Goal: Task Accomplishment & Management: Manage account settings

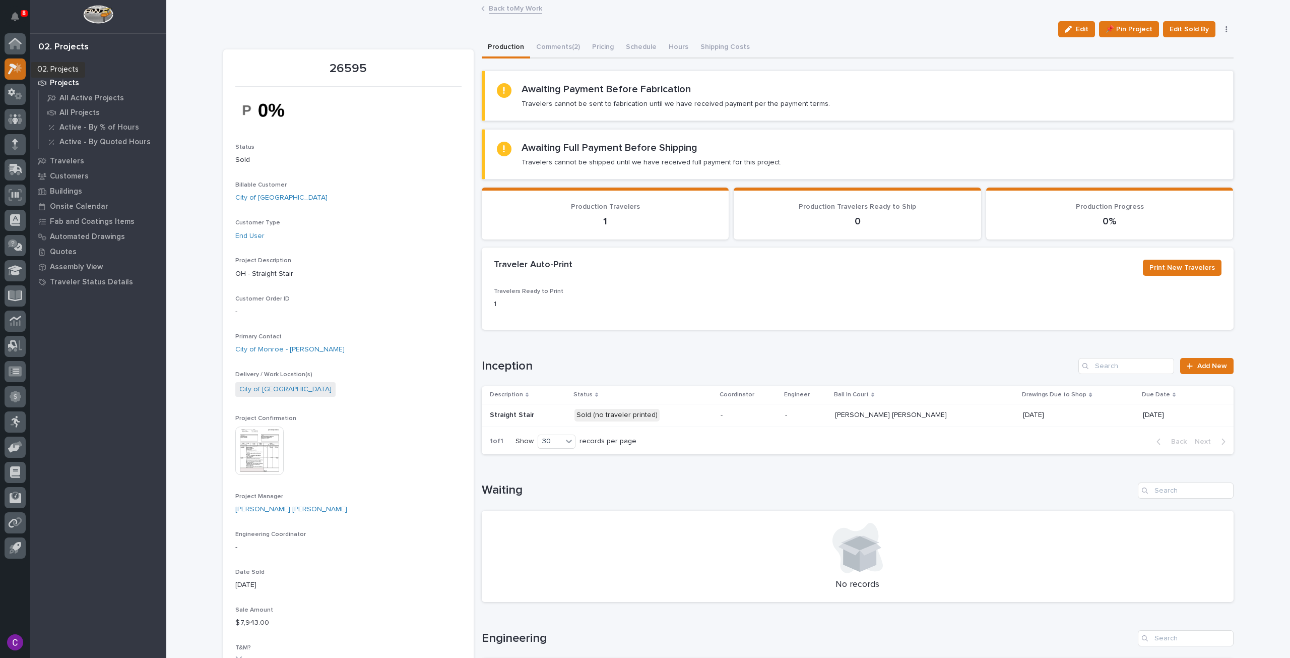
click at [13, 67] on icon at bounding box center [12, 69] width 9 height 11
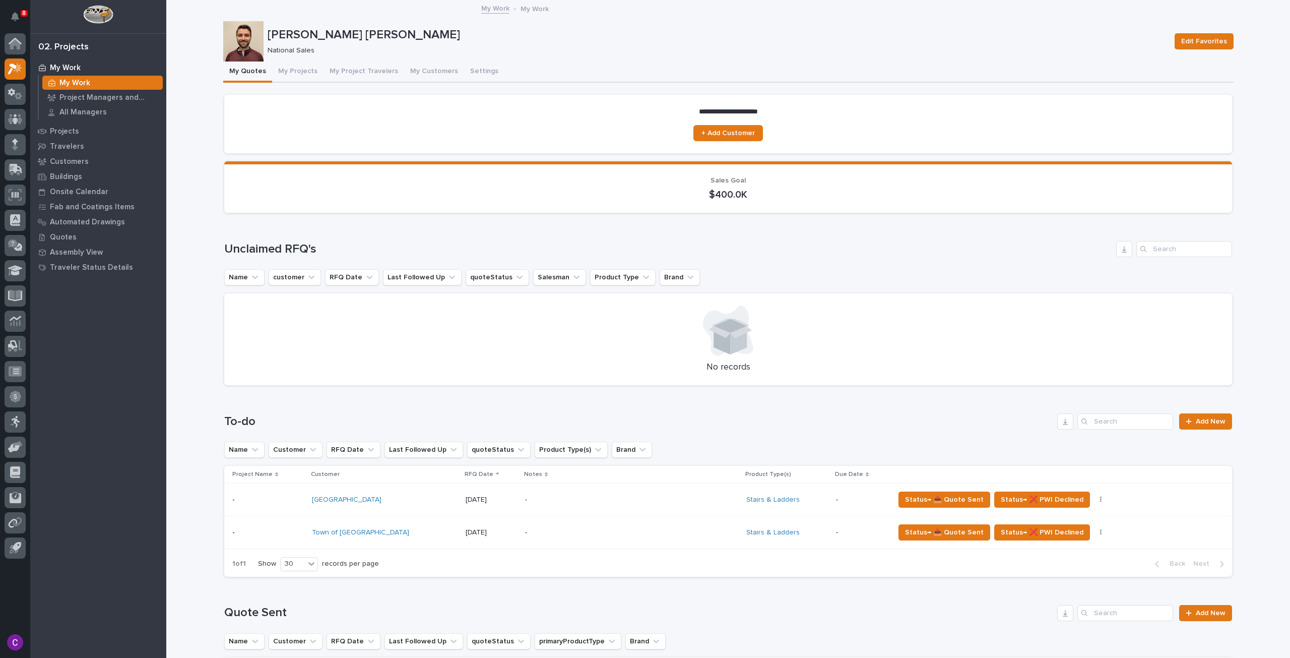
click at [561, 537] on div "-" at bounding box center [613, 532] width 176 height 23
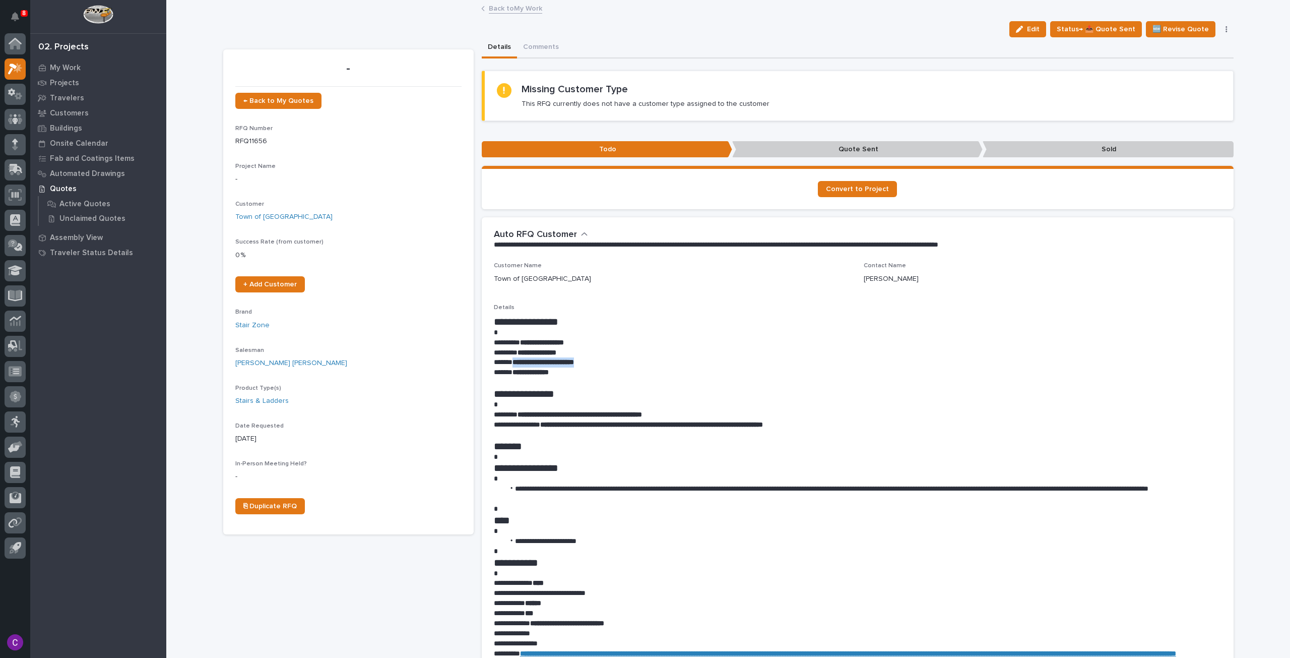
drag, startPoint x: 599, startPoint y: 360, endPoint x: 510, endPoint y: 361, distance: 88.7
click at [510, 361] on p "**********" at bounding box center [858, 362] width 728 height 10
copy strong "**********"
click at [508, 9] on link "Back to My Work" at bounding box center [515, 8] width 53 height 12
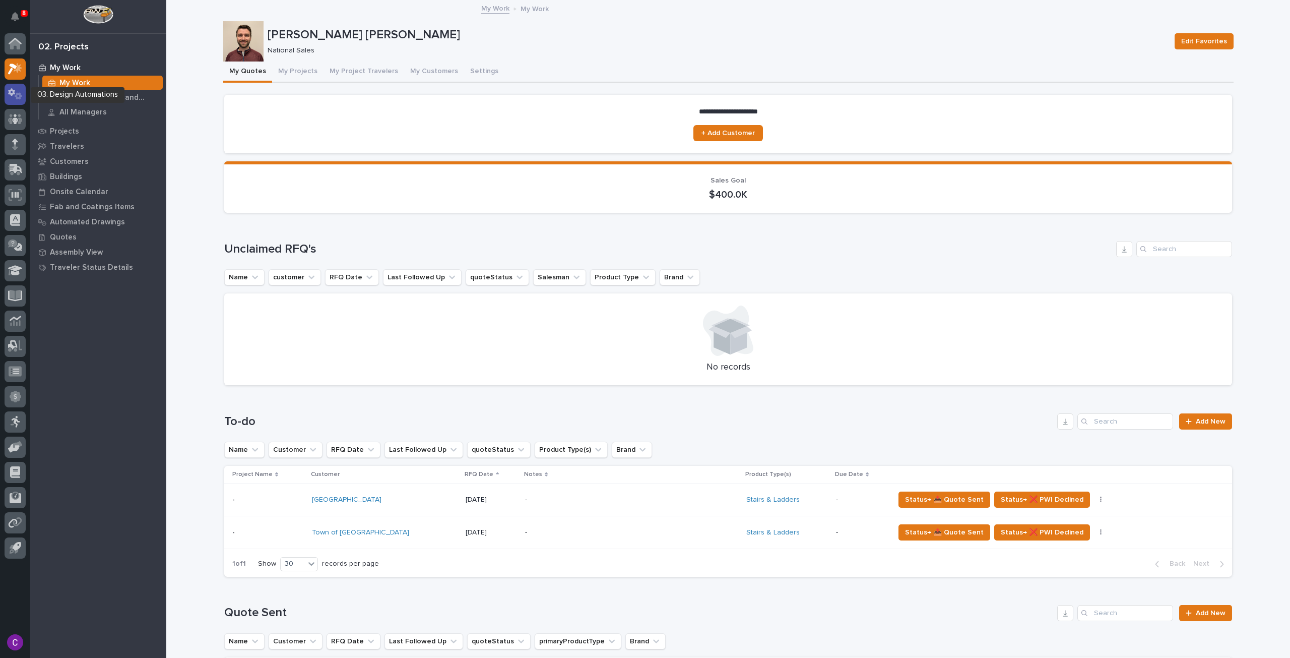
click at [17, 91] on icon at bounding box center [15, 94] width 15 height 12
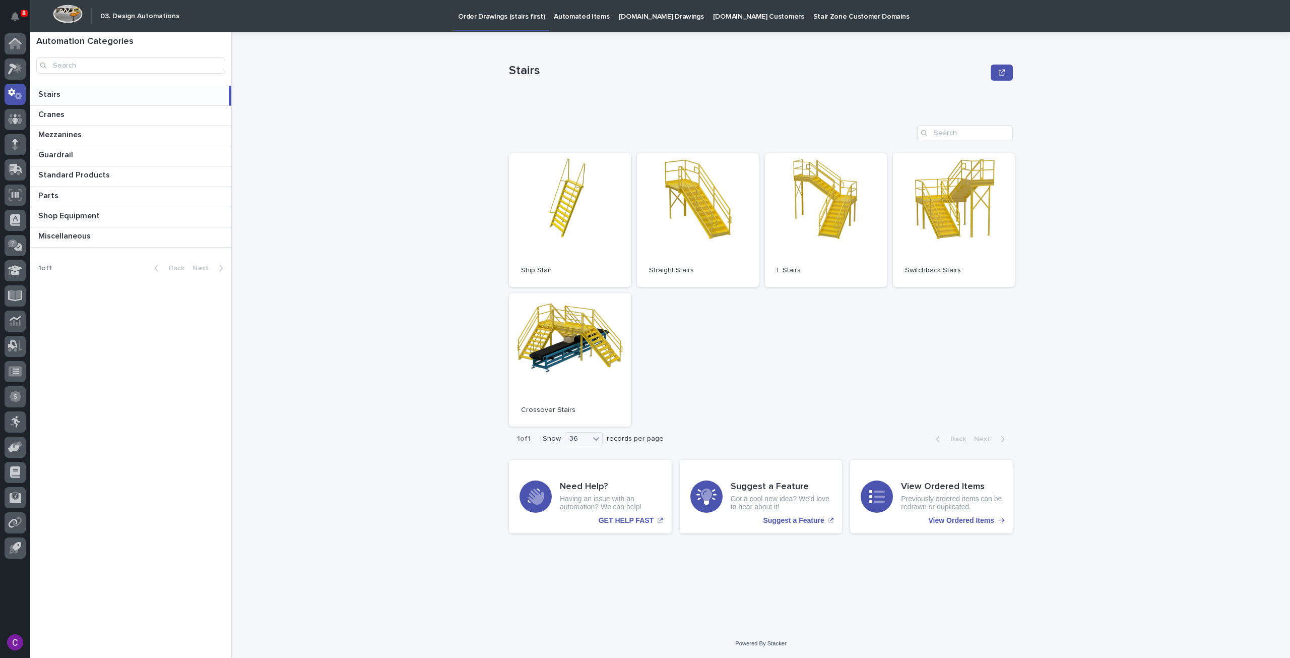
click at [630, 10] on p "StairZone.com Drawings" at bounding box center [661, 10] width 85 height 21
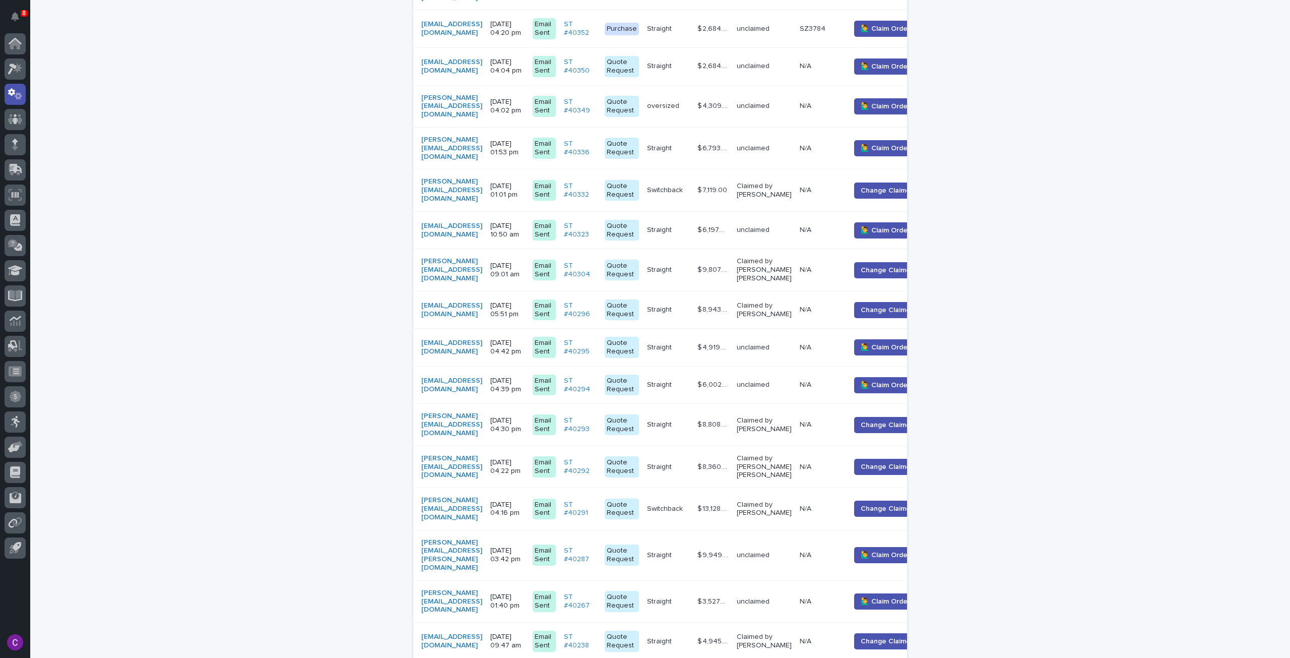
scroll to position [939, 0]
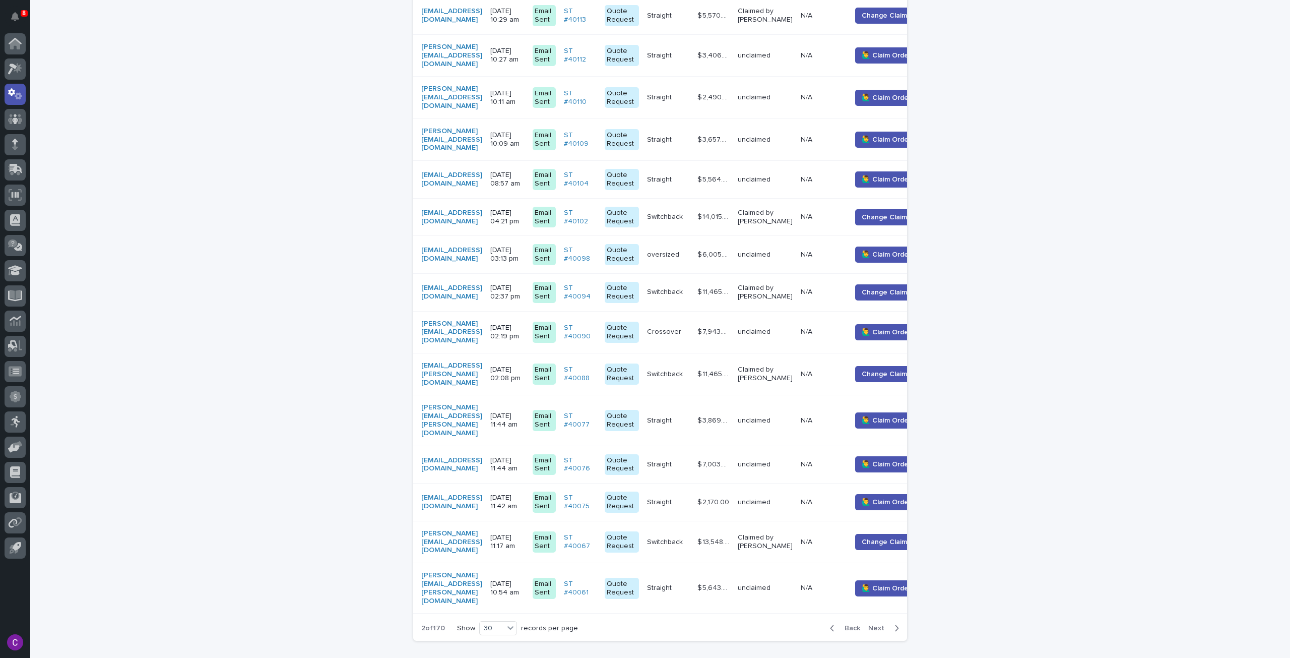
click at [884, 624] on span "Next" at bounding box center [879, 627] width 22 height 7
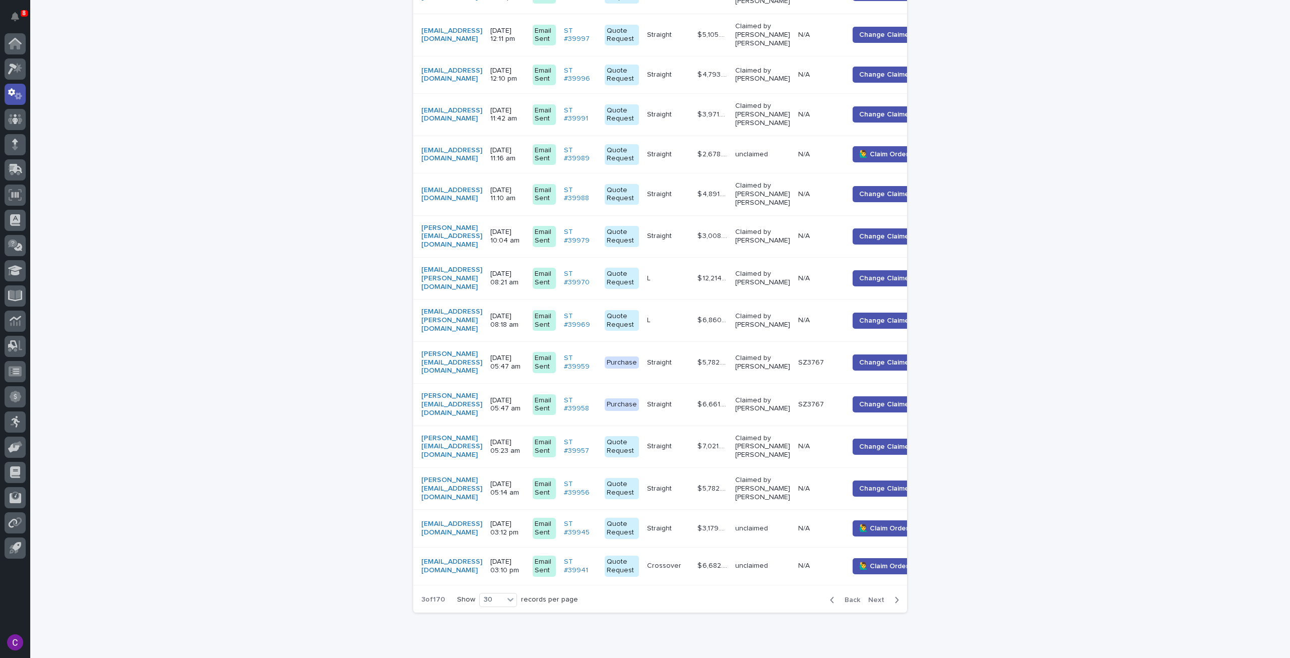
click at [884, 587] on div "Back Next" at bounding box center [864, 599] width 85 height 25
click at [876, 596] on span "Next" at bounding box center [879, 599] width 22 height 7
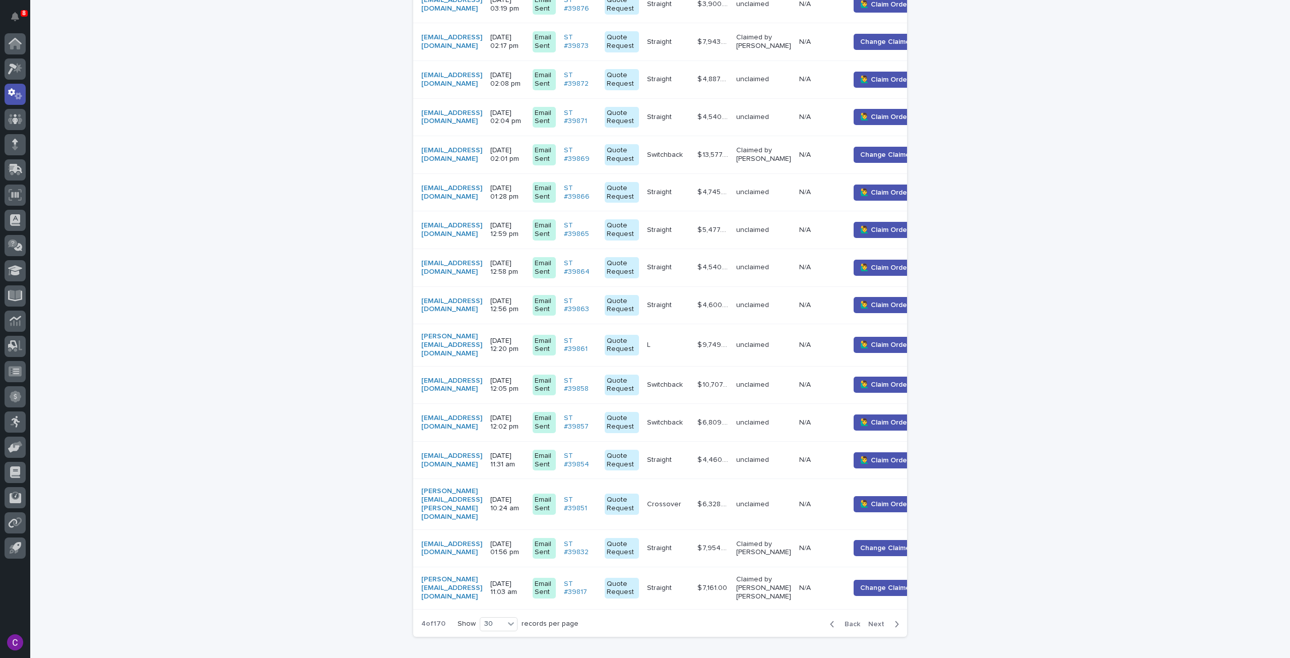
scroll to position [913, 0]
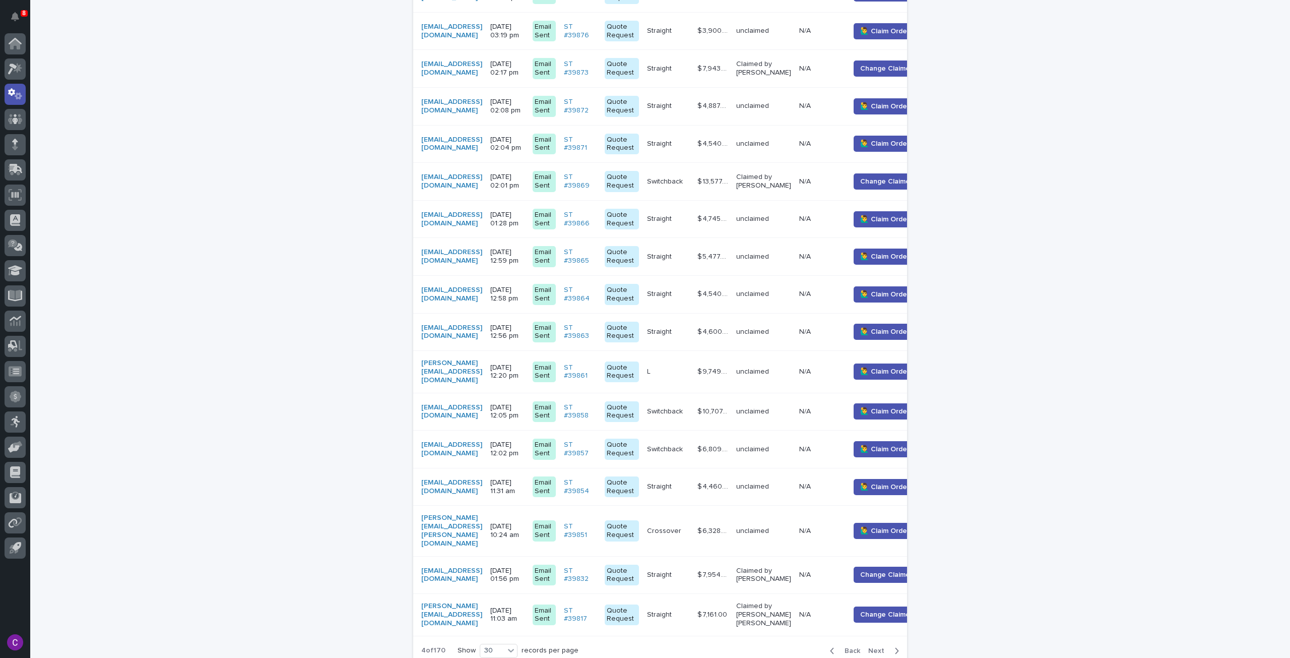
click at [876, 647] on span "Next" at bounding box center [879, 650] width 22 height 7
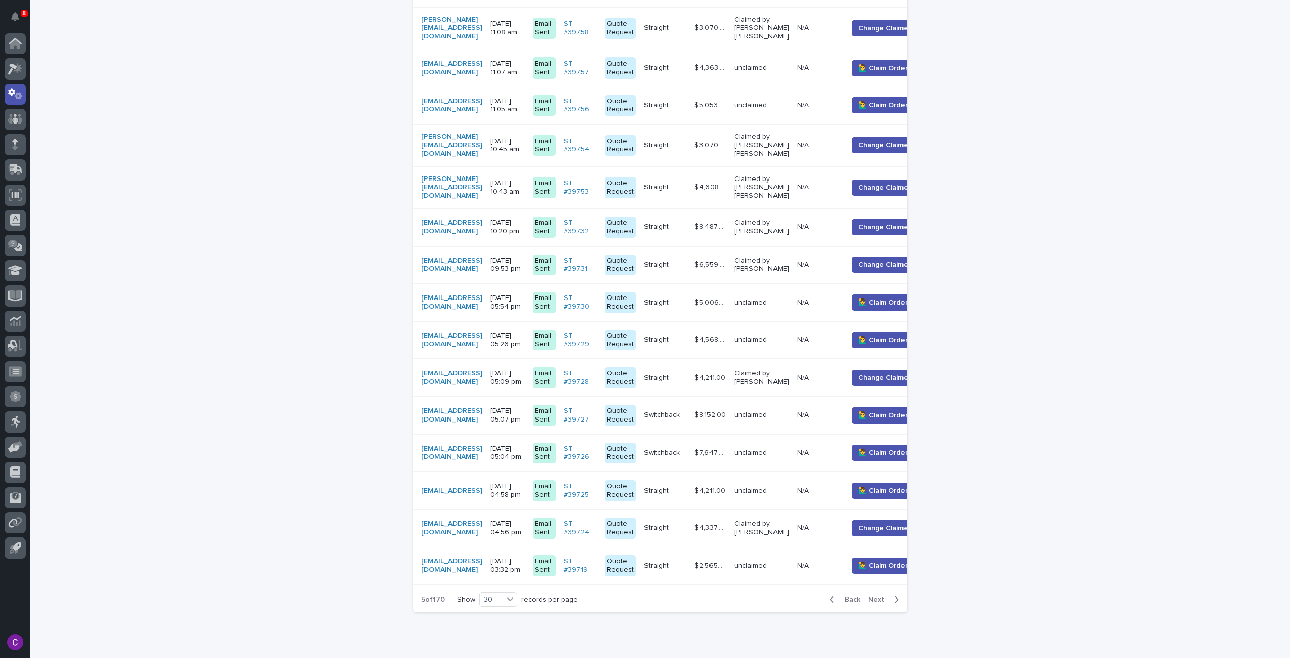
click at [876, 560] on td "🙋‍♂️ Claim Order" at bounding box center [889, 566] width 90 height 38
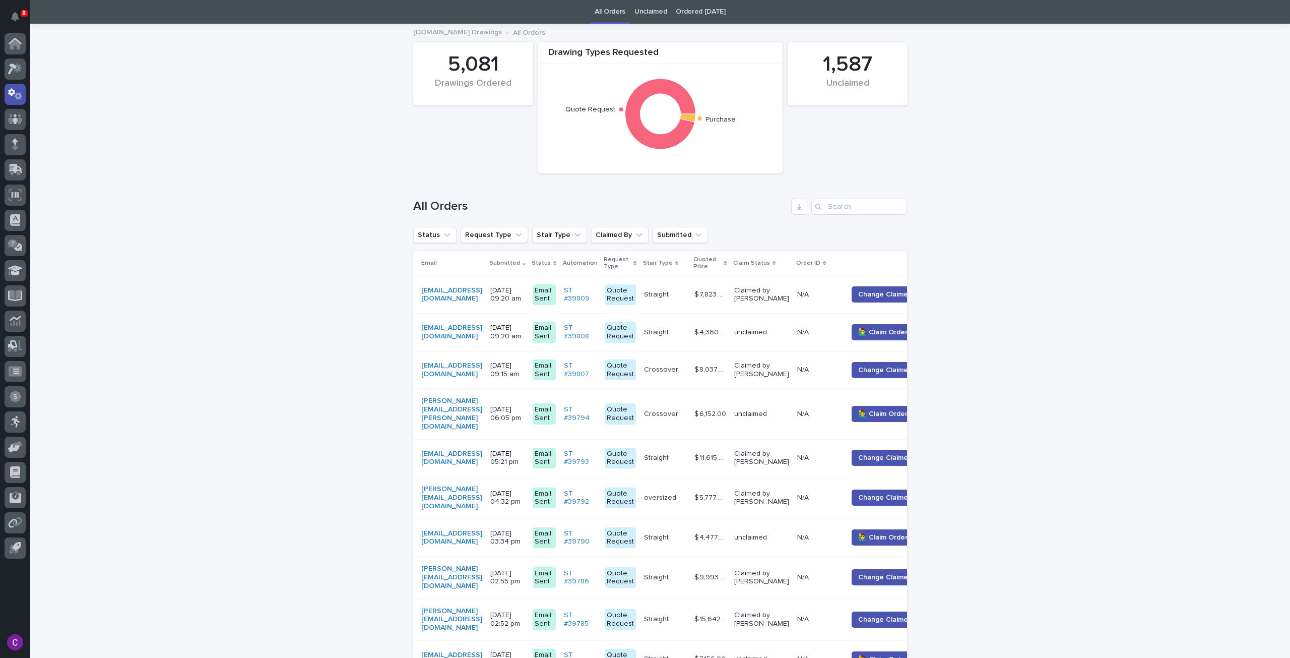
scroll to position [953, 0]
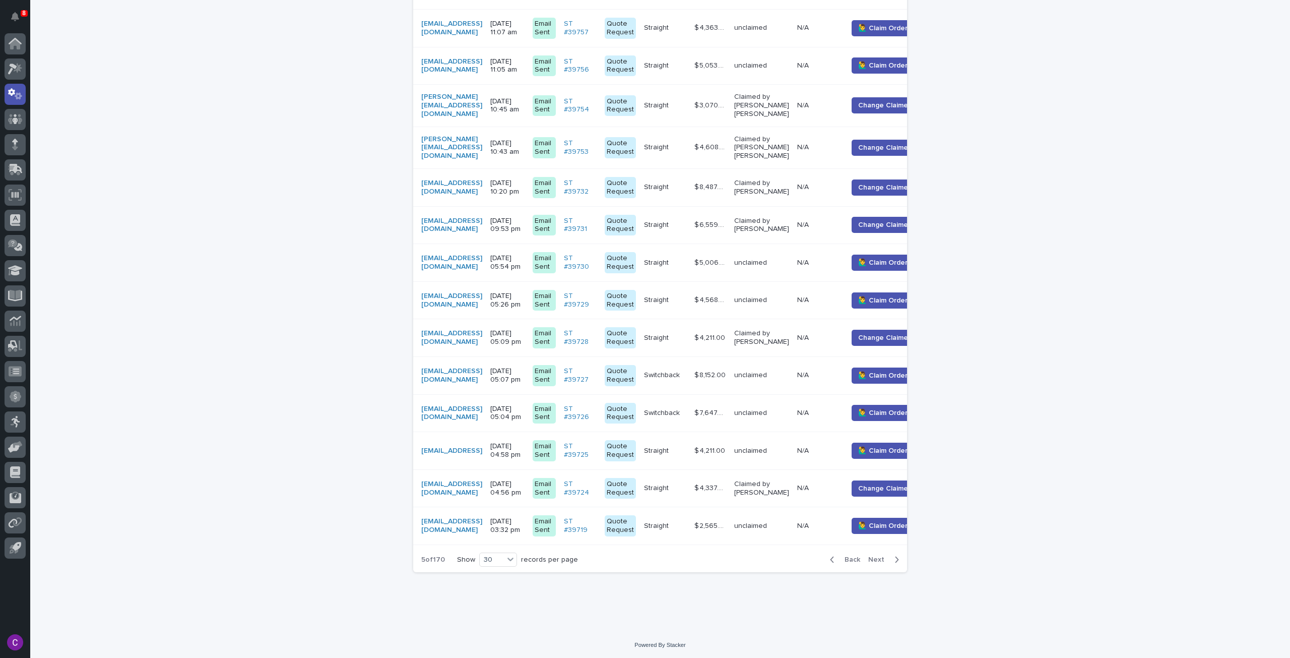
click at [878, 556] on span "Next" at bounding box center [879, 559] width 22 height 7
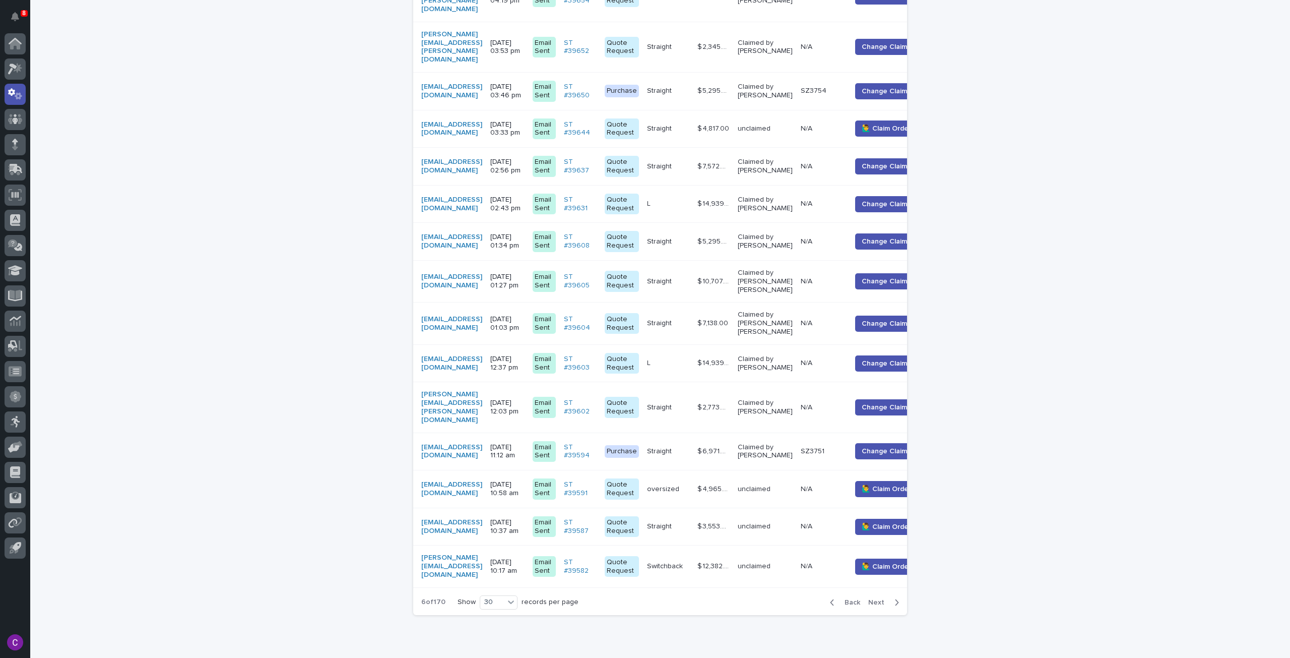
scroll to position [943, 0]
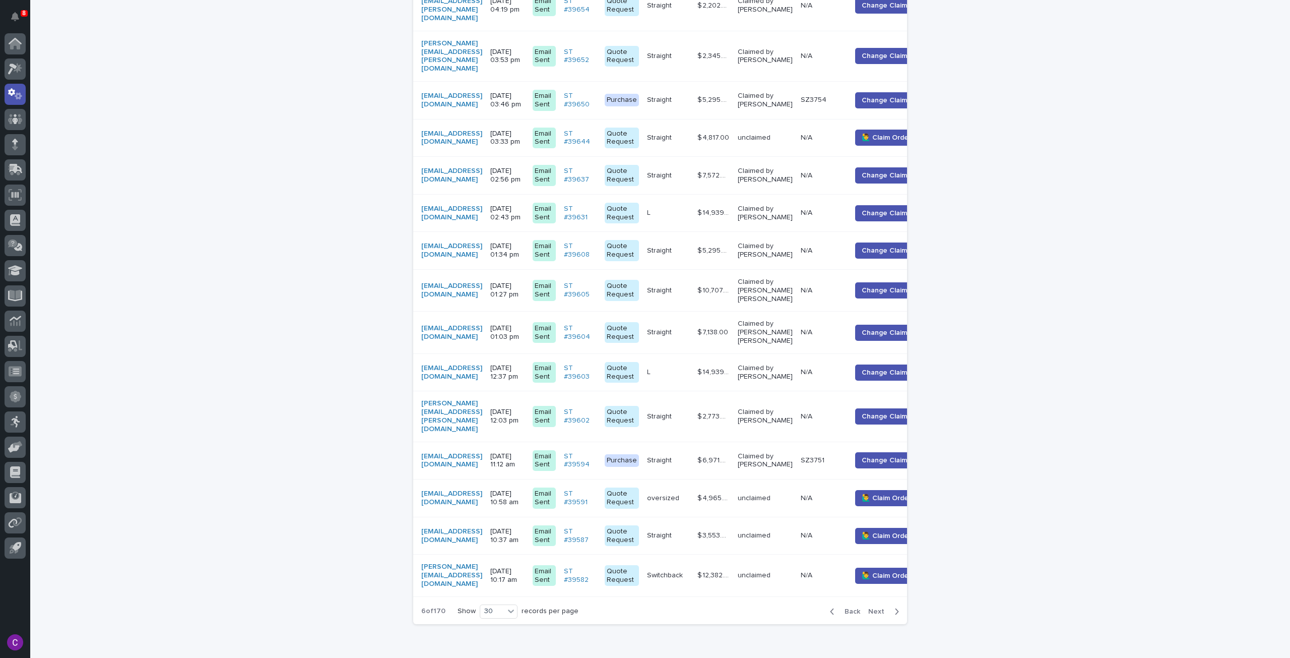
click at [869, 608] on span "Next" at bounding box center [879, 611] width 22 height 7
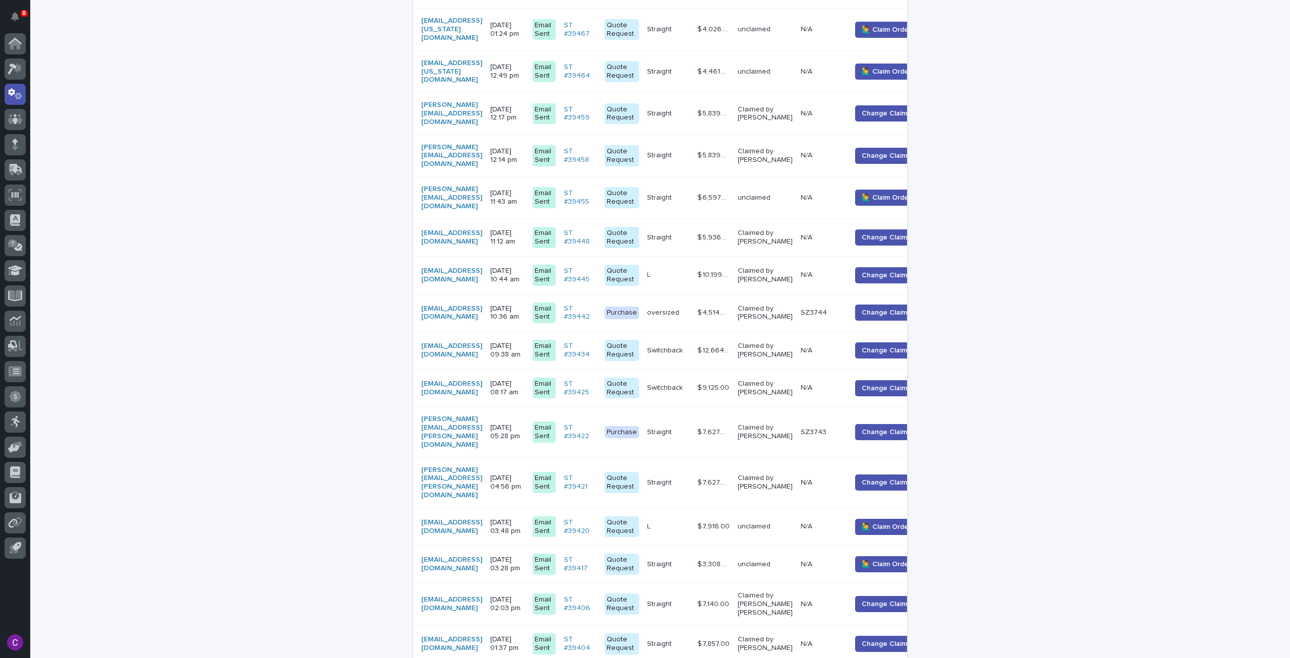
scroll to position [943, 0]
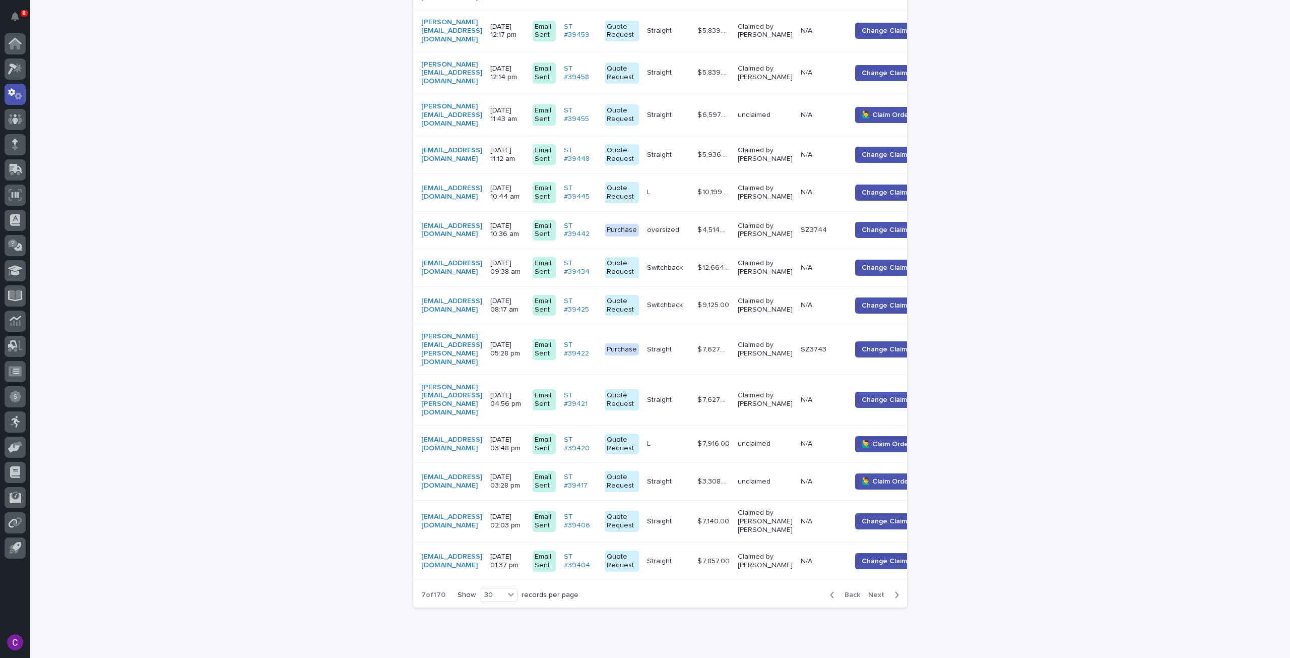
click at [875, 591] on span "Next" at bounding box center [879, 594] width 22 height 7
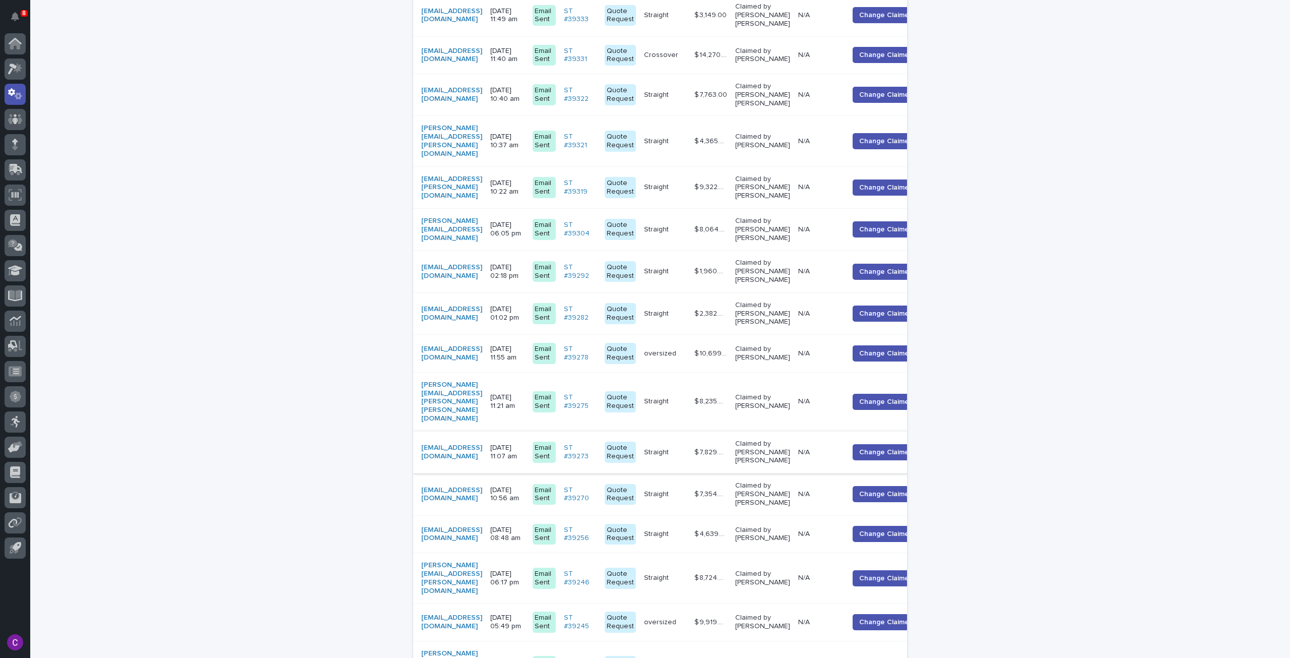
scroll to position [962, 0]
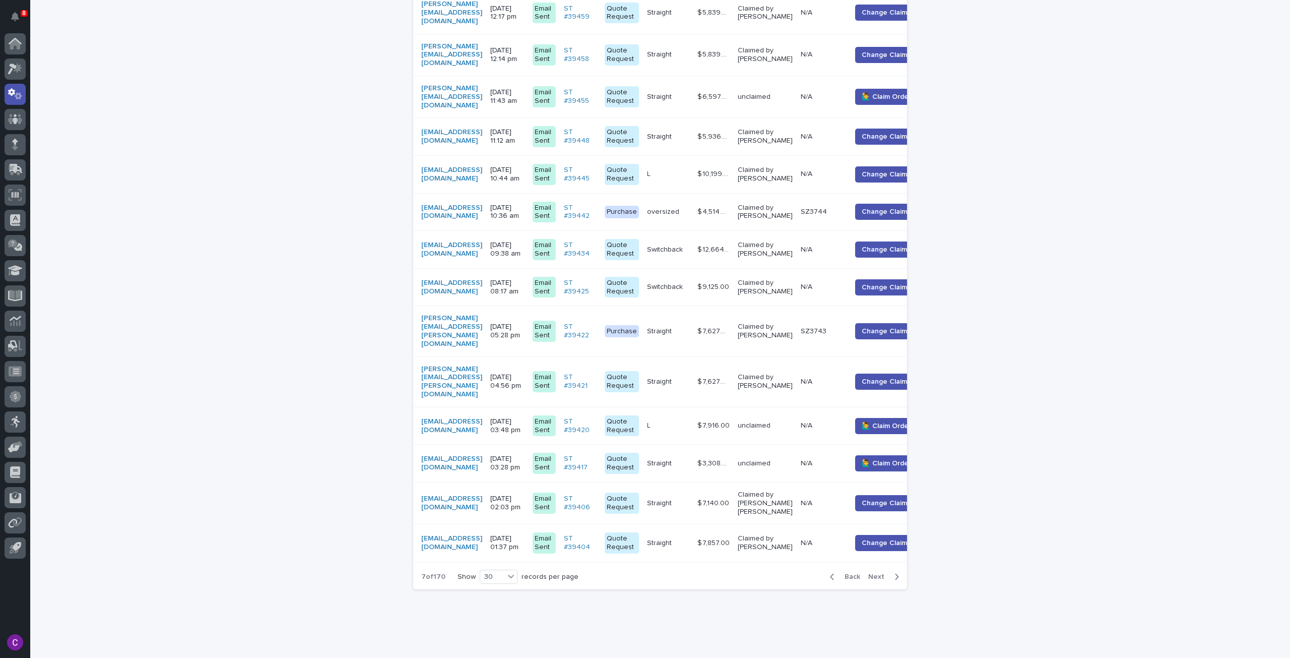
scroll to position [943, 0]
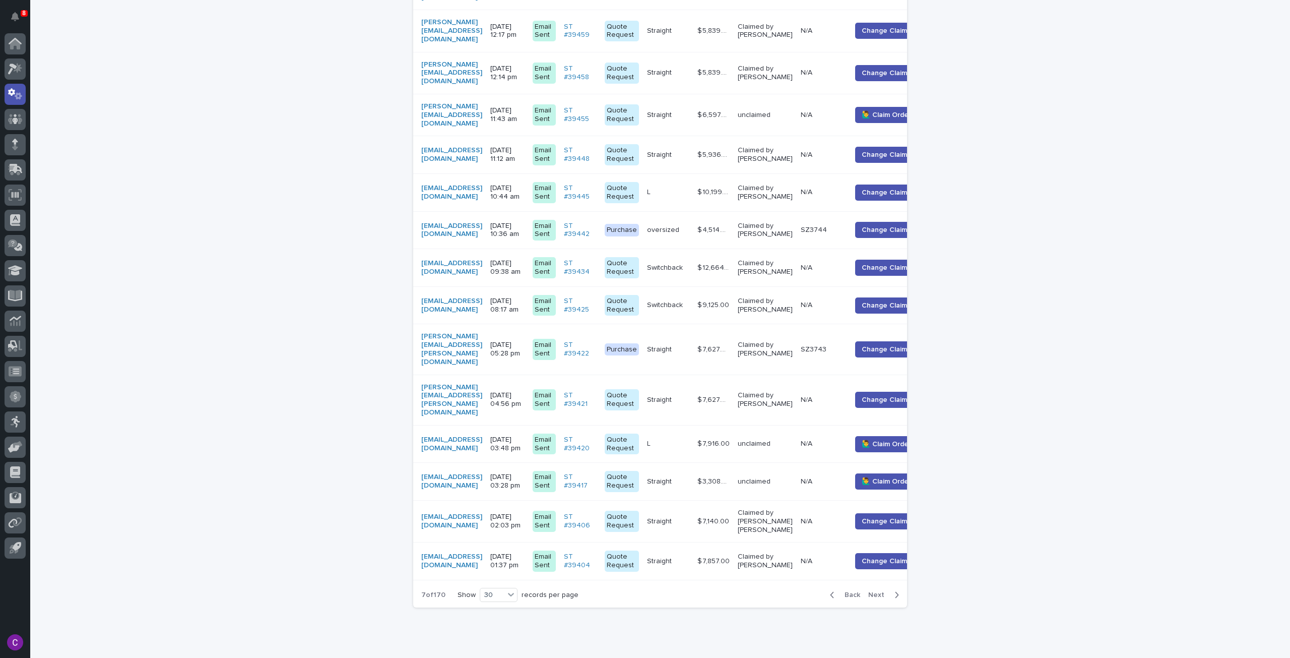
click at [793, 473] on div "unclaimed" at bounding box center [765, 481] width 55 height 17
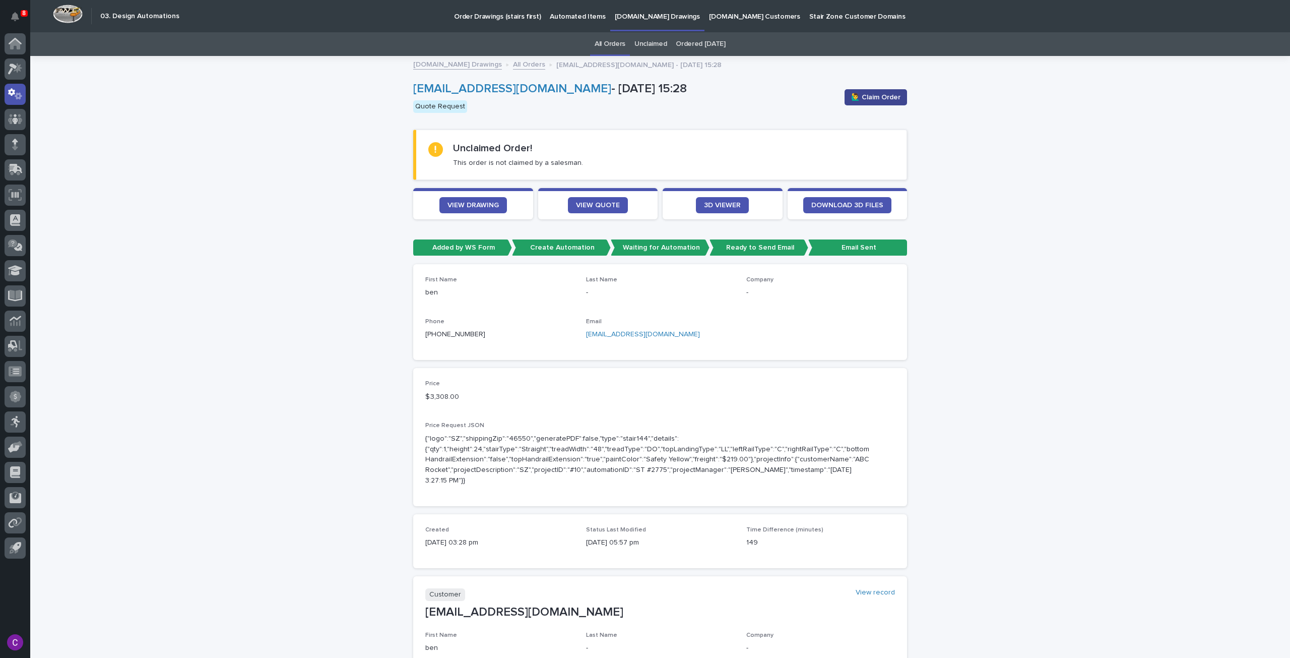
click at [864, 101] on span "🙋‍♂️ Claim Order" at bounding box center [875, 97] width 49 height 10
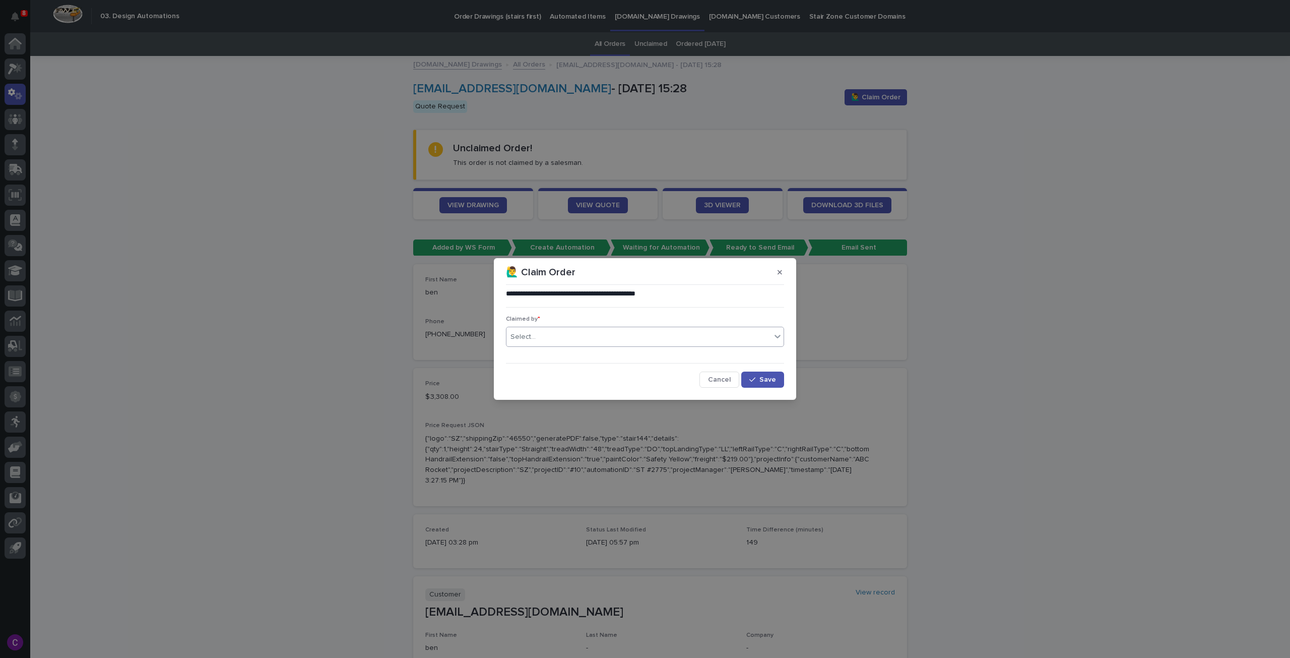
click at [582, 345] on div "Select..." at bounding box center [645, 337] width 278 height 20
type input "*****"
click at [588, 353] on div "[PERSON_NAME] [PERSON_NAME]" at bounding box center [645, 356] width 277 height 18
click at [773, 377] on span "Save" at bounding box center [768, 379] width 17 height 7
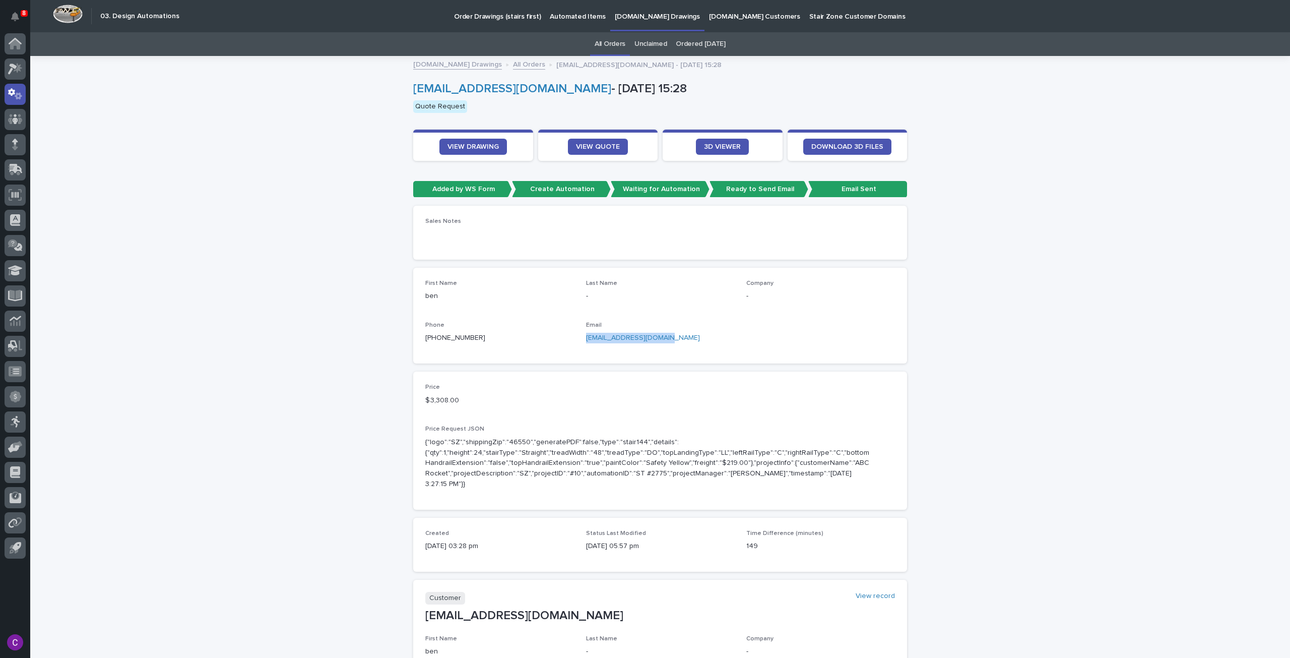
drag, startPoint x: 667, startPoint y: 336, endPoint x: 580, endPoint y: 341, distance: 86.8
click at [580, 341] on div "First Name ben Last Name - Company - Phone +1 (309) 212-5140 Email millerben476…" at bounding box center [660, 316] width 470 height 72
copy link "millerben476@gmail.com"
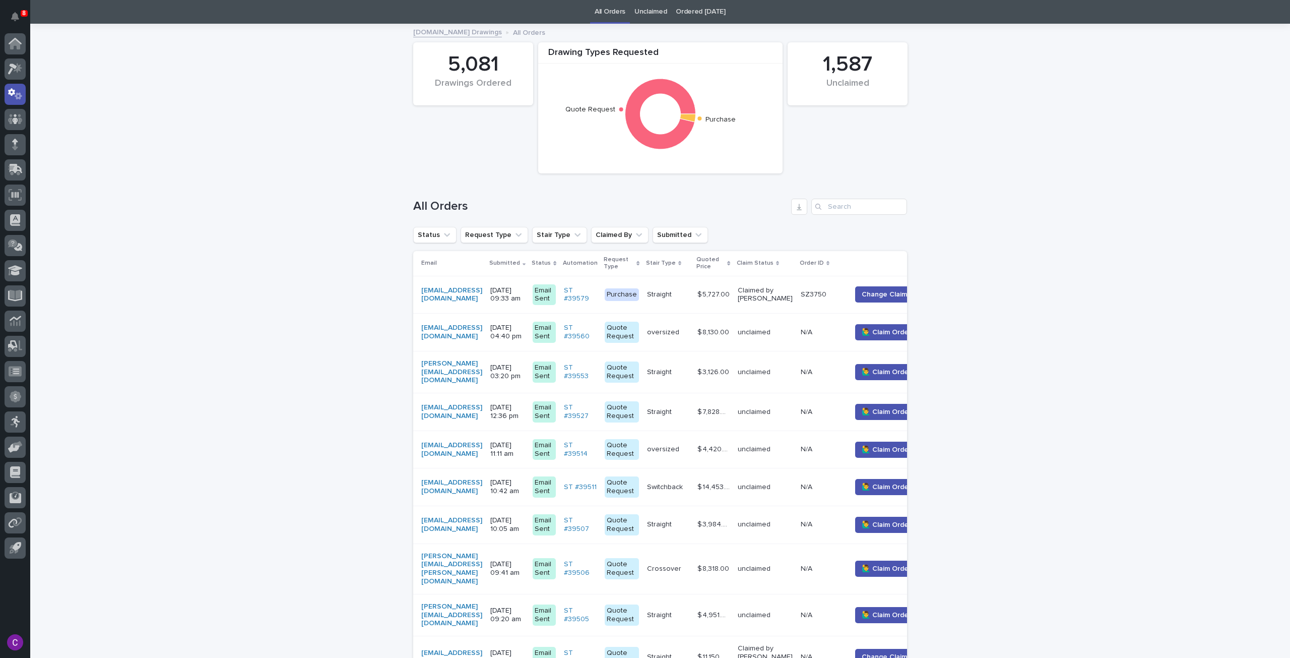
scroll to position [948, 0]
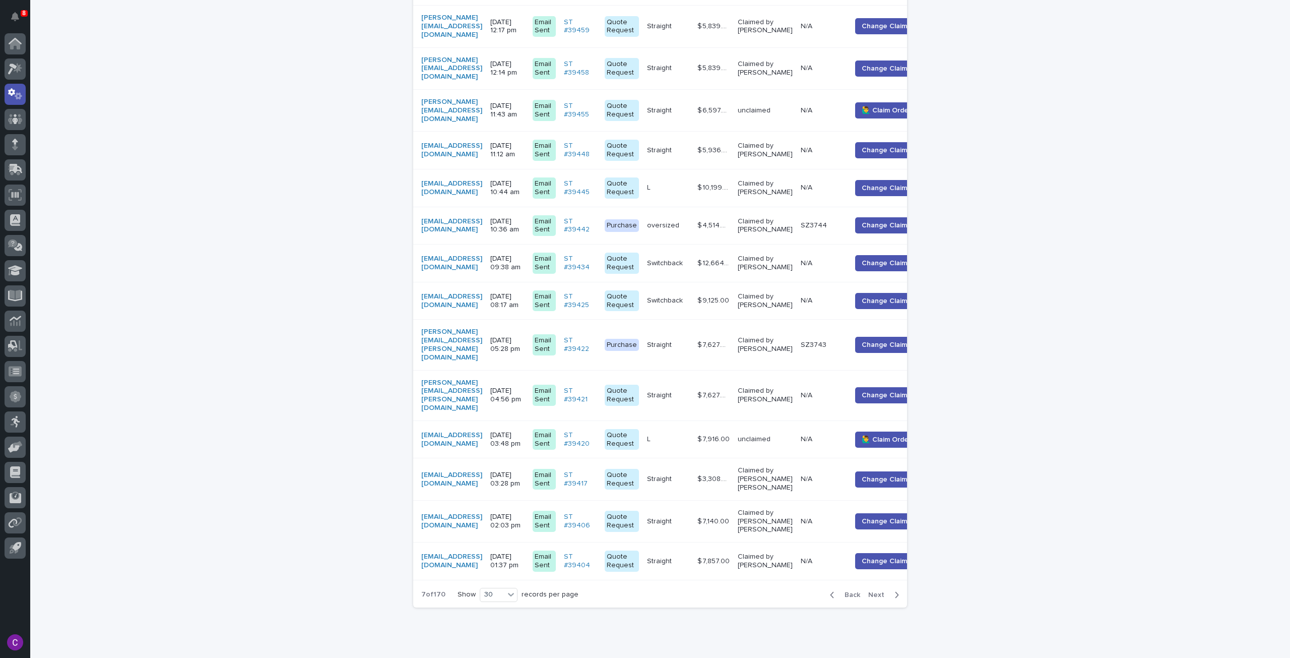
click at [689, 431] on div "L L" at bounding box center [668, 439] width 42 height 17
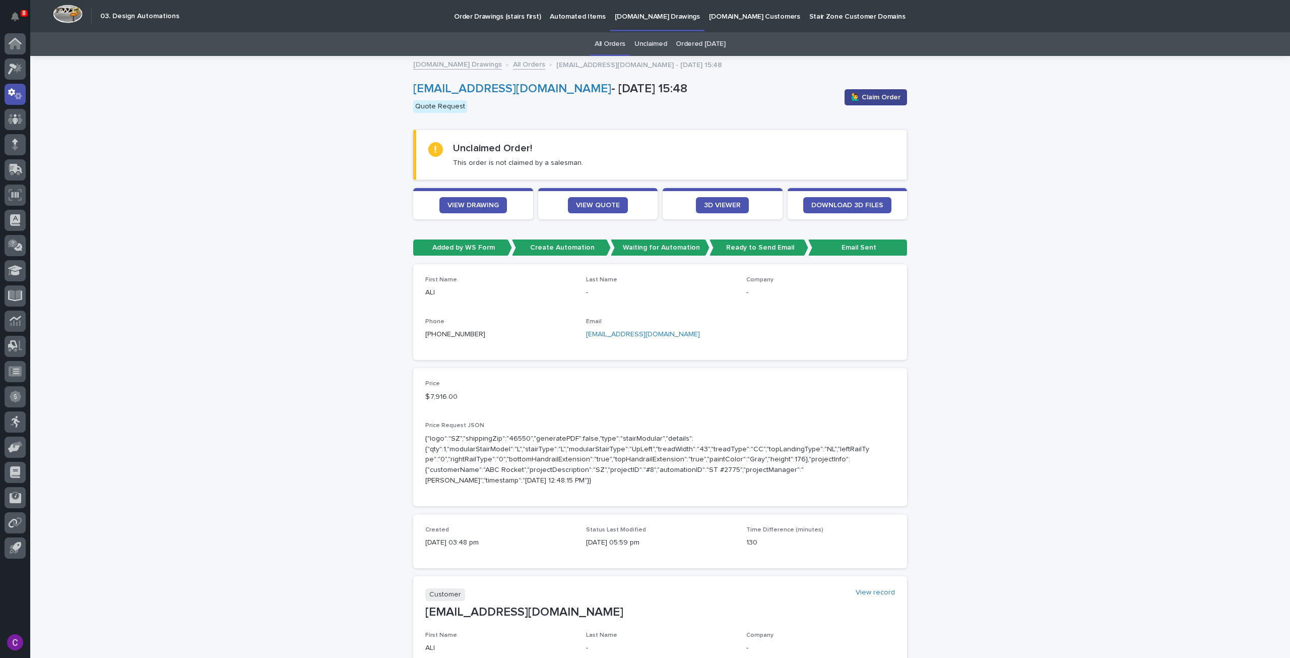
click at [864, 90] on button "🙋‍♂️ Claim Order" at bounding box center [876, 97] width 62 height 16
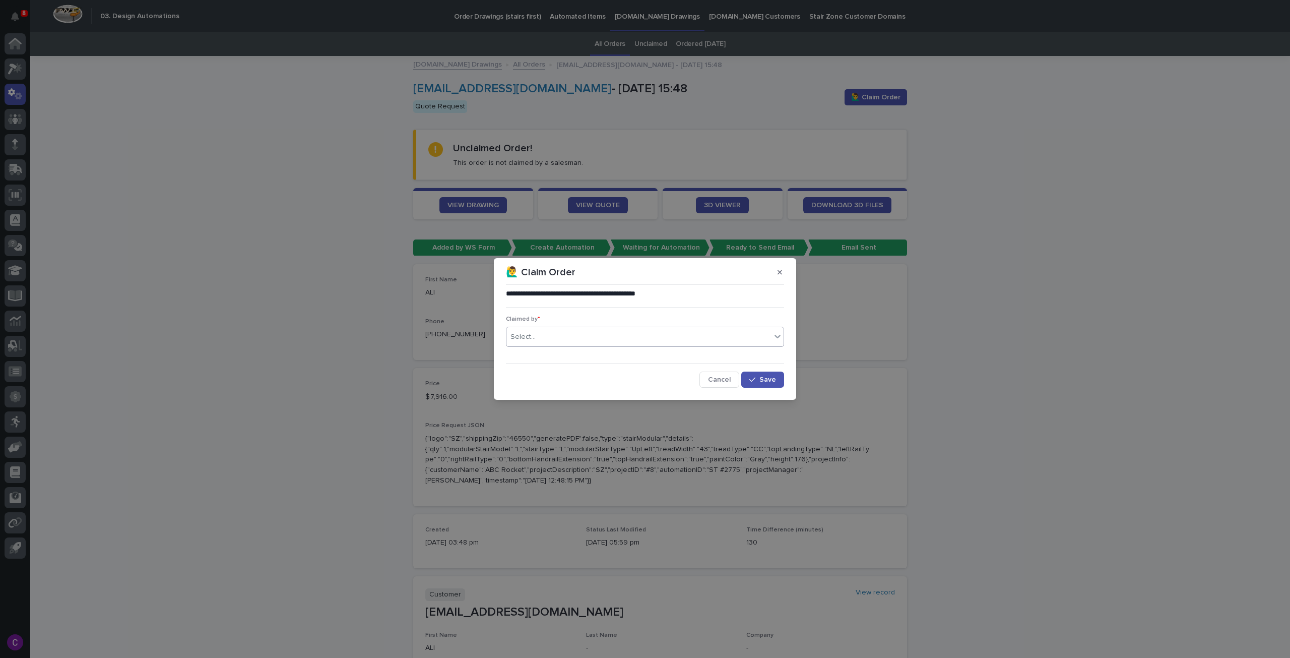
click at [618, 331] on div "Select..." at bounding box center [639, 337] width 265 height 17
type input "******"
click at [603, 352] on div "[PERSON_NAME] [PERSON_NAME]" at bounding box center [645, 356] width 277 height 18
click at [760, 375] on button "Save" at bounding box center [762, 379] width 43 height 16
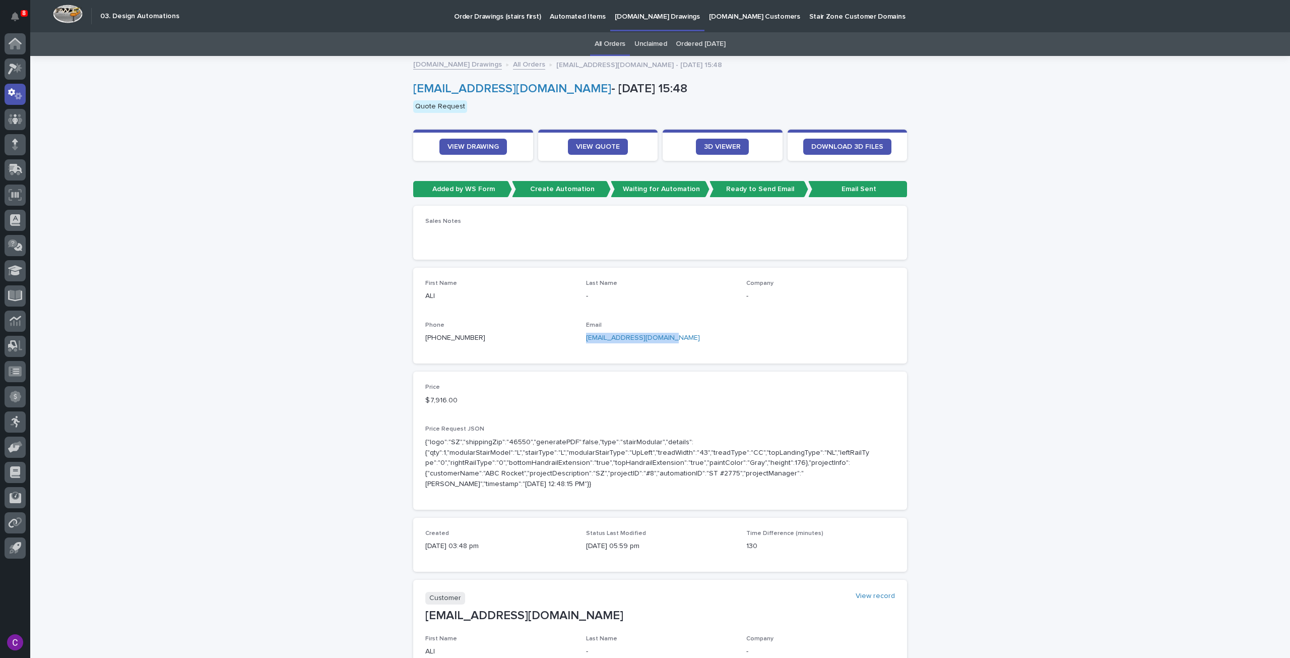
drag, startPoint x: 665, startPoint y: 337, endPoint x: 580, endPoint y: 343, distance: 85.9
click at [580, 343] on div "First Name ALI Last Name - Company - Phone +1 (415) 464-0464 Email info@address…" at bounding box center [660, 316] width 470 height 72
copy link "info@addressdesigns.com"
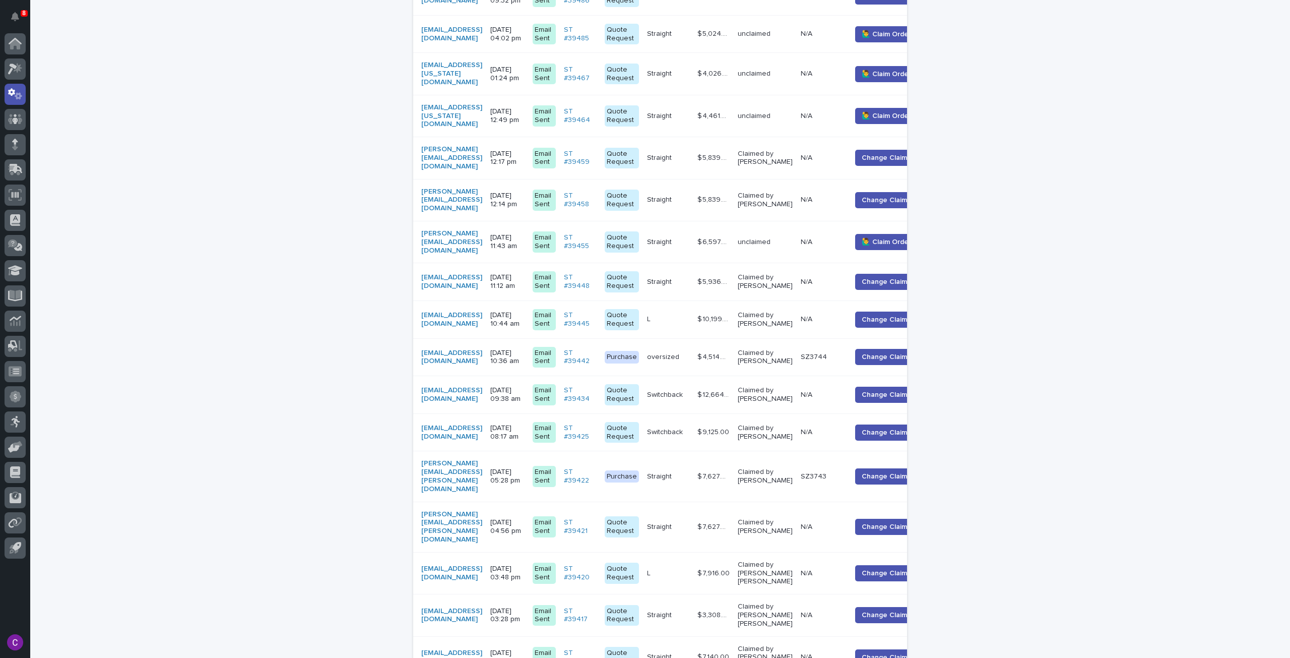
scroll to position [801, 0]
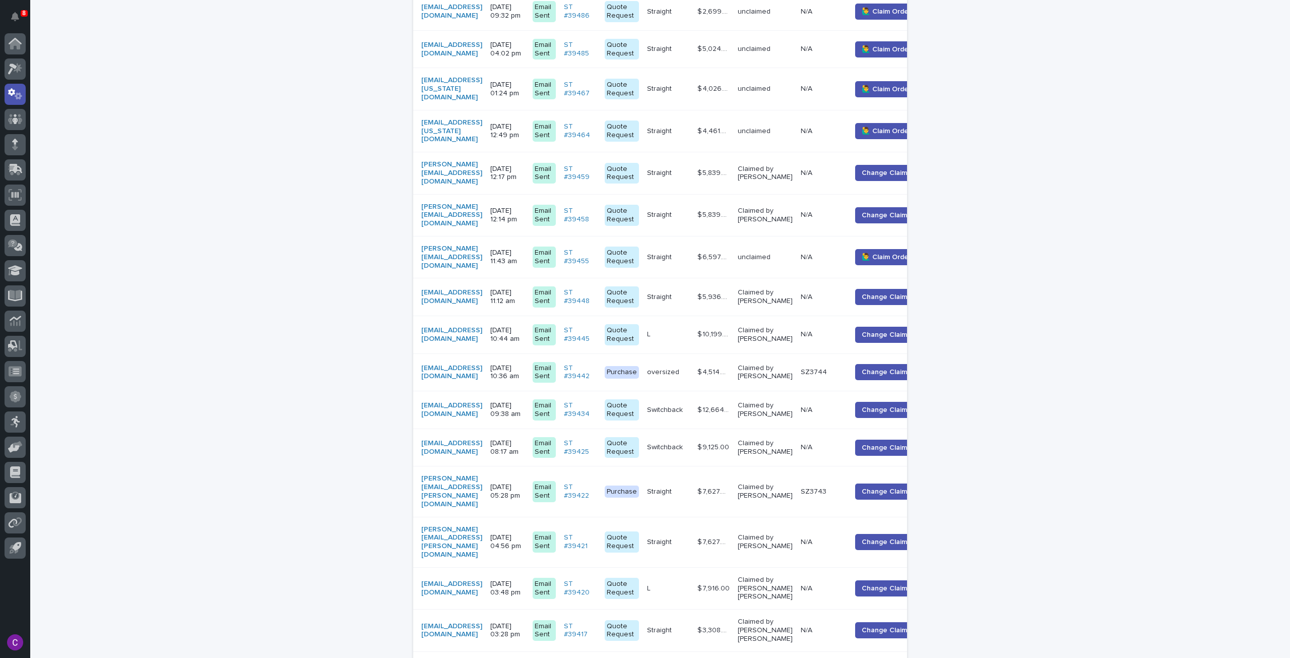
click at [689, 249] on div "Straight Straight" at bounding box center [668, 257] width 42 height 17
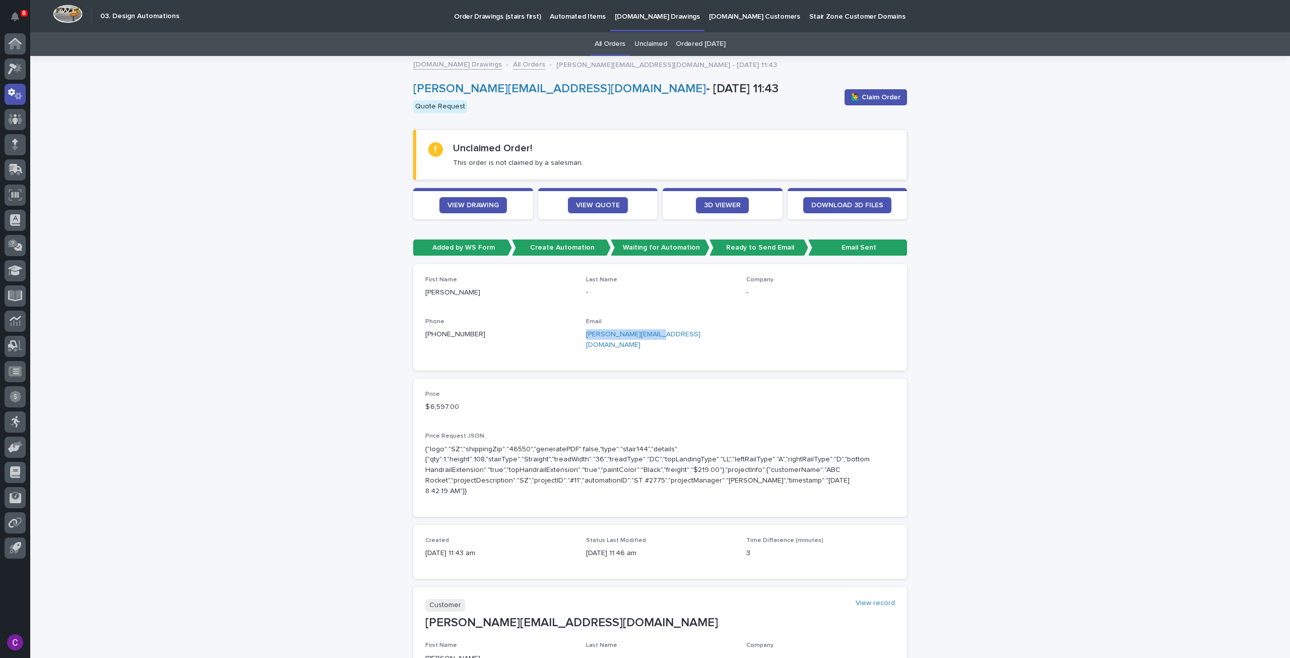
drag, startPoint x: 664, startPoint y: 337, endPoint x: 584, endPoint y: 334, distance: 80.7
click at [586, 334] on p "matthewh@wrdarch.com" at bounding box center [660, 339] width 149 height 21
copy link "matthewh@wrdarch.com"
click at [872, 101] on span "🙋‍♂️ Claim Order" at bounding box center [875, 97] width 49 height 10
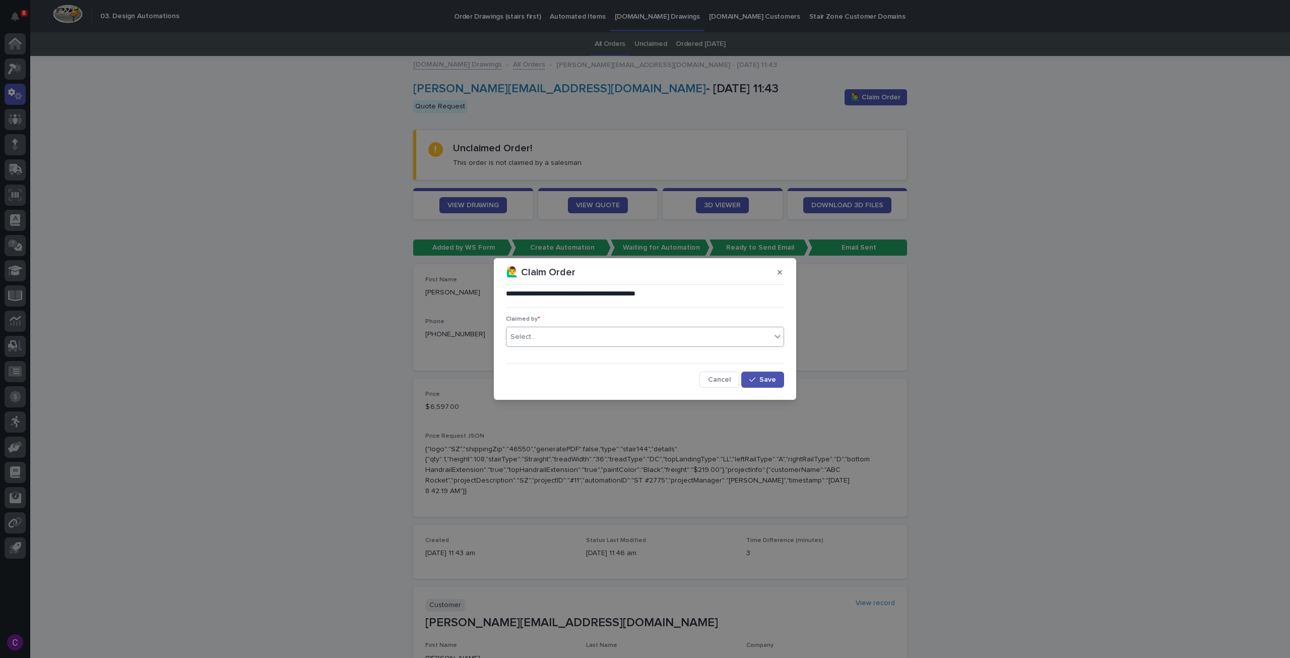
click at [728, 331] on div "Select..." at bounding box center [639, 337] width 265 height 17
type input "******"
click at [732, 359] on div "[PERSON_NAME] [PERSON_NAME]" at bounding box center [645, 356] width 277 height 18
click at [768, 379] on span "Save" at bounding box center [768, 379] width 17 height 7
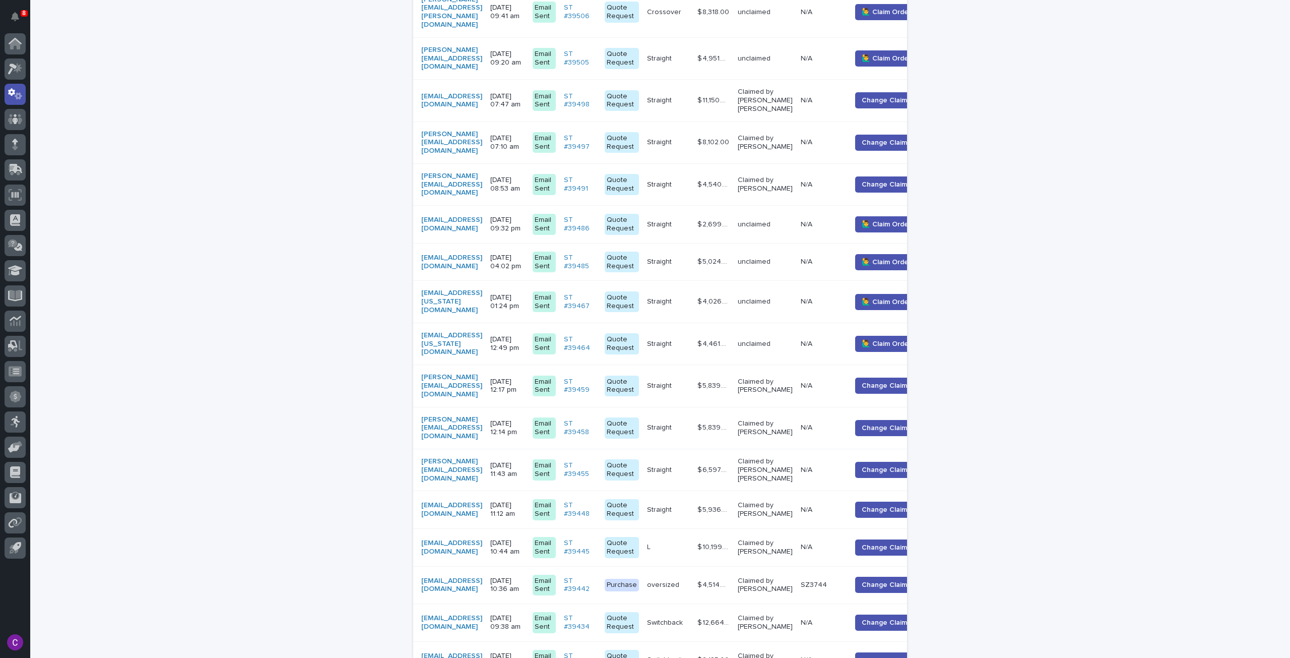
scroll to position [587, 0]
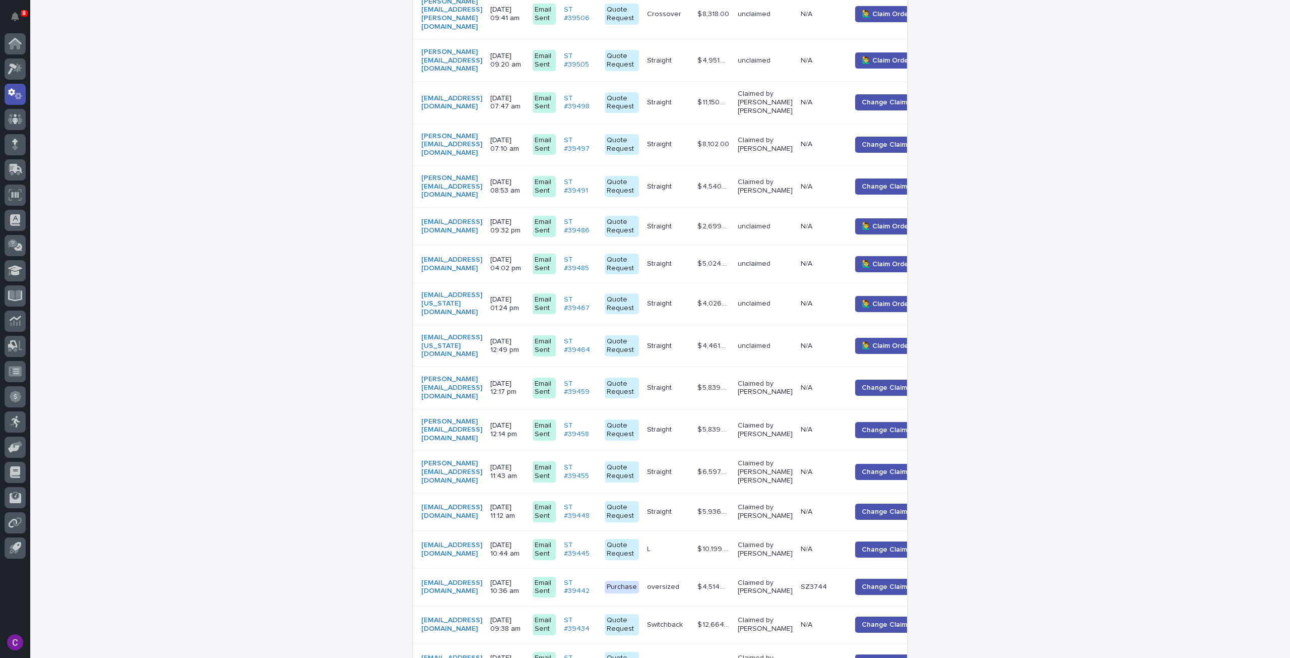
click at [694, 325] on td "Straight Straight" at bounding box center [668, 346] width 50 height 42
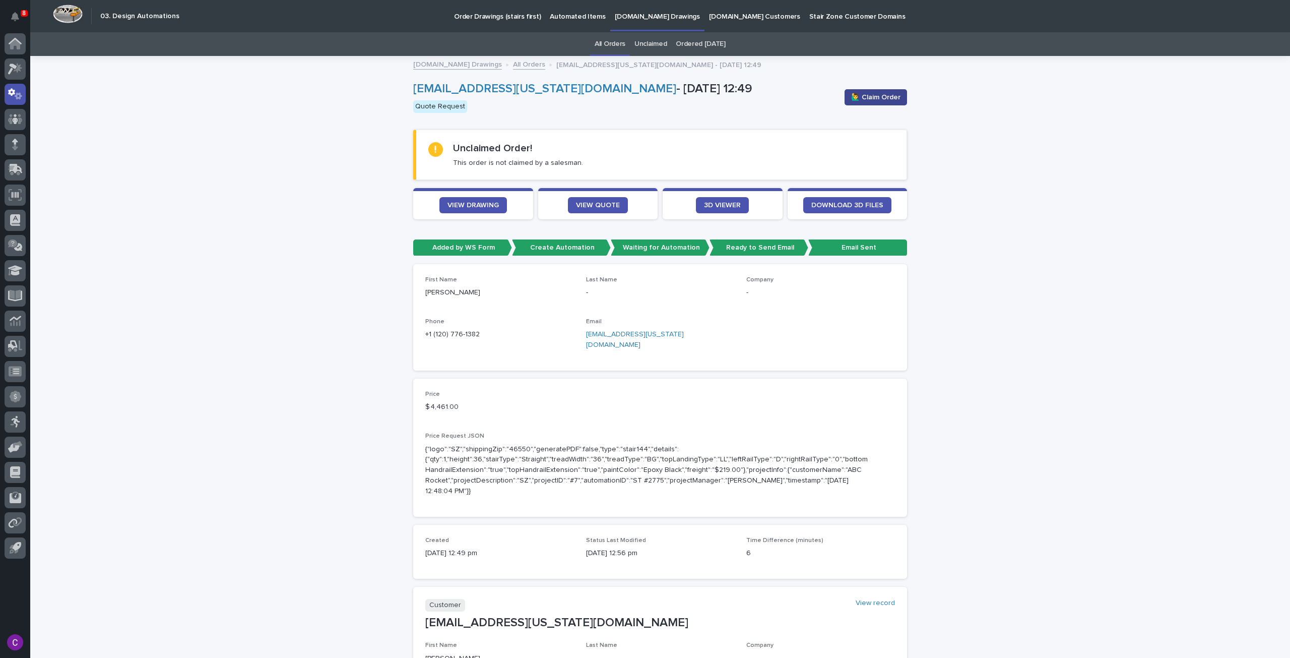
click at [845, 91] on button "🙋‍♂️ Claim Order" at bounding box center [876, 97] width 62 height 16
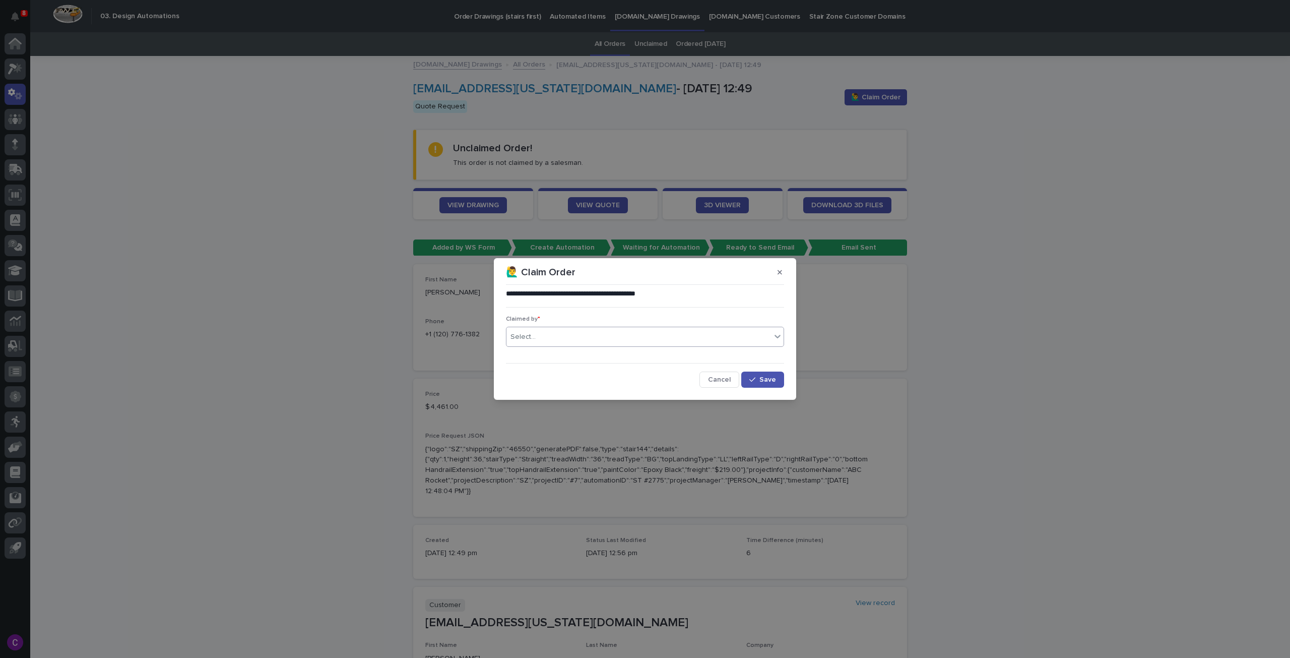
click at [602, 343] on div "Select..." at bounding box center [639, 337] width 265 height 17
type input "******"
click at [602, 353] on div "[PERSON_NAME] [PERSON_NAME]" at bounding box center [645, 356] width 277 height 18
click at [777, 381] on button "Save" at bounding box center [762, 379] width 43 height 16
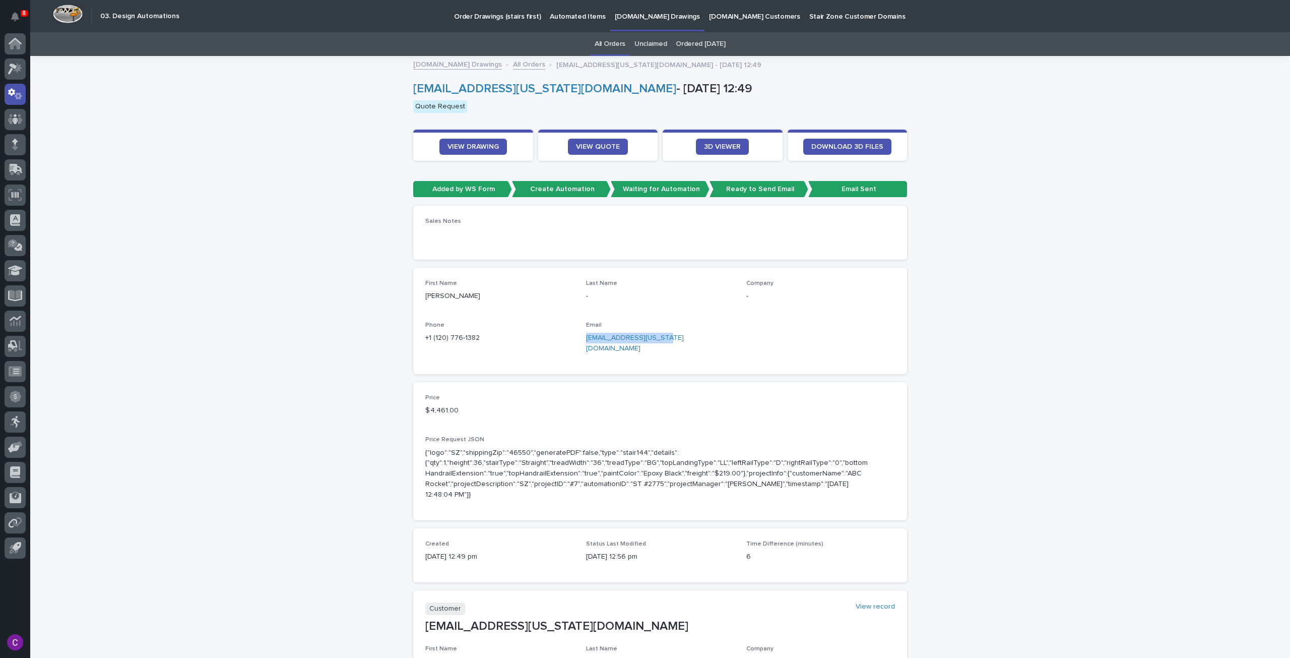
drag, startPoint x: 658, startPoint y: 338, endPoint x: 580, endPoint y: 337, distance: 78.1
click at [580, 337] on div "First Name Robert Last Name - Company - Phone +1 (120) 776-1382 Email rfosterme…" at bounding box center [660, 321] width 470 height 82
copy link "rfosterme@maine.rr.com"
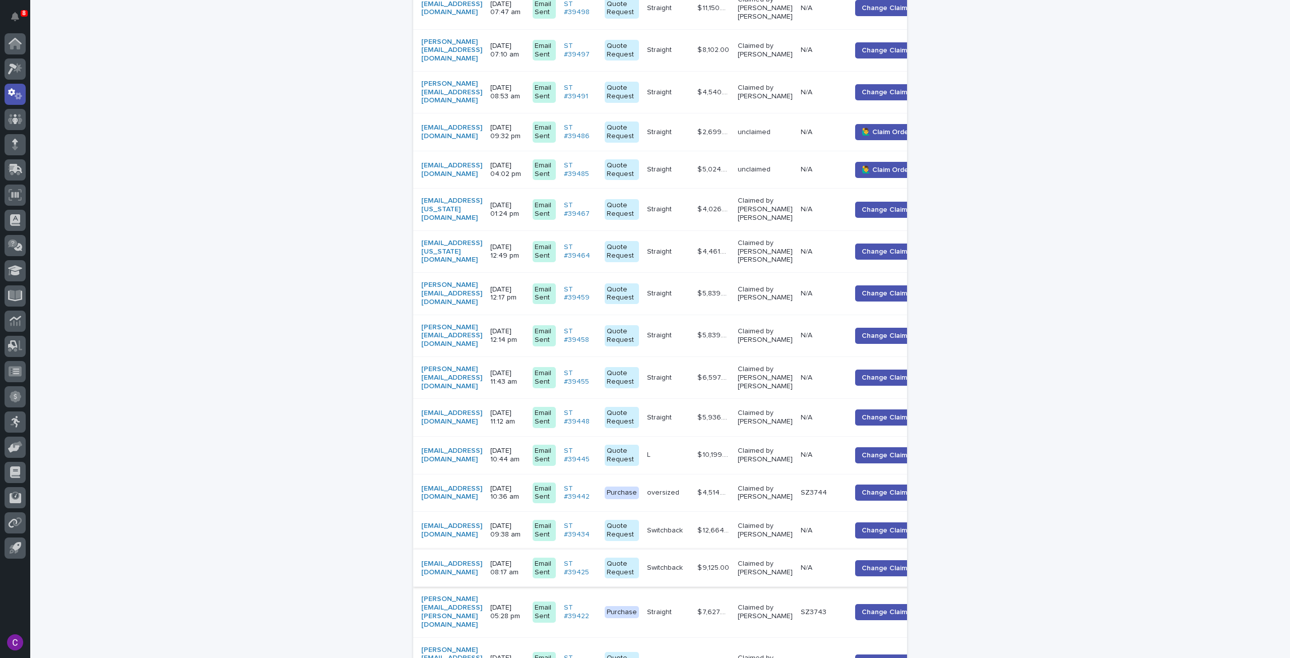
scroll to position [637, 0]
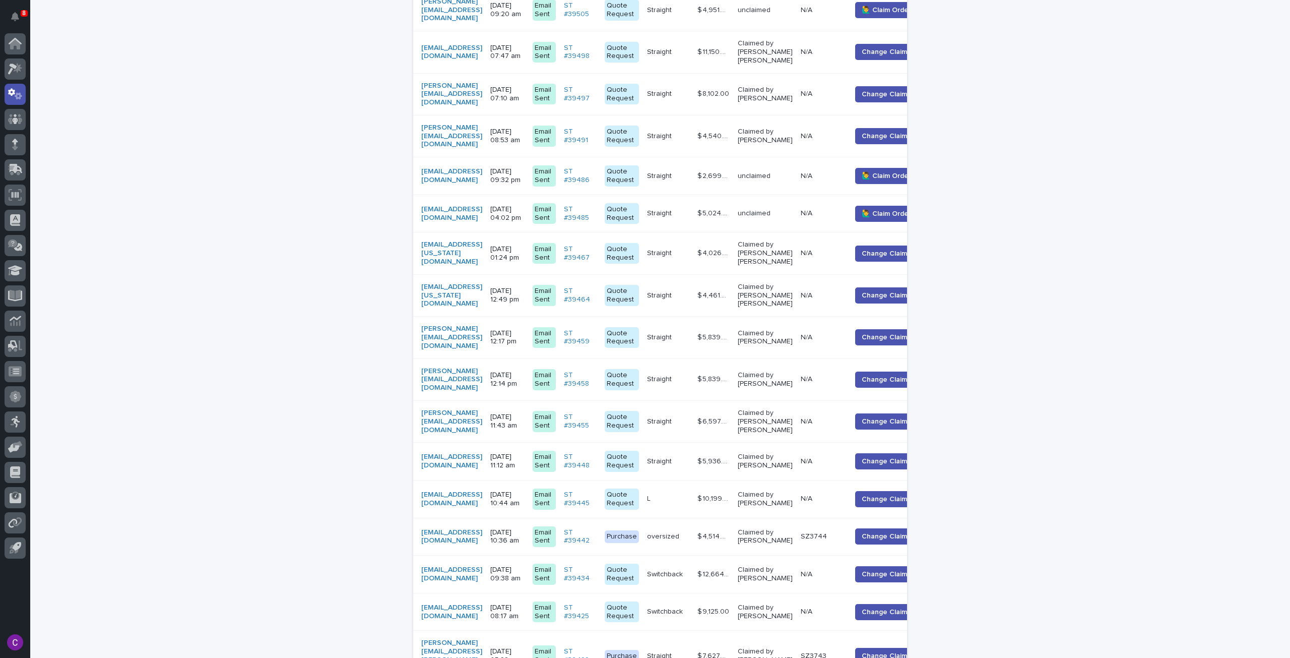
click at [793, 209] on p "unclaimed" at bounding box center [765, 213] width 55 height 9
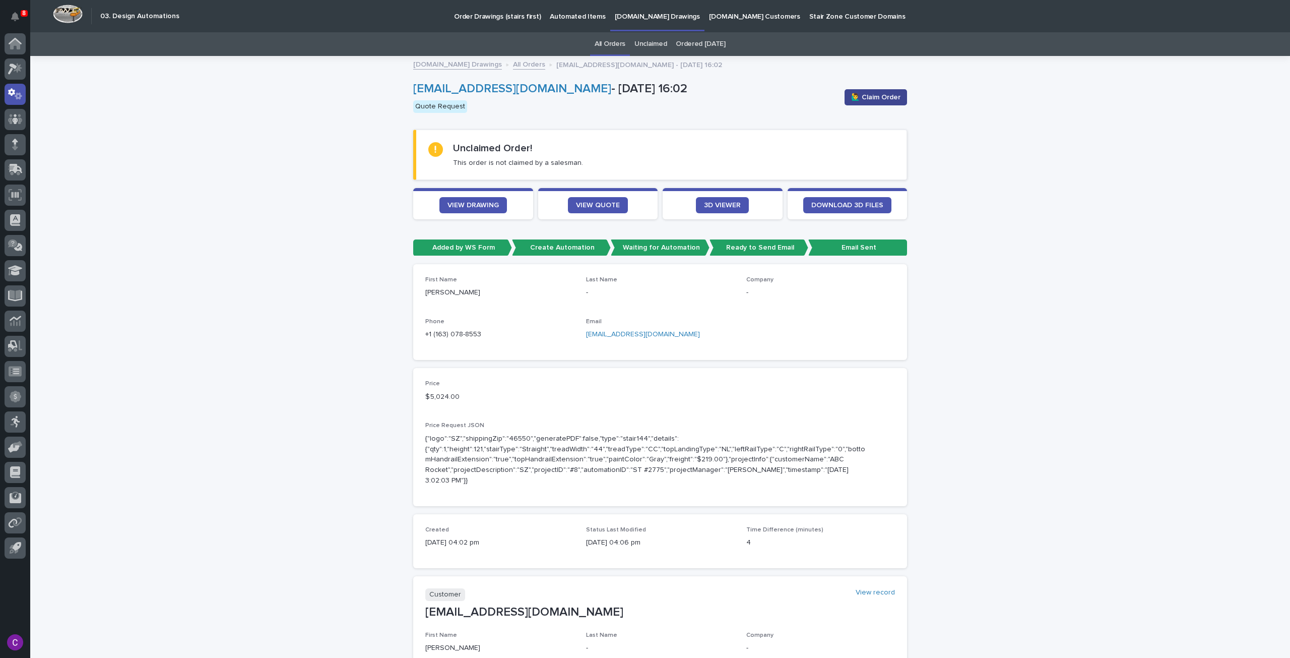
click at [868, 93] on span "🙋‍♂️ Claim Order" at bounding box center [875, 97] width 49 height 10
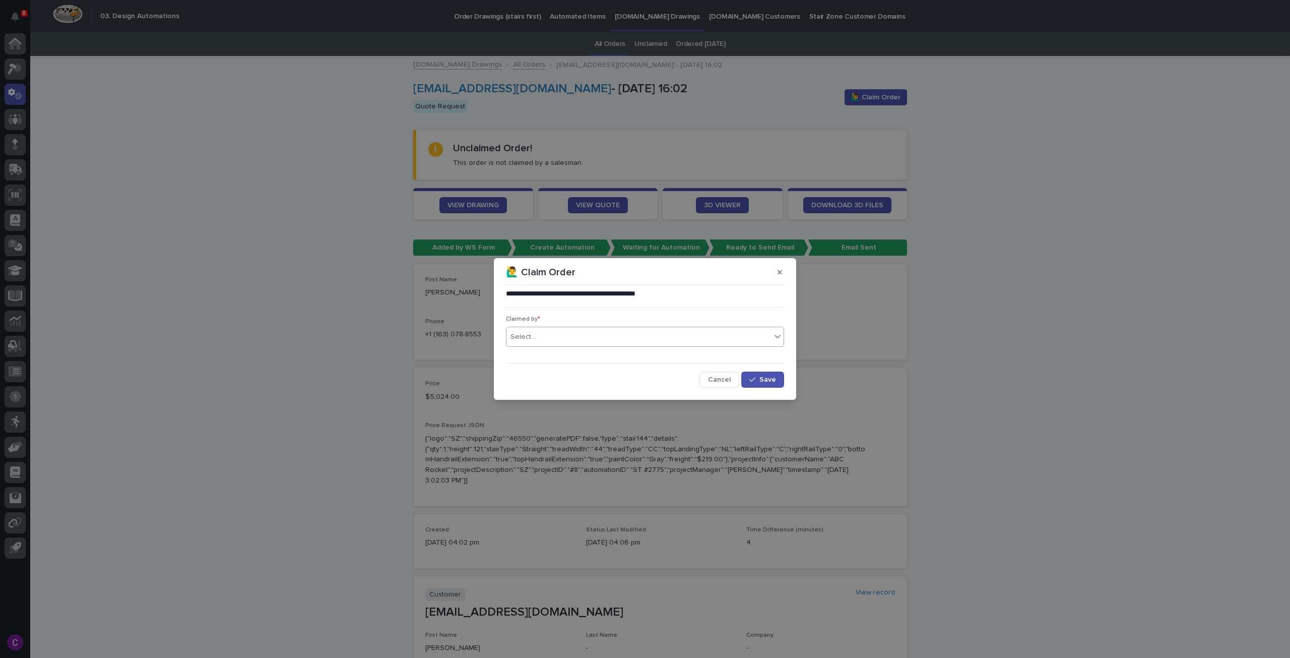
click at [622, 330] on div "Select..." at bounding box center [639, 337] width 265 height 17
type input "****"
click at [629, 354] on div "[PERSON_NAME] [PERSON_NAME]" at bounding box center [645, 356] width 277 height 18
click at [772, 381] on span "Save" at bounding box center [768, 379] width 17 height 7
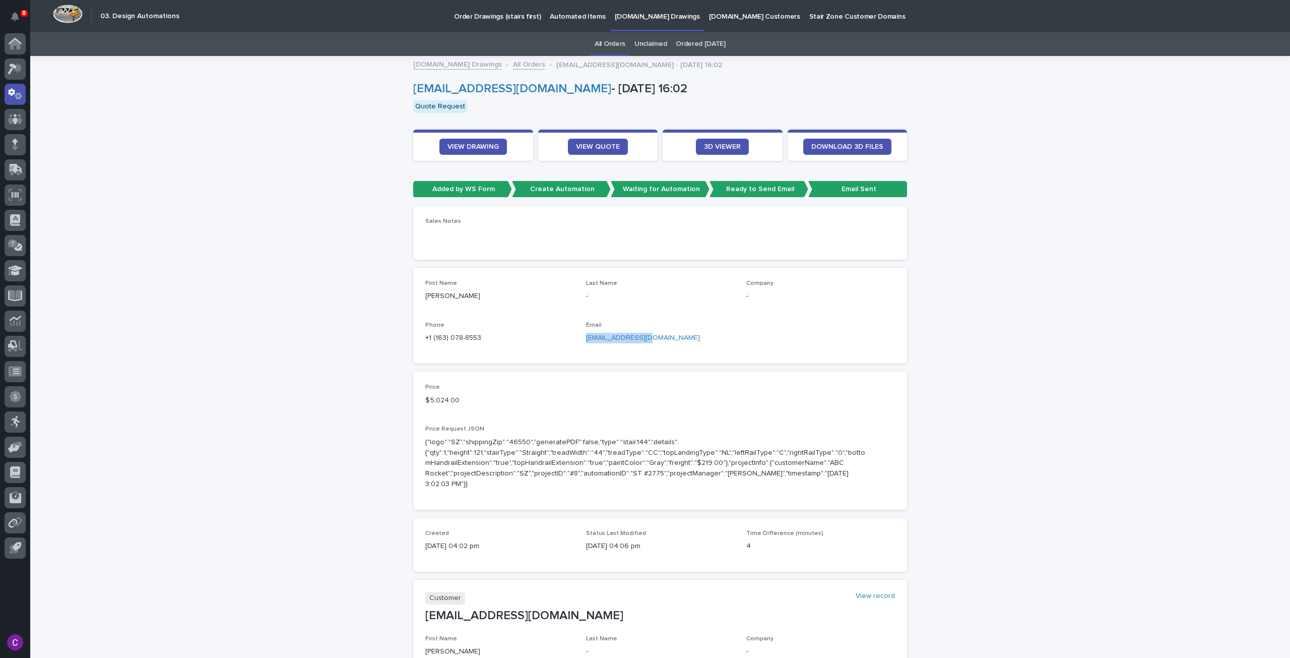
drag, startPoint x: 652, startPoint y: 338, endPoint x: 583, endPoint y: 338, distance: 69.6
click at [586, 338] on p "hcfang003@aol.com" at bounding box center [660, 338] width 149 height 11
copy link "hcfang003@aol.com"
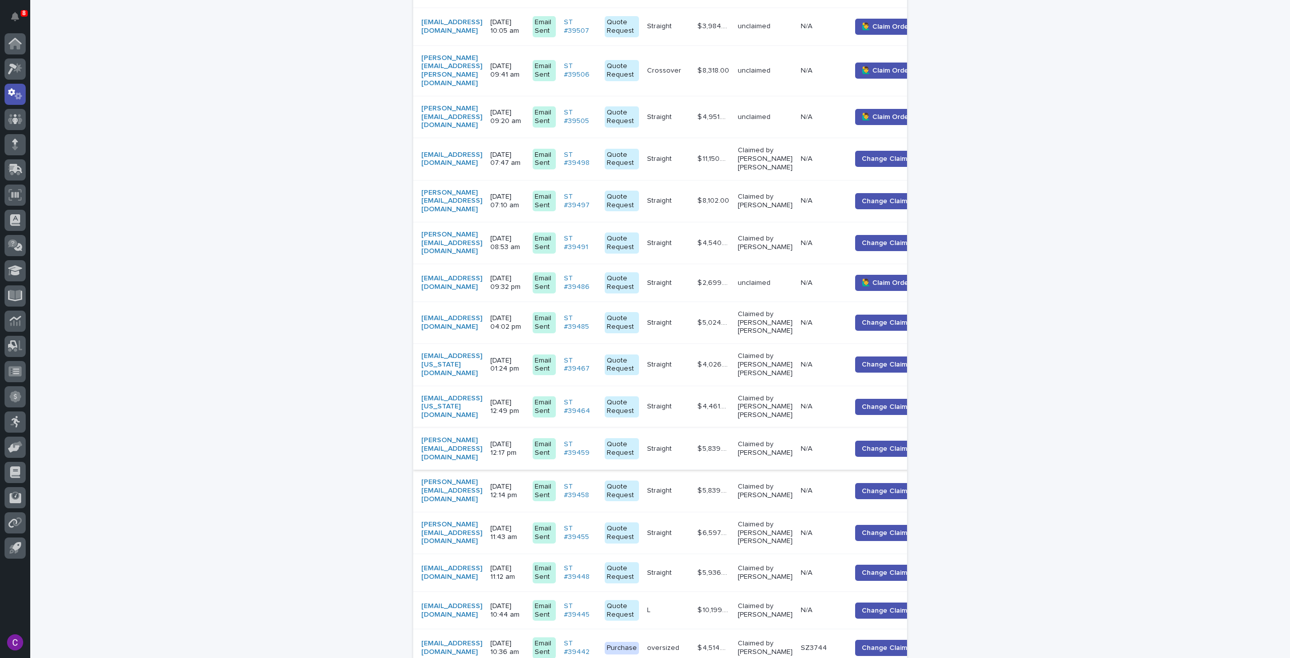
scroll to position [517, 0]
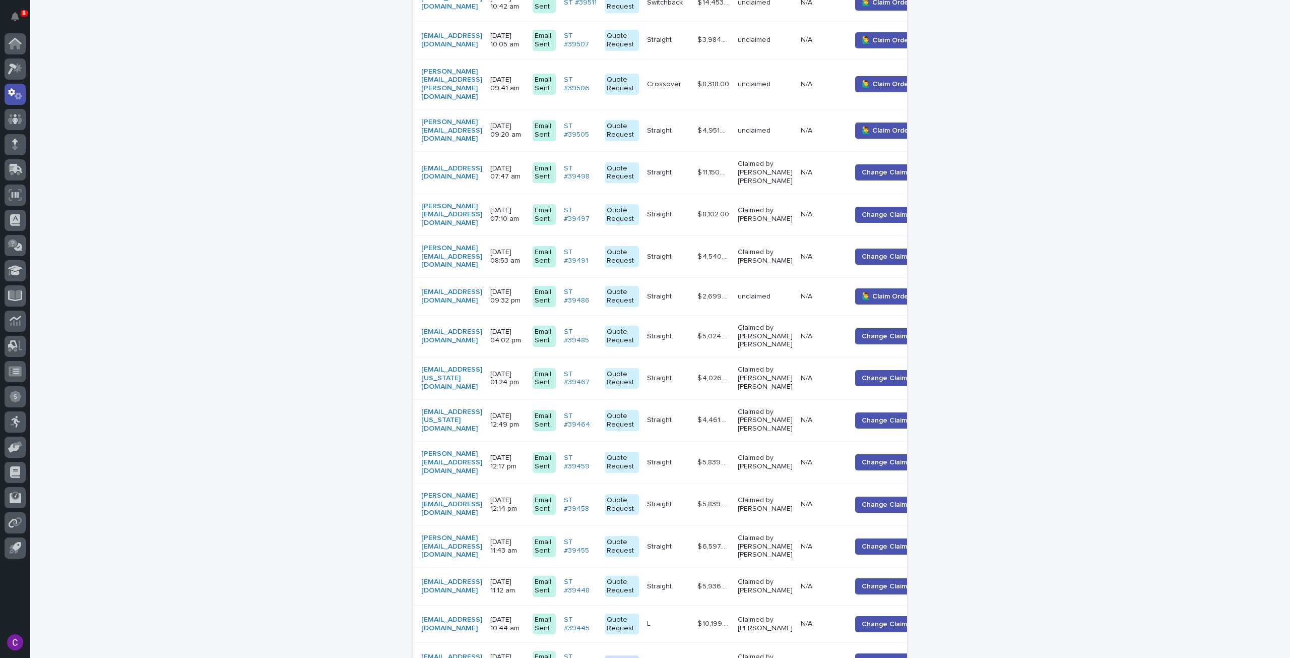
click at [482, 288] on div "jerrythronson11@gmail.com" at bounding box center [451, 296] width 61 height 17
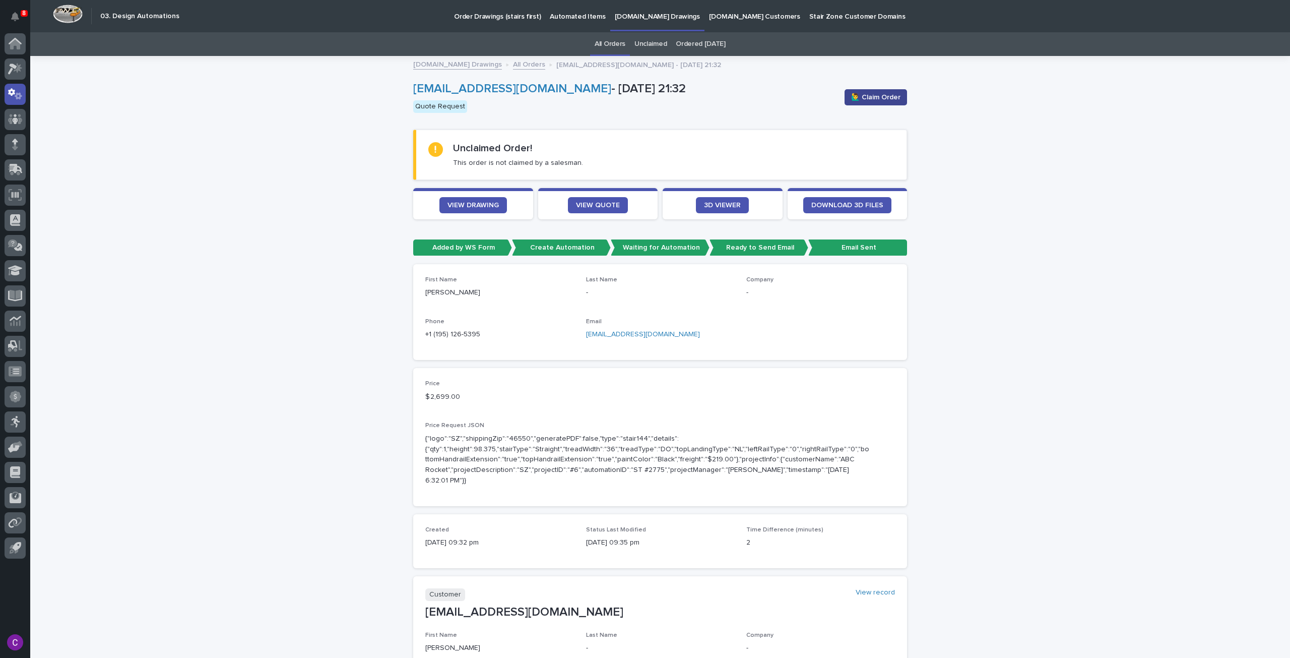
click at [885, 95] on span "🙋‍♂️ Claim Order" at bounding box center [875, 97] width 49 height 10
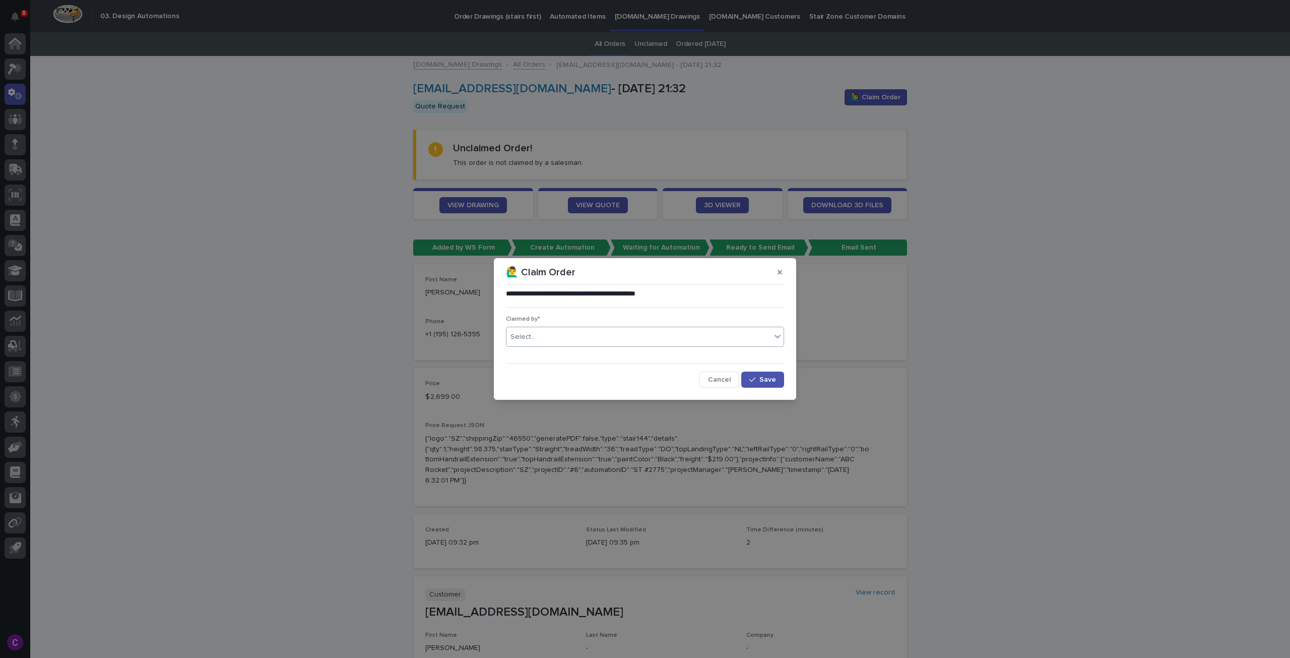
click at [577, 332] on div "Select..." at bounding box center [639, 337] width 265 height 17
type input "******"
click at [578, 356] on div "[PERSON_NAME] [PERSON_NAME]" at bounding box center [645, 356] width 277 height 18
click at [767, 373] on button "Save" at bounding box center [762, 379] width 43 height 16
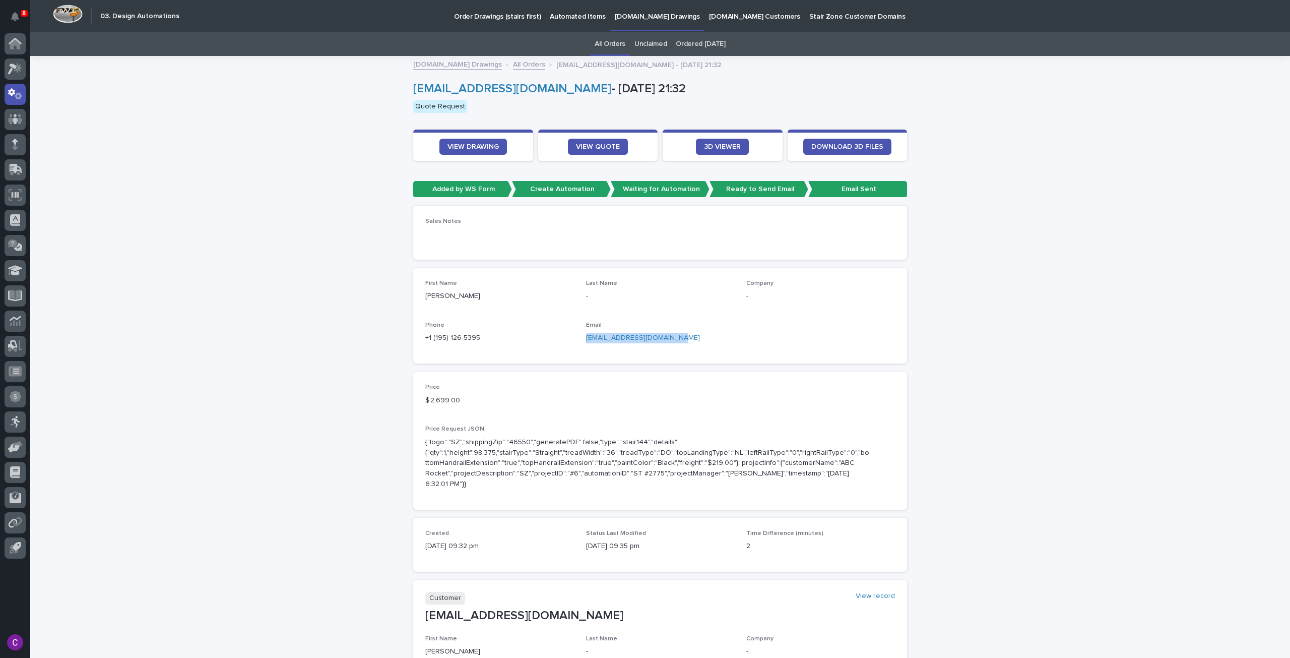
drag, startPoint x: 670, startPoint y: 336, endPoint x: 580, endPoint y: 344, distance: 90.6
click at [580, 344] on div "First Name Jerry Last Name - Company - Phone +1 (195) 126-5395 Email jerrythron…" at bounding box center [660, 316] width 470 height 72
copy link "jerrythronson11@gmail.com"
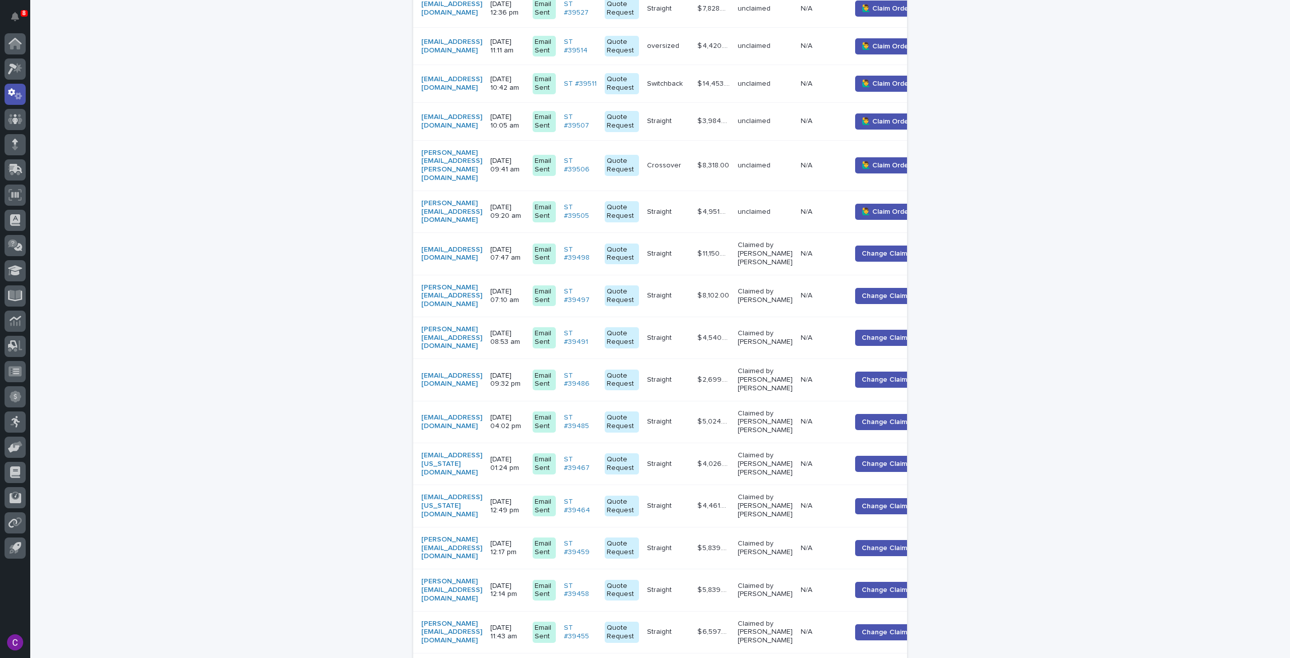
scroll to position [335, 0]
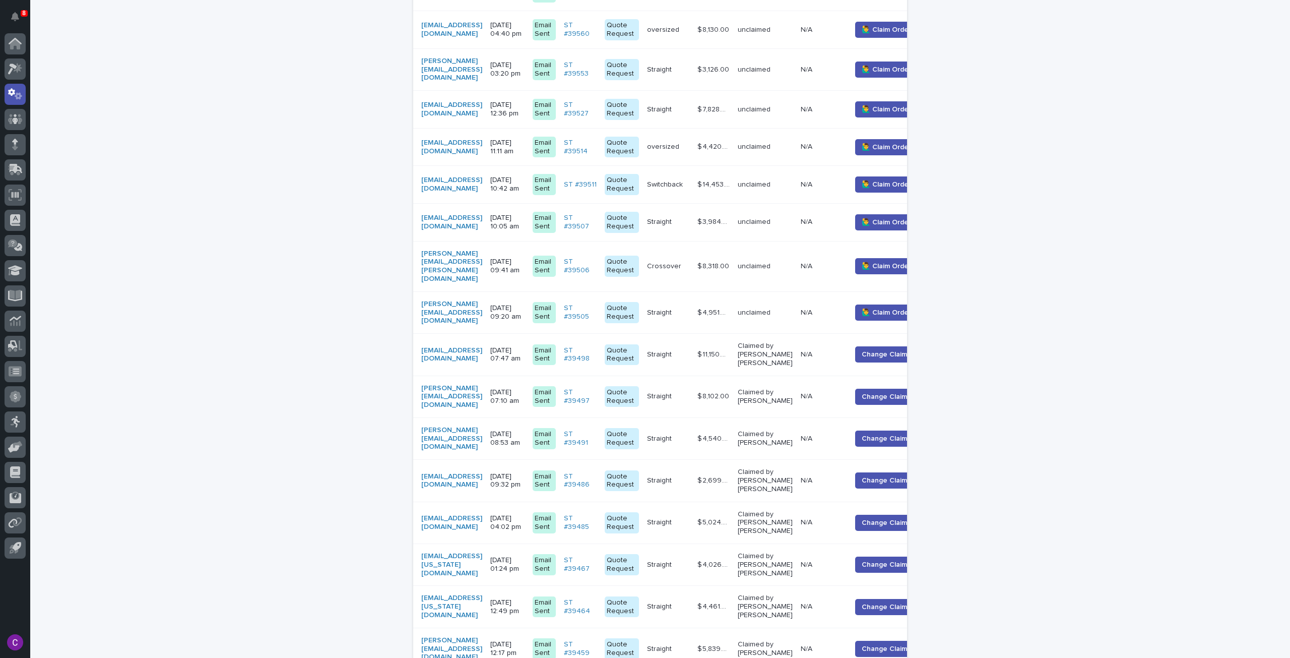
click at [786, 291] on td "unclaimed" at bounding box center [765, 312] width 63 height 42
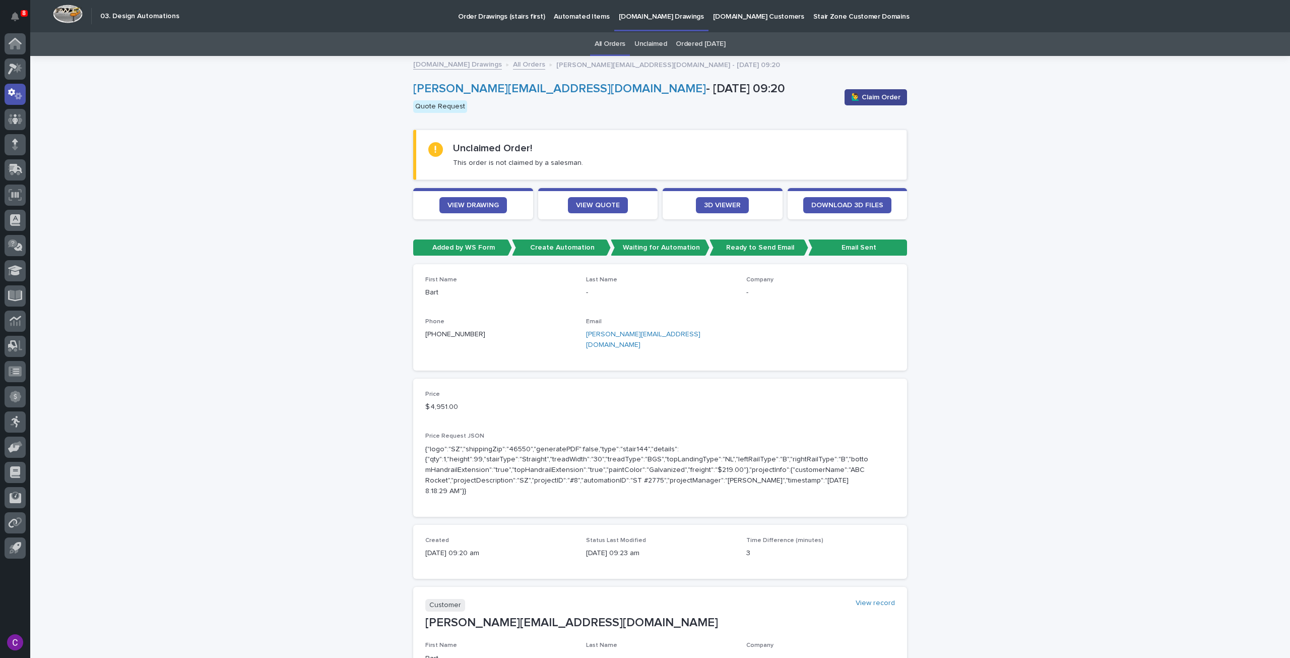
click at [864, 89] on button "🙋‍♂️ Claim Order" at bounding box center [876, 97] width 62 height 16
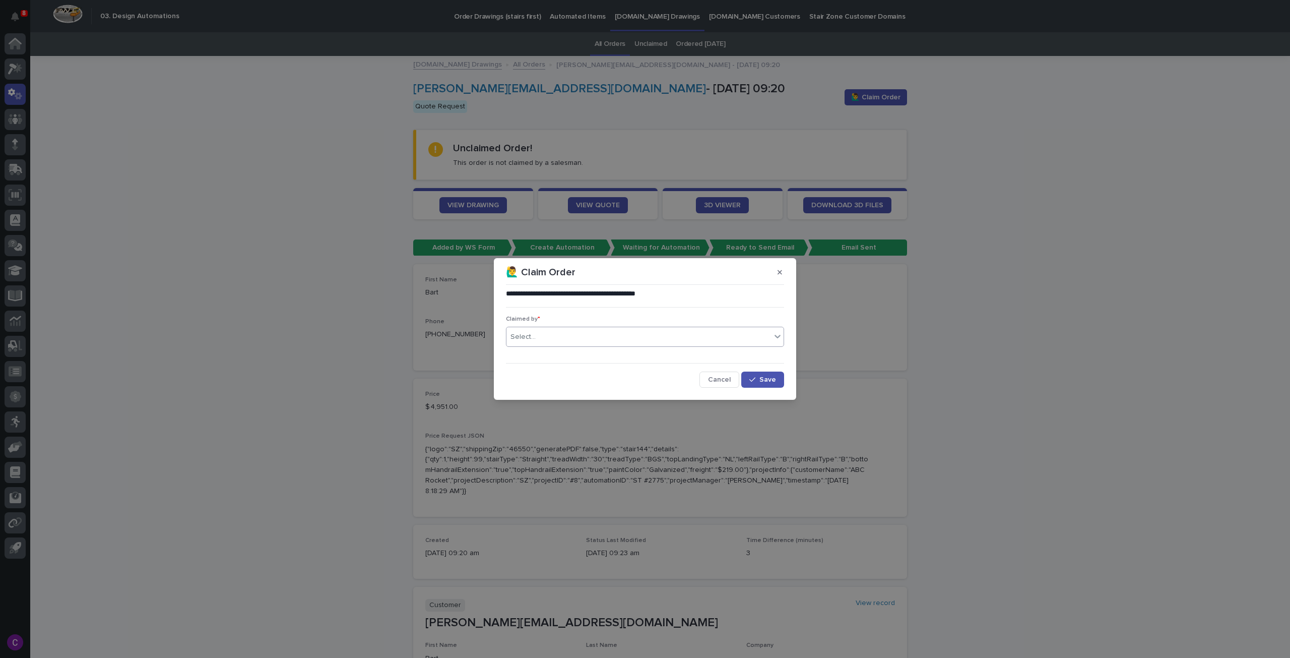
click at [691, 338] on div "Select..." at bounding box center [639, 337] width 265 height 17
type input "*****"
click at [690, 354] on div "[PERSON_NAME] [PERSON_NAME]" at bounding box center [645, 356] width 277 height 18
click at [757, 381] on div "button" at bounding box center [754, 379] width 10 height 7
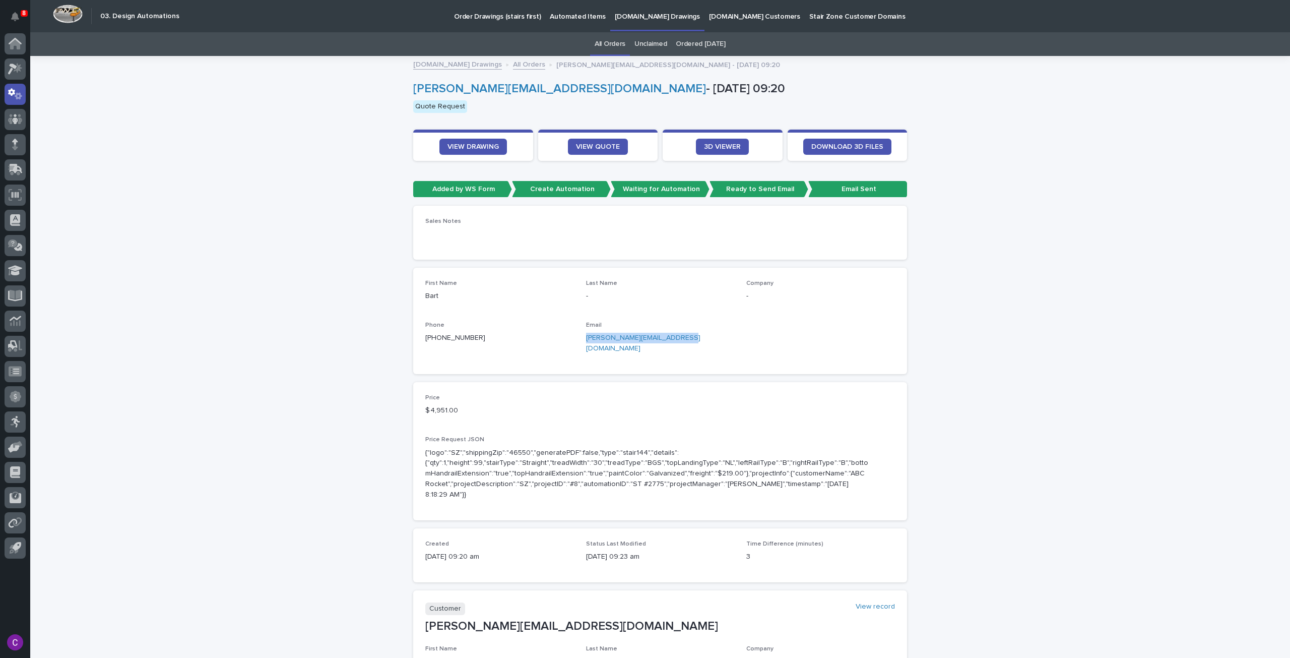
drag, startPoint x: 685, startPoint y: 338, endPoint x: 582, endPoint y: 339, distance: 103.3
click at [582, 339] on div "First Name Bart Last Name - Company - Phone +1 (815) 735-8786 Email b.mariani@d…" at bounding box center [660, 321] width 470 height 82
copy link "b.mariani@dto3dimension.com"
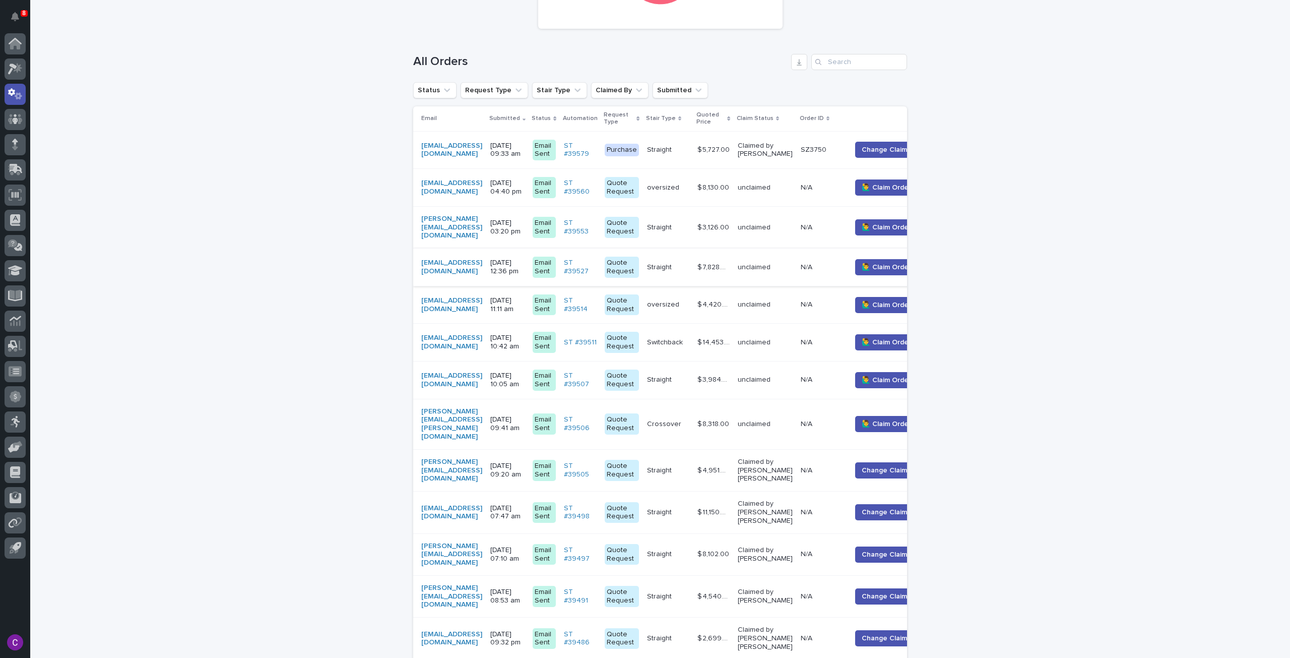
scroll to position [183, 0]
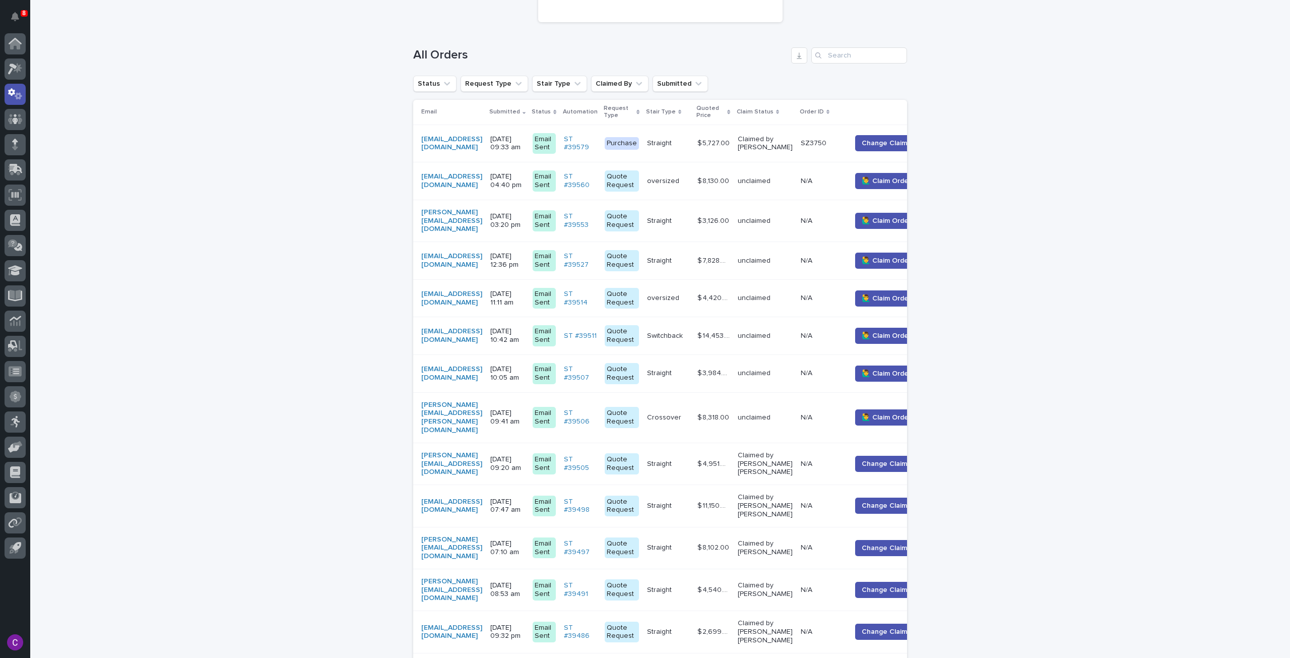
click at [689, 409] on div "Crossover Crossover" at bounding box center [668, 417] width 42 height 17
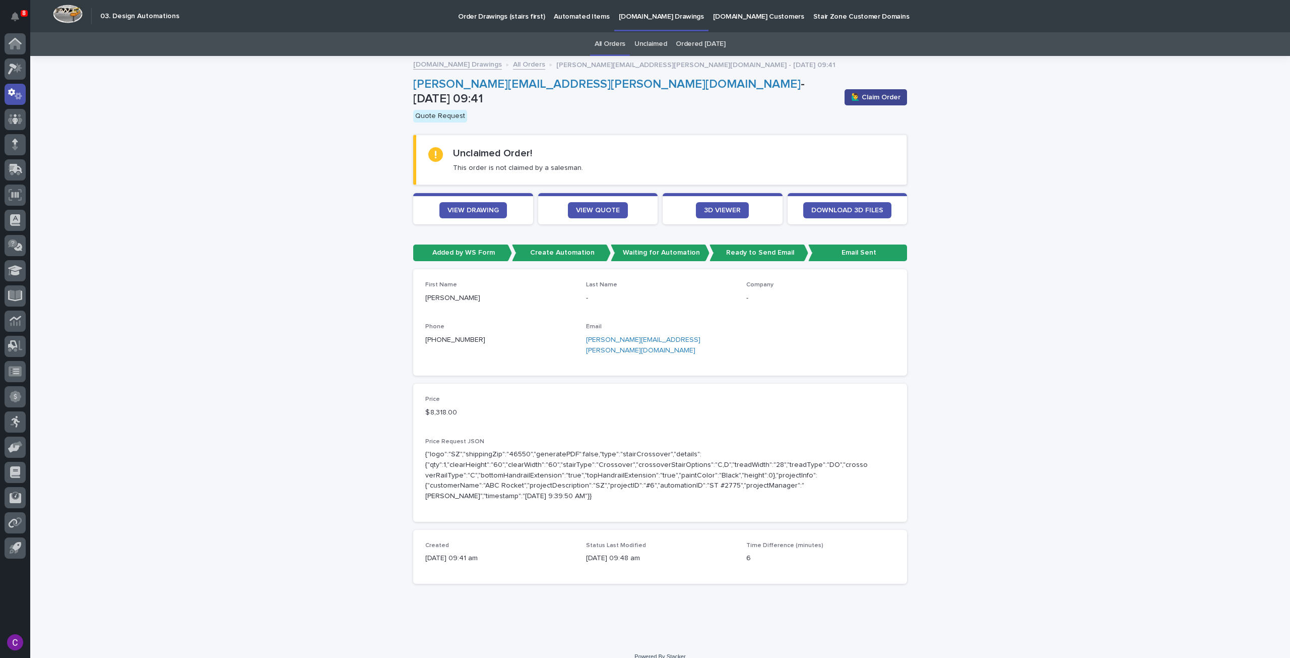
click at [865, 95] on span "🙋‍♂️ Claim Order" at bounding box center [875, 97] width 49 height 10
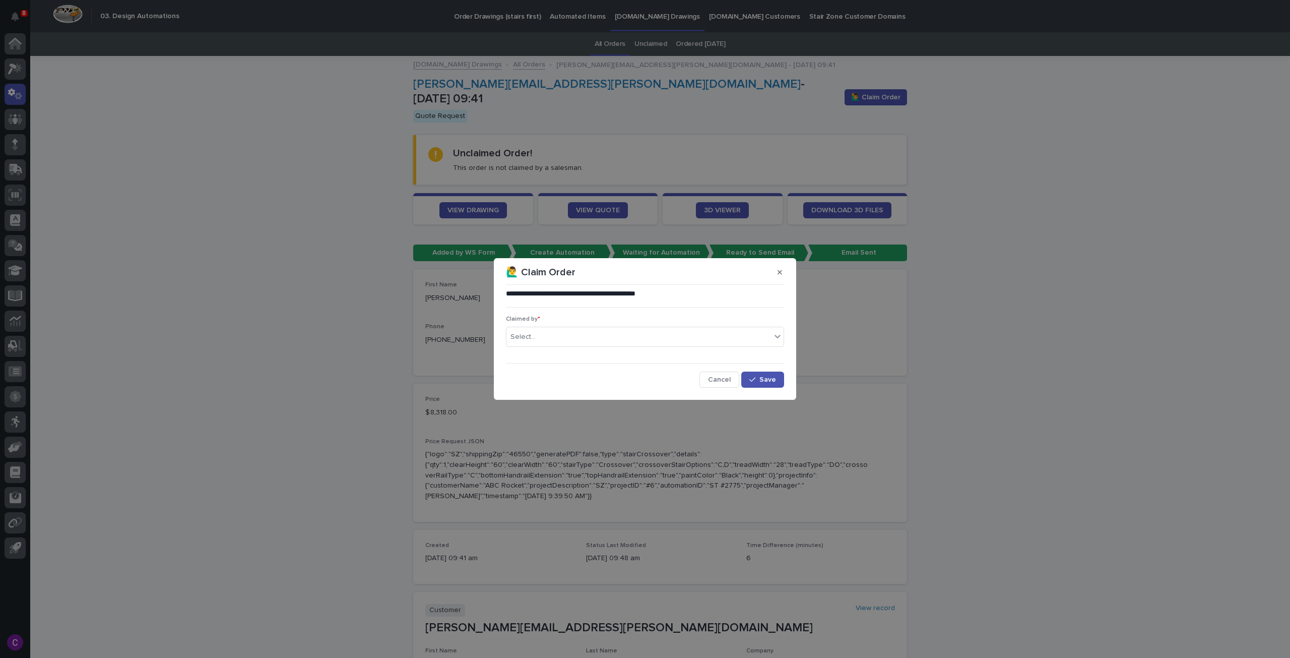
click at [668, 347] on div "Claimed by * Select..." at bounding box center [645, 335] width 278 height 39
click at [667, 341] on div "Select..." at bounding box center [639, 337] width 265 height 17
type input "***"
click at [656, 359] on div "[PERSON_NAME] [PERSON_NAME]" at bounding box center [645, 356] width 277 height 18
click at [770, 385] on button "Save" at bounding box center [762, 379] width 43 height 16
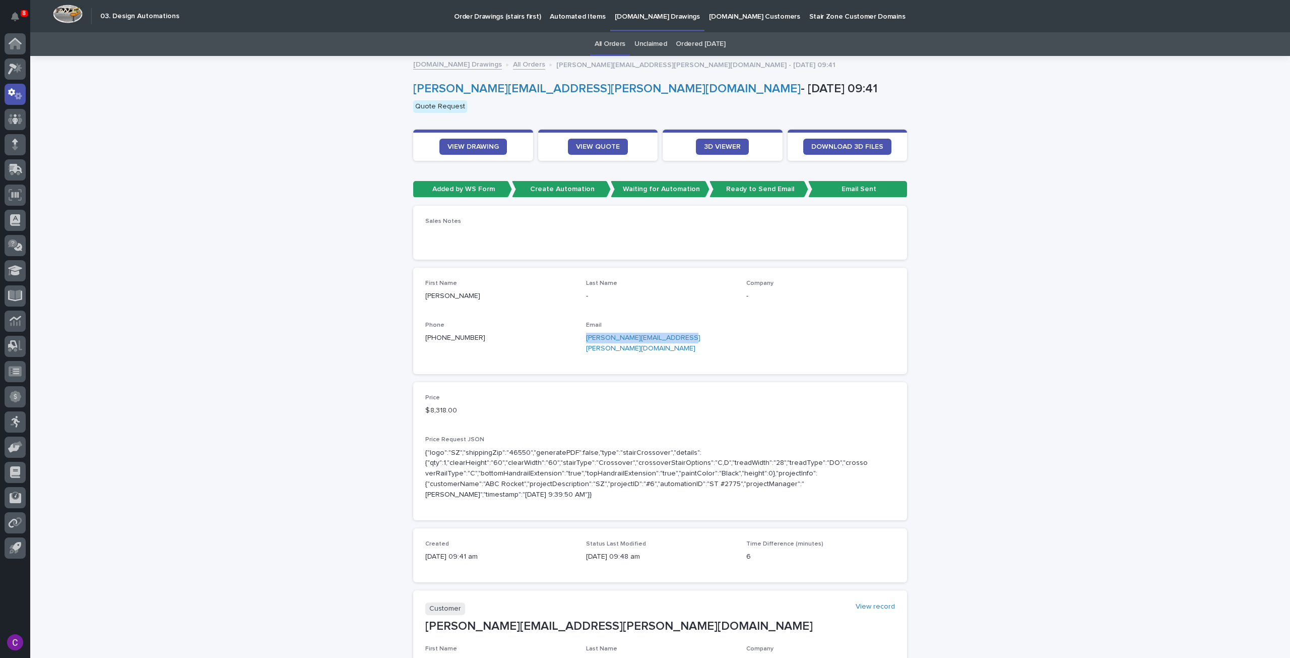
drag, startPoint x: 676, startPoint y: 338, endPoint x: 583, endPoint y: 340, distance: 93.8
click at [586, 340] on p "wesley.olzem@ultimation.net" at bounding box center [660, 343] width 149 height 21
copy link "wesley.olzem@ultimation.net"
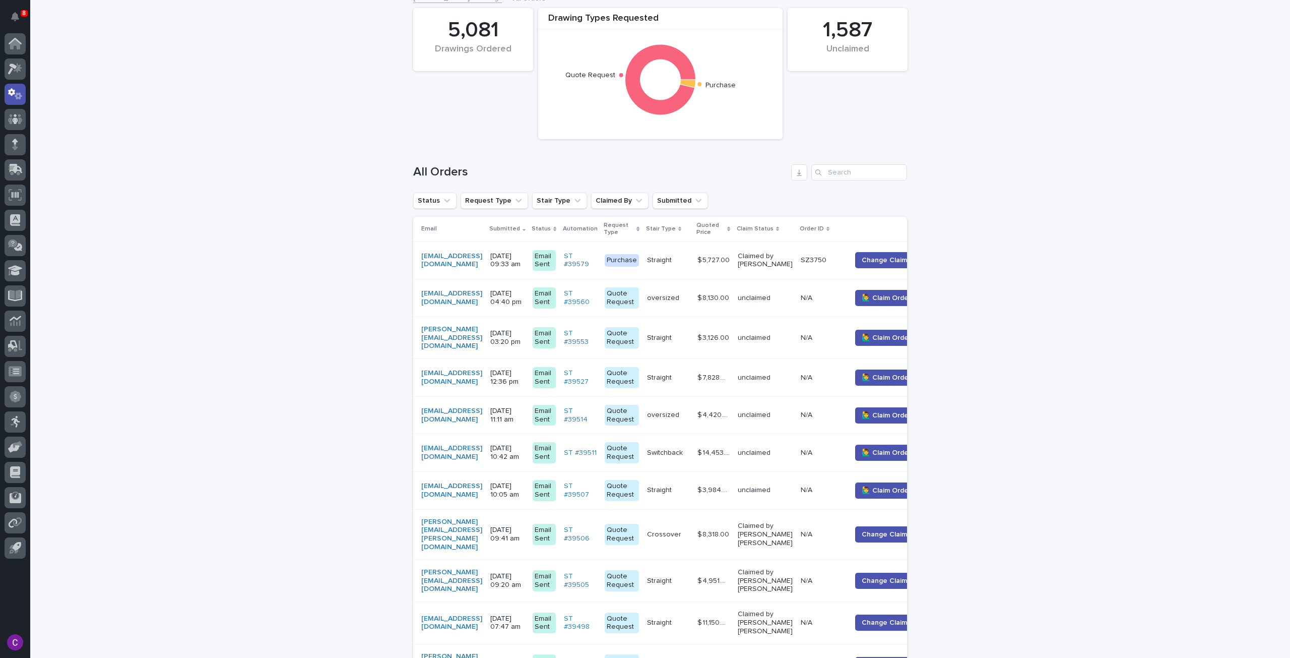
scroll to position [83, 0]
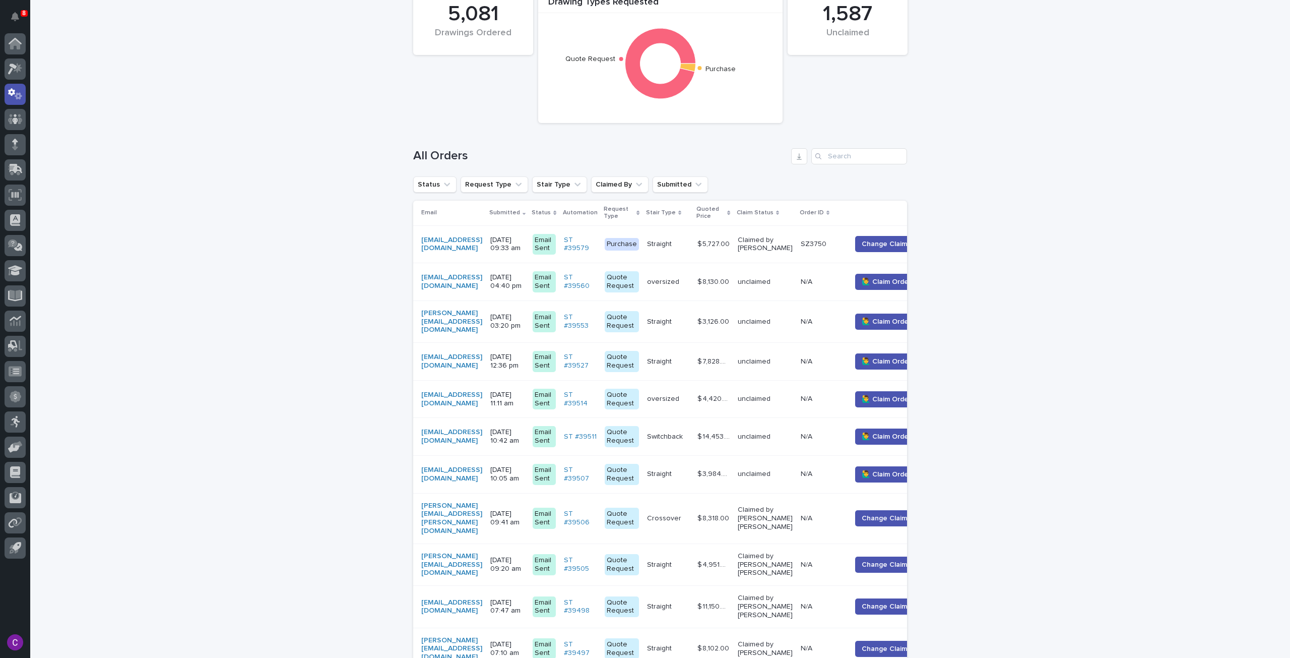
click at [486, 472] on td "donpoliver89@gmail.com" at bounding box center [449, 474] width 73 height 38
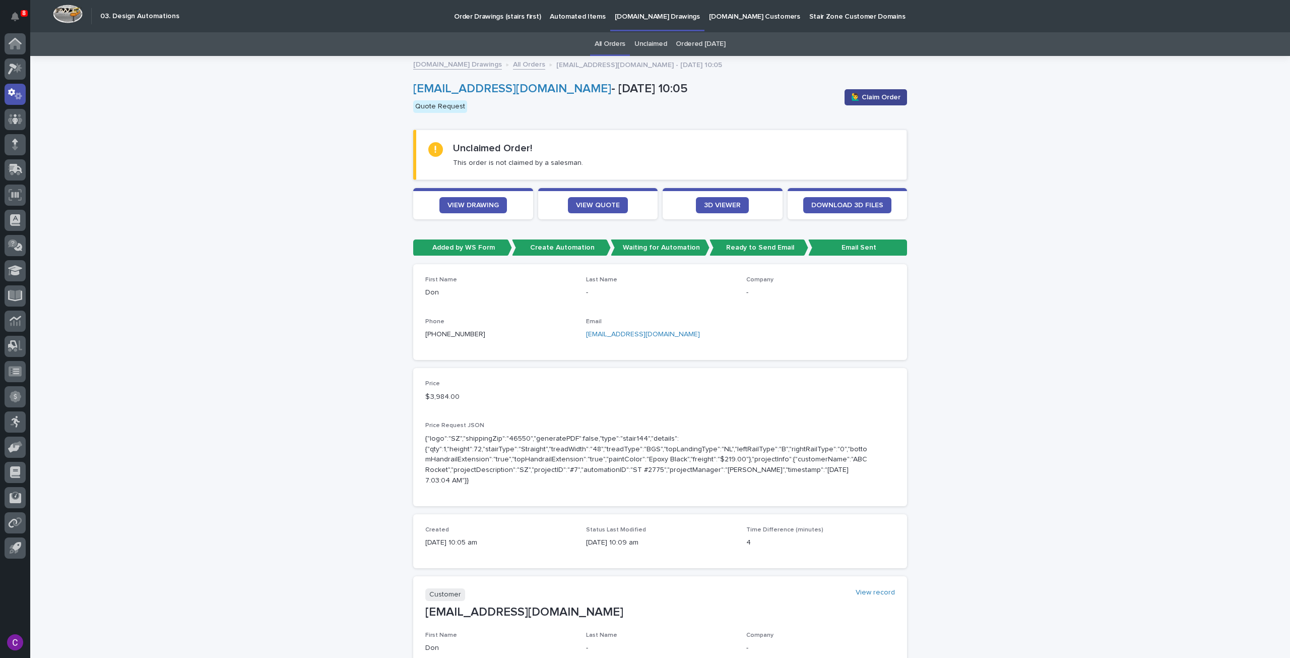
click at [884, 98] on span "🙋‍♂️ Claim Order" at bounding box center [875, 97] width 49 height 10
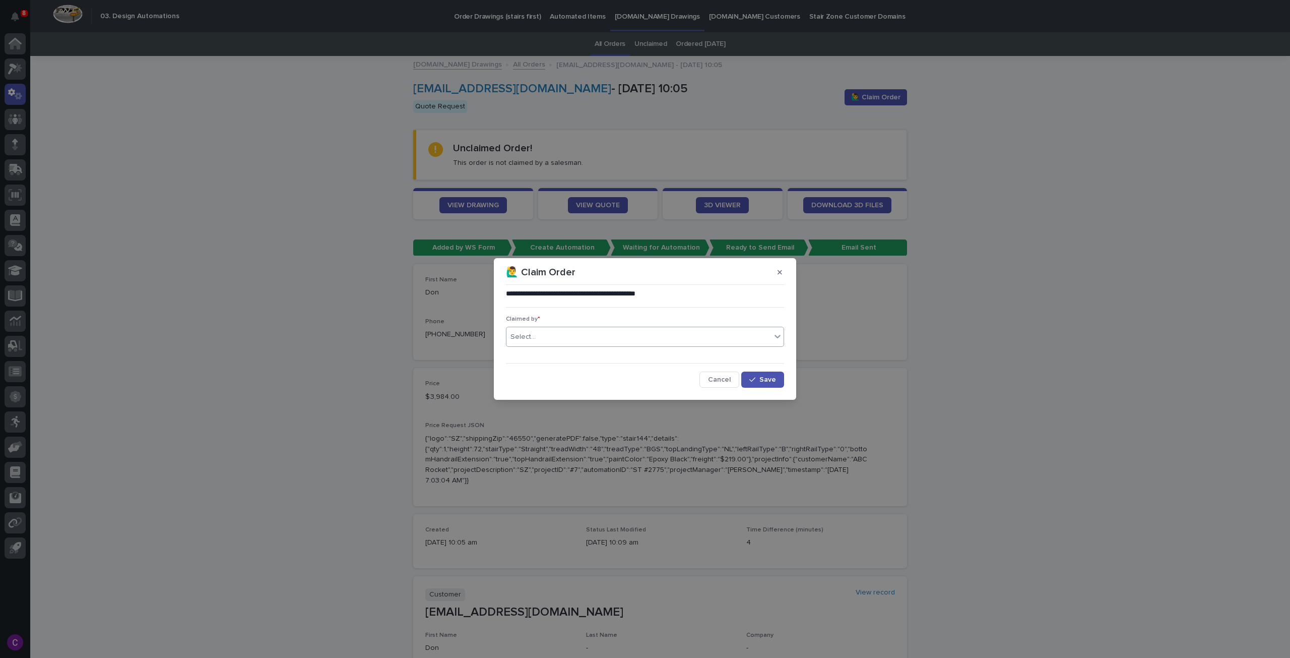
click at [683, 337] on div "Select..." at bounding box center [639, 337] width 265 height 17
type input "*****"
drag, startPoint x: 676, startPoint y: 354, endPoint x: 730, endPoint y: 360, distance: 53.8
click at [677, 353] on div "[PERSON_NAME] [PERSON_NAME]" at bounding box center [645, 356] width 277 height 18
click at [749, 380] on button "Save" at bounding box center [762, 379] width 43 height 16
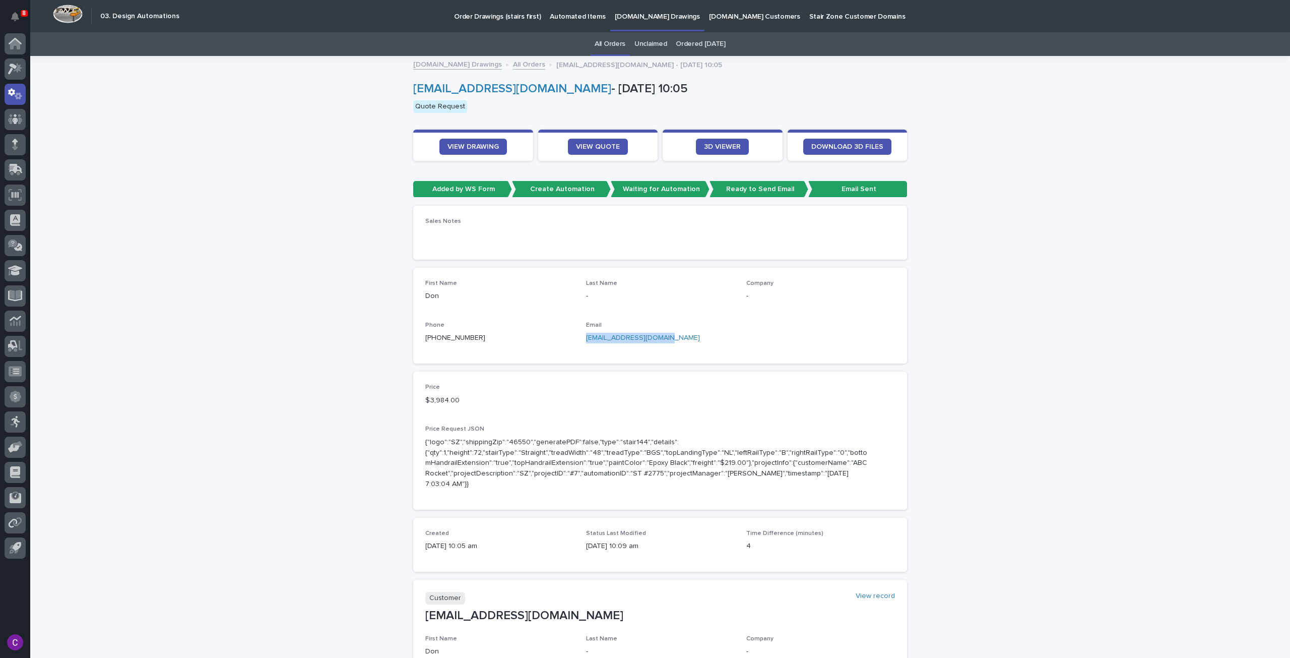
drag, startPoint x: 662, startPoint y: 338, endPoint x: 578, endPoint y: 338, distance: 84.2
click at [578, 338] on div "First Name Don Last Name - Company - Phone +1 (702) 429-3107 Email donpoliver89…" at bounding box center [660, 316] width 470 height 72
copy link "donpoliver89@gmail.com"
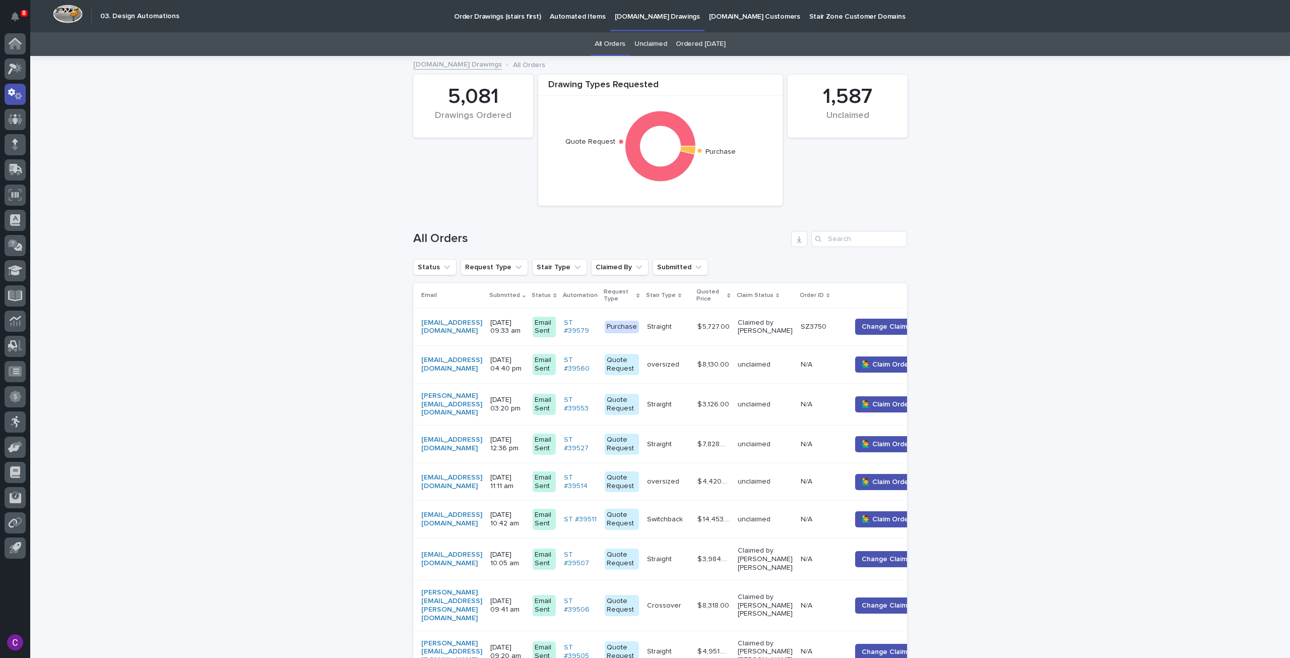
scroll to position [32, 0]
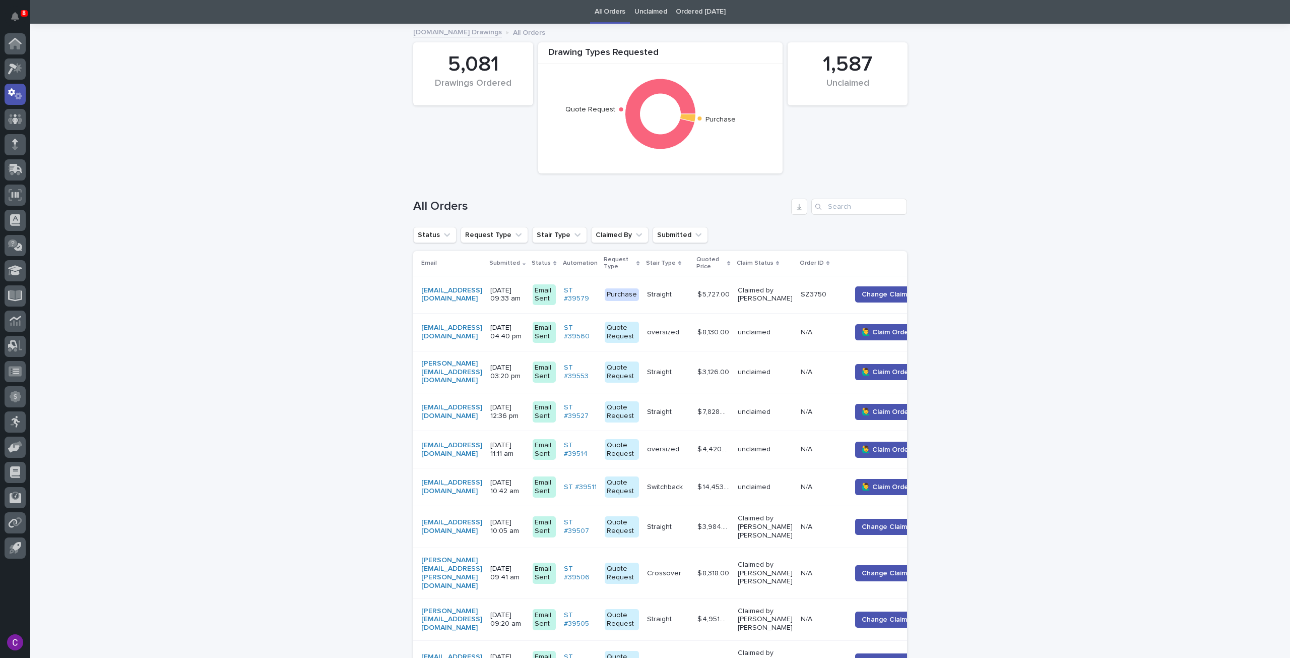
click at [793, 483] on p "unclaimed" at bounding box center [765, 487] width 55 height 9
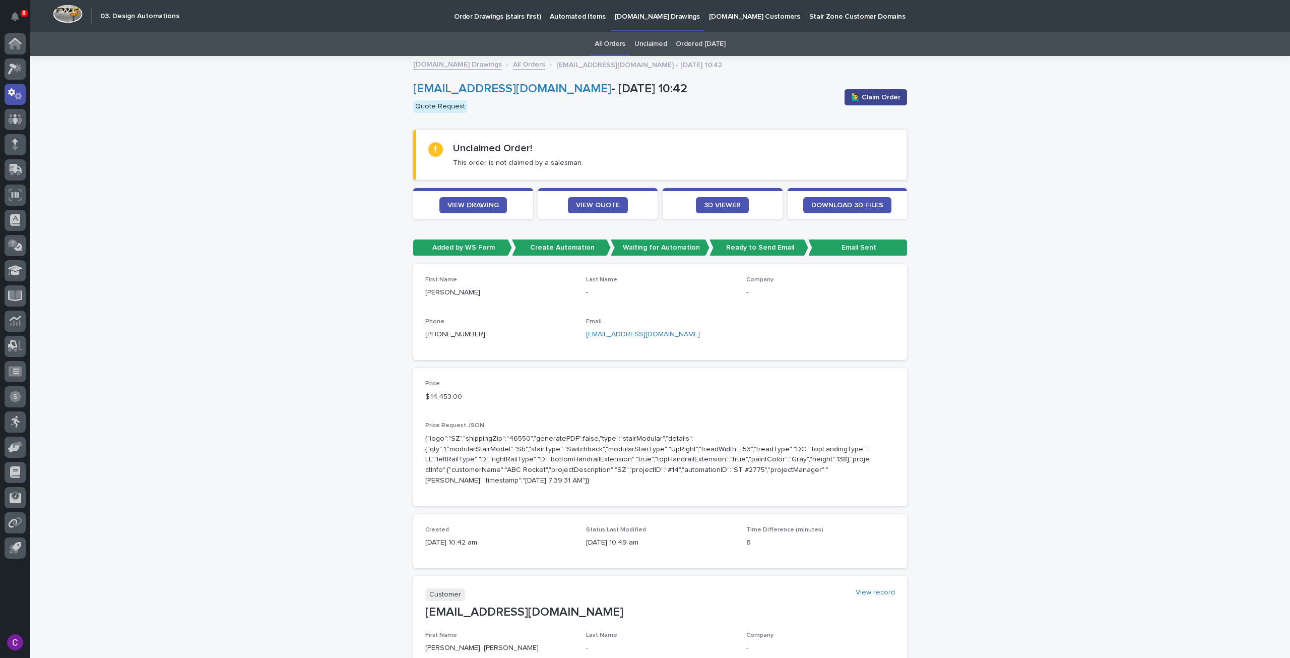
click at [872, 104] on button "🙋‍♂️ Claim Order" at bounding box center [876, 97] width 62 height 16
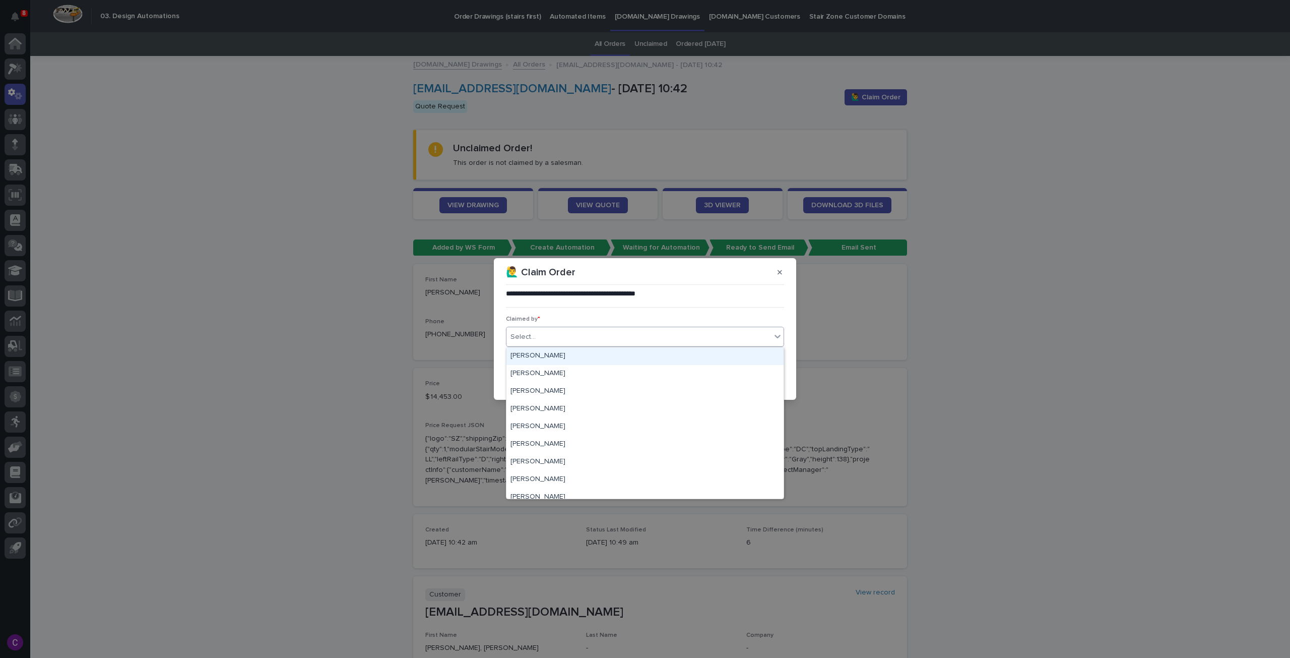
click at [731, 337] on div "Select..." at bounding box center [639, 337] width 265 height 17
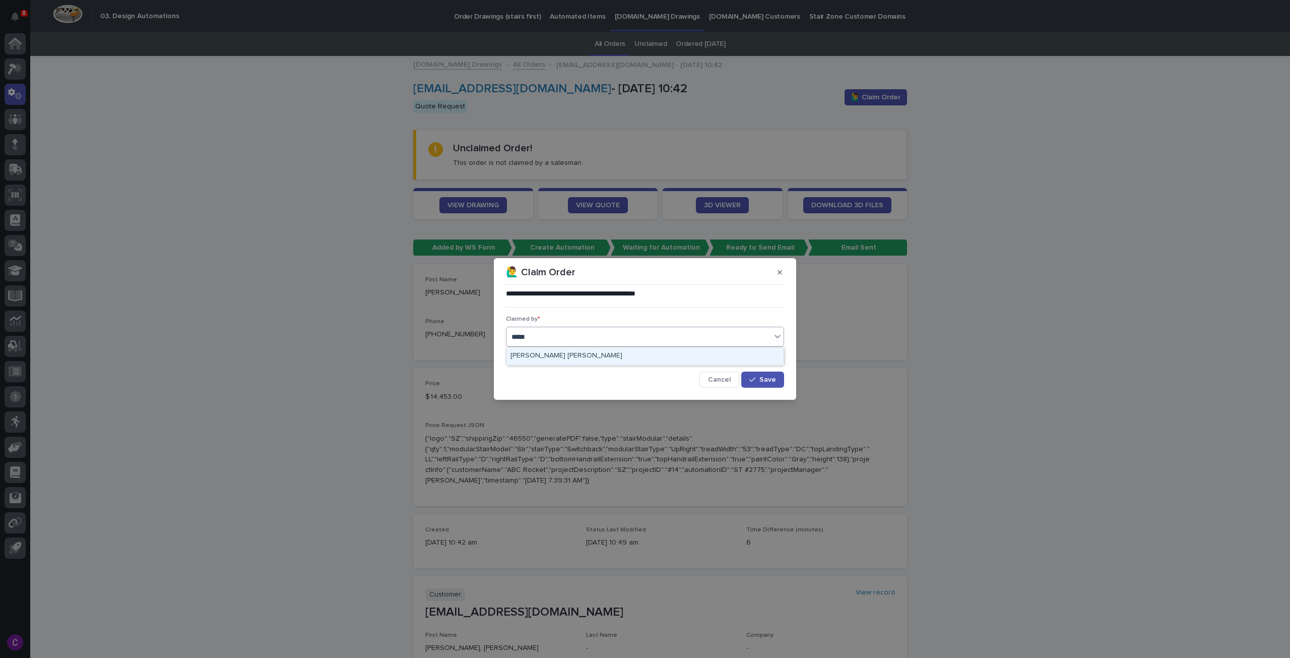
type input "******"
click at [710, 346] on div "connor" at bounding box center [645, 337] width 278 height 20
click at [722, 334] on div "Select..." at bounding box center [639, 337] width 265 height 17
type input "*****"
click at [708, 353] on div "[PERSON_NAME] [PERSON_NAME]" at bounding box center [645, 356] width 277 height 18
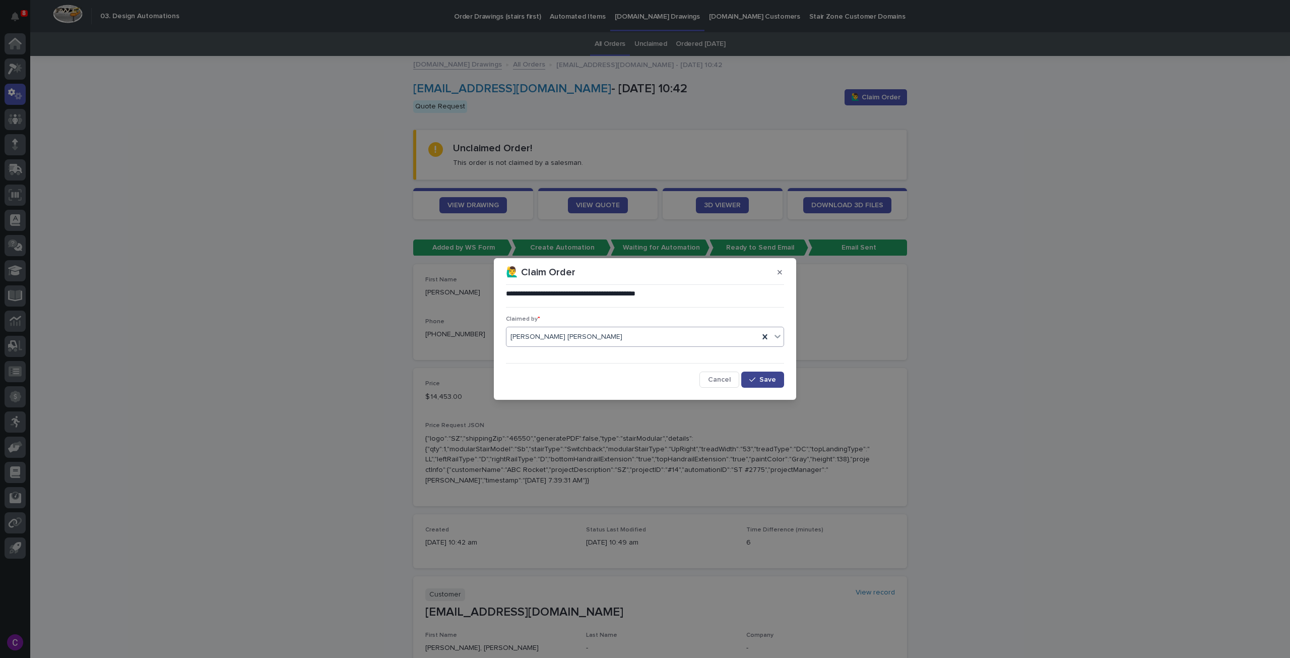
click at [762, 376] on span "Save" at bounding box center [768, 379] width 17 height 7
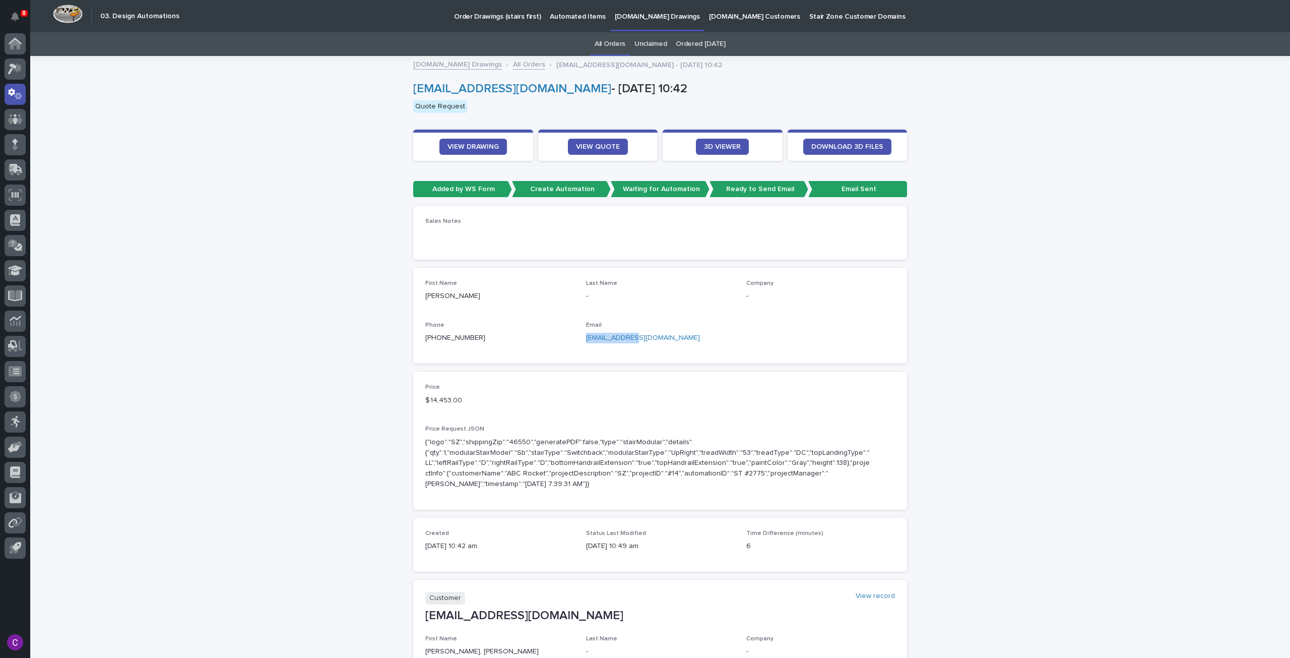
drag, startPoint x: 631, startPoint y: 340, endPoint x: 580, endPoint y: 340, distance: 50.4
click at [580, 340] on div "First Name Mike Last Name - Company - Phone +1 (805) 234-1343 Email mag@jwdci.c…" at bounding box center [660, 316] width 470 height 72
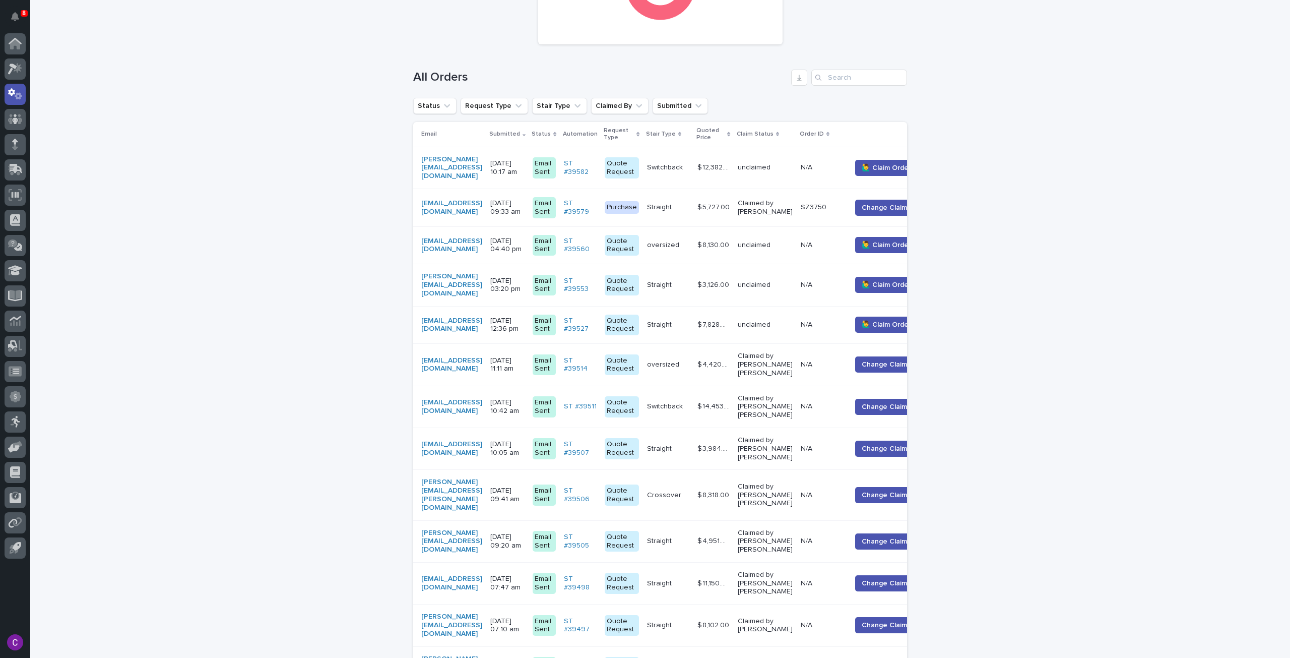
scroll to position [140, 0]
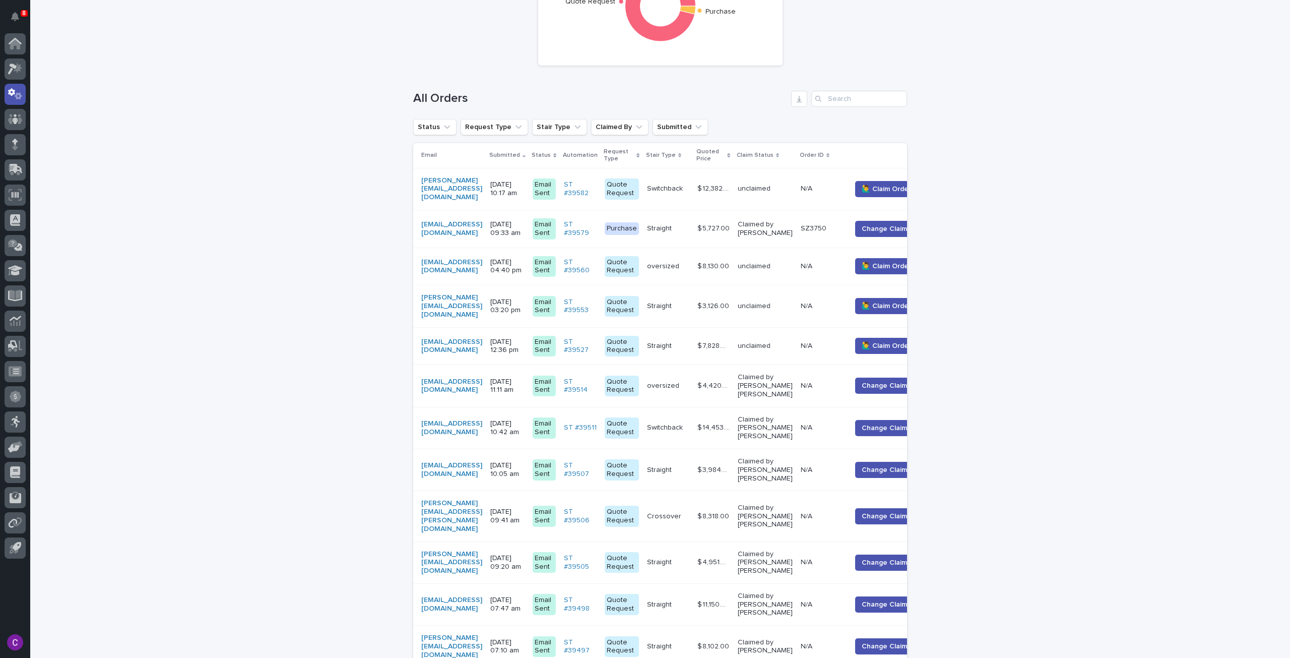
click at [785, 342] on p "unclaimed" at bounding box center [765, 346] width 55 height 9
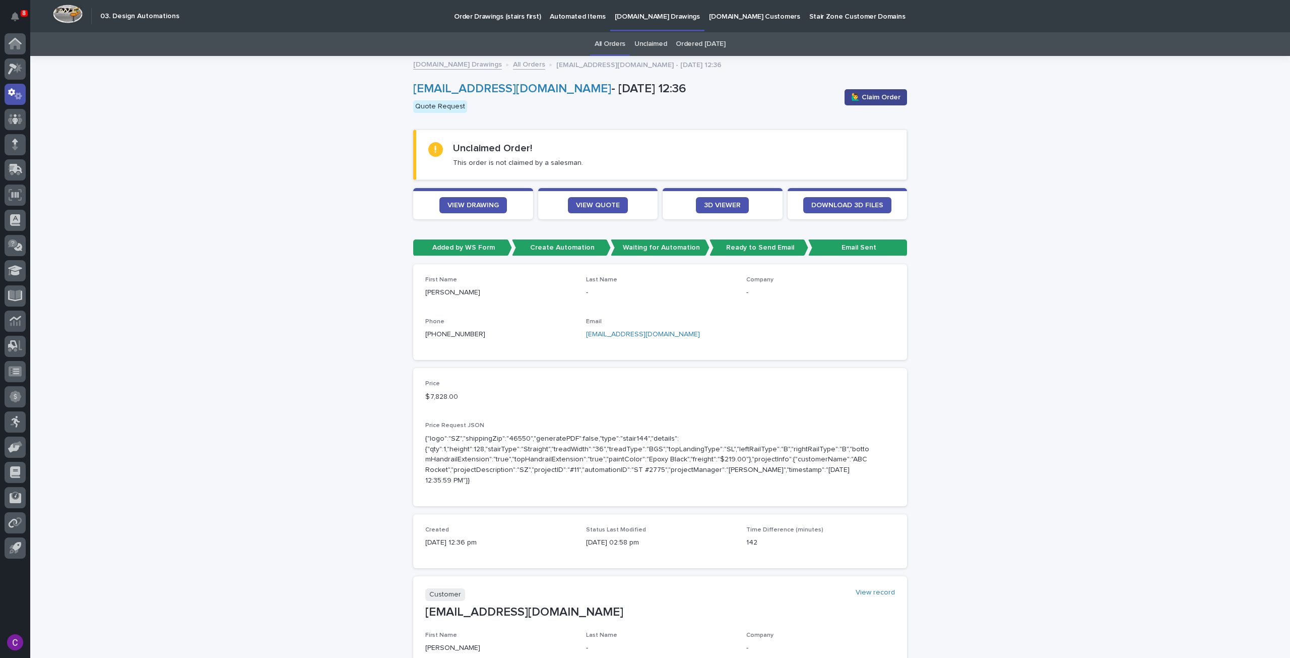
click at [888, 94] on span "🙋‍♂️ Claim Order" at bounding box center [875, 97] width 49 height 10
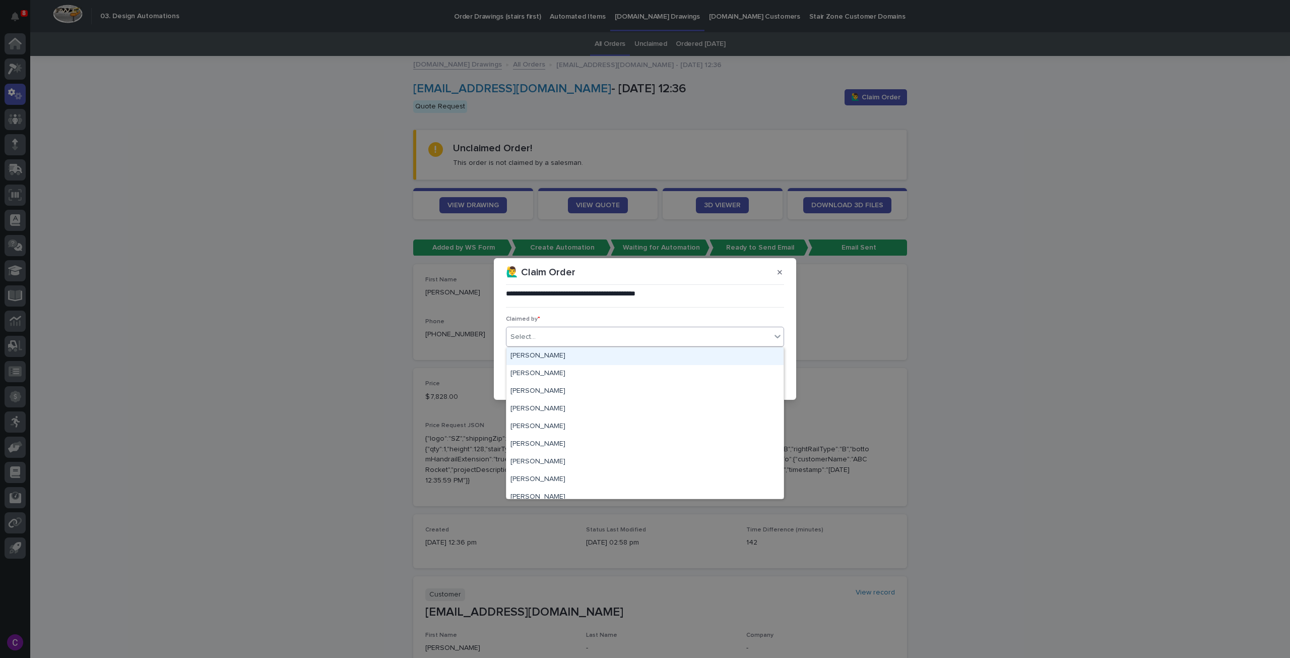
click at [667, 341] on div "Select..." at bounding box center [639, 337] width 265 height 17
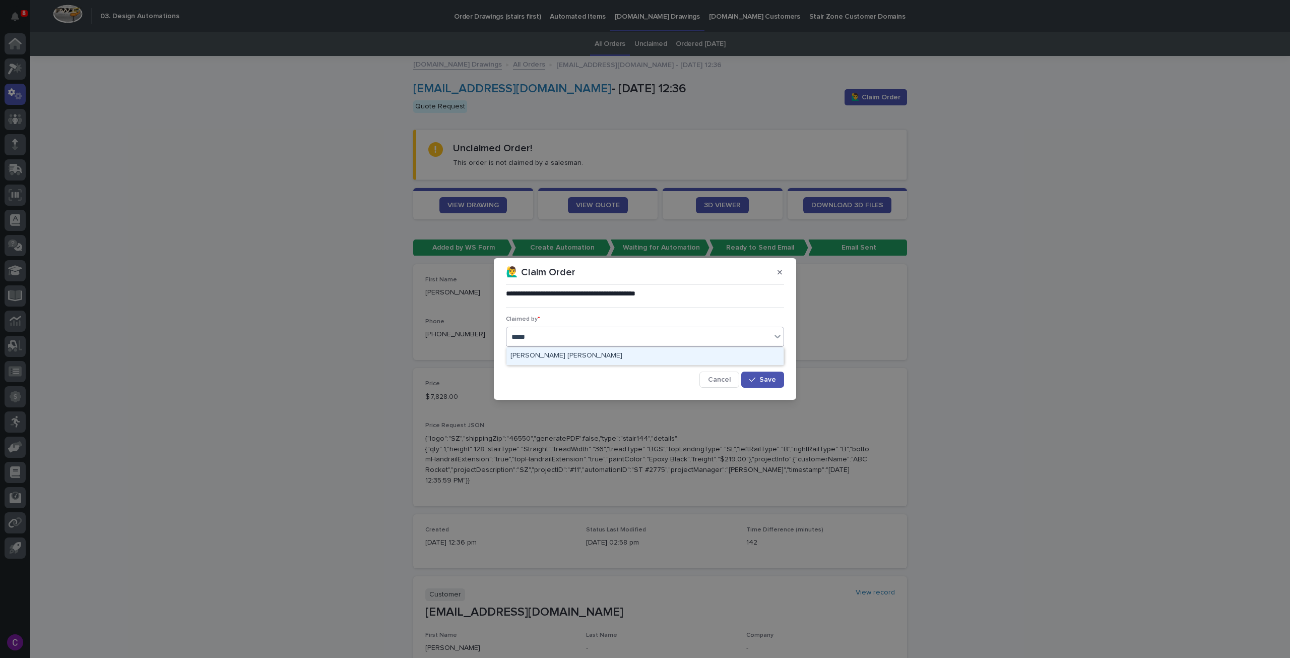
type input "******"
click at [696, 357] on div "[PERSON_NAME] [PERSON_NAME]" at bounding box center [645, 356] width 277 height 18
click at [747, 371] on button "Save" at bounding box center [762, 379] width 43 height 16
click at [753, 389] on div "**********" at bounding box center [644, 338] width 283 height 104
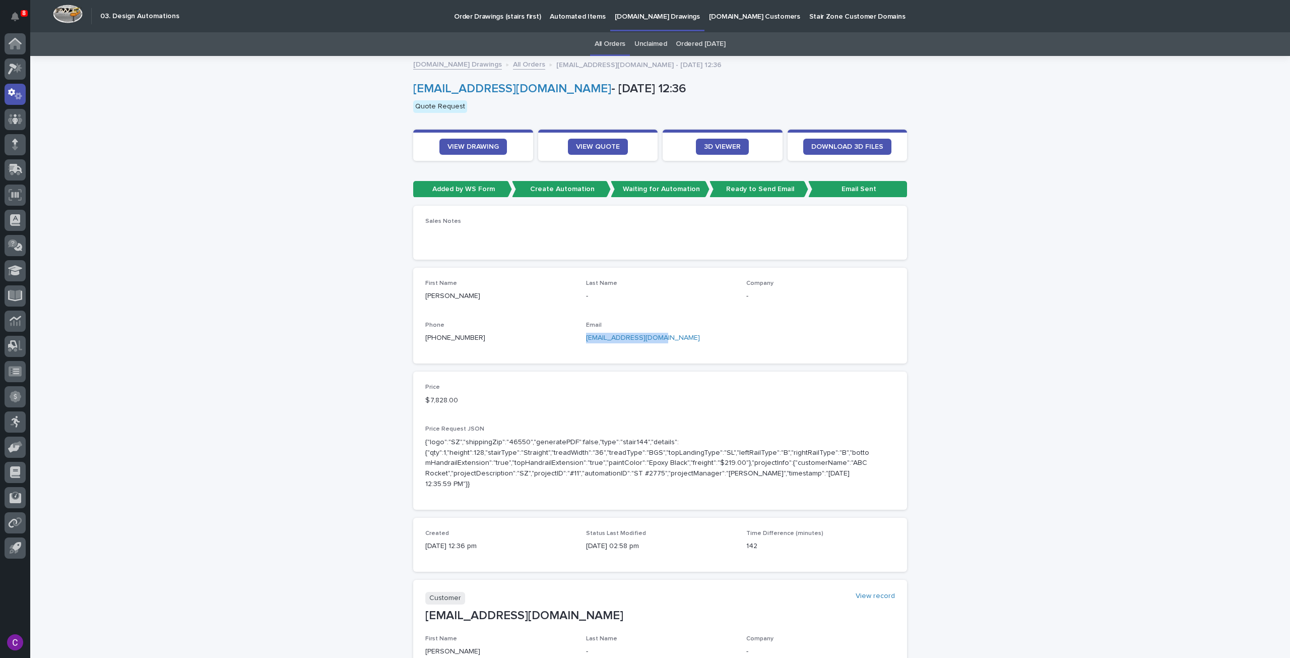
drag, startPoint x: 657, startPoint y: 335, endPoint x: 581, endPoint y: 337, distance: 76.6
click at [581, 337] on div "First Name Aaron Last Name - Company - Phone +1 (267) 374-9282 Email aweaver@so…" at bounding box center [660, 316] width 470 height 72
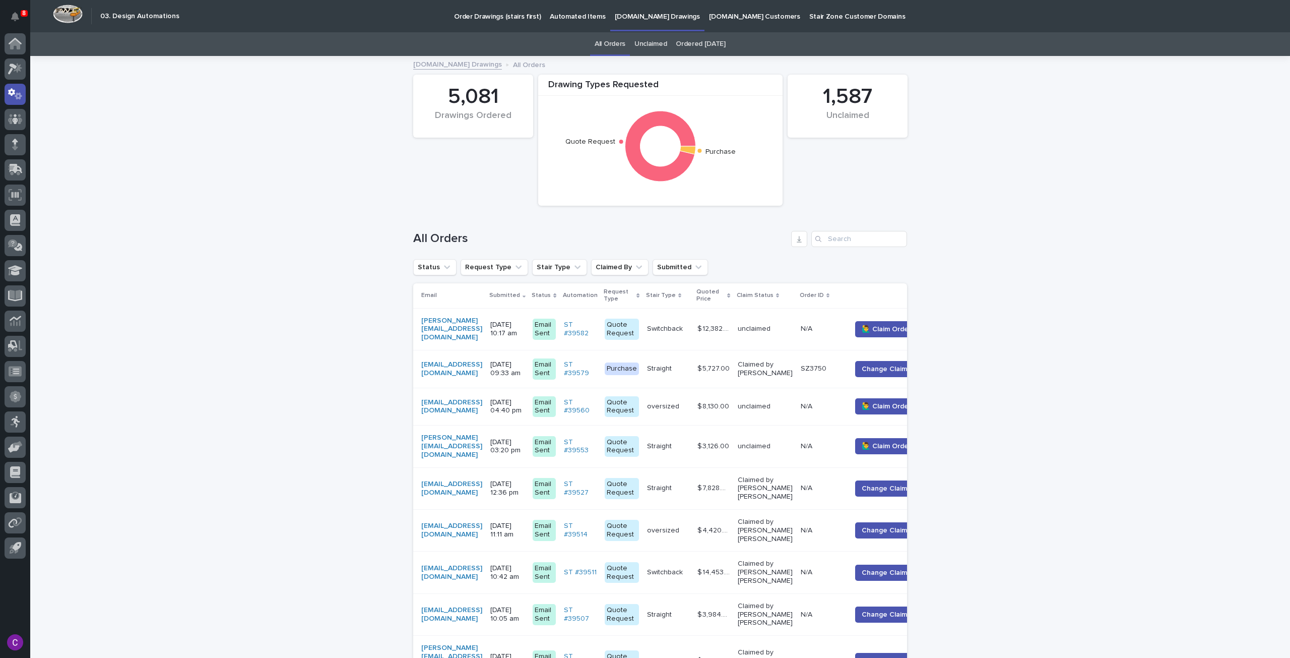
scroll to position [32, 0]
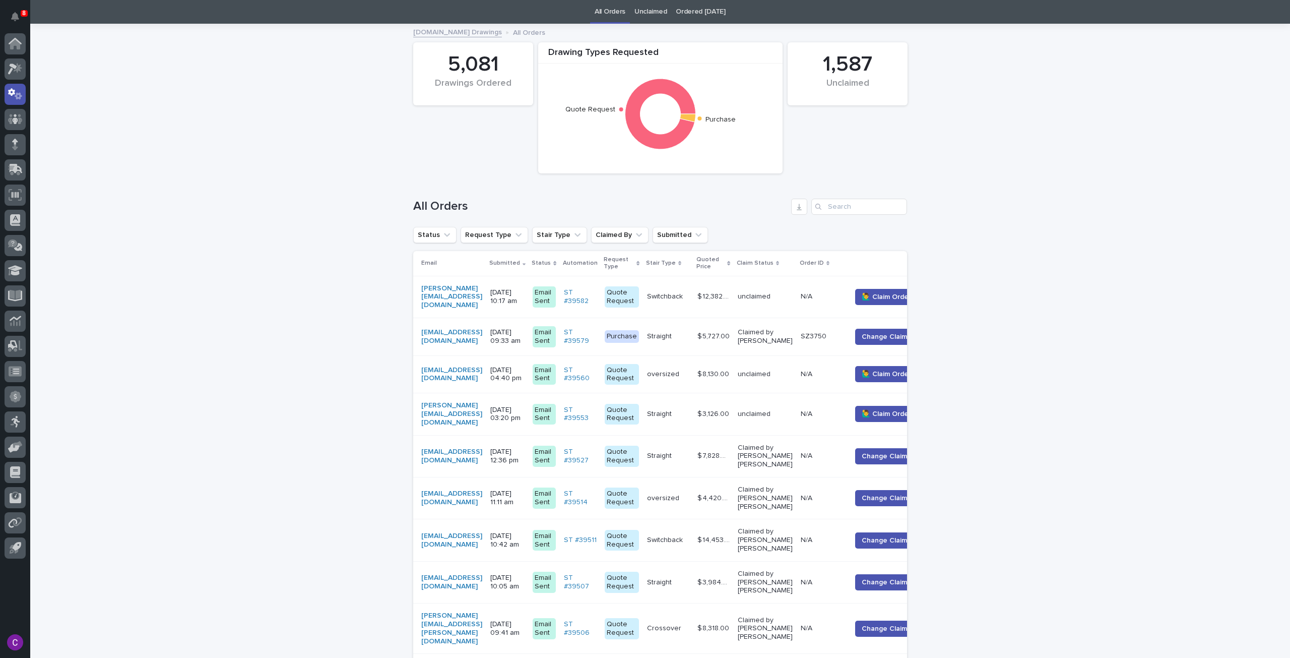
click at [814, 408] on p "N/A" at bounding box center [808, 413] width 14 height 11
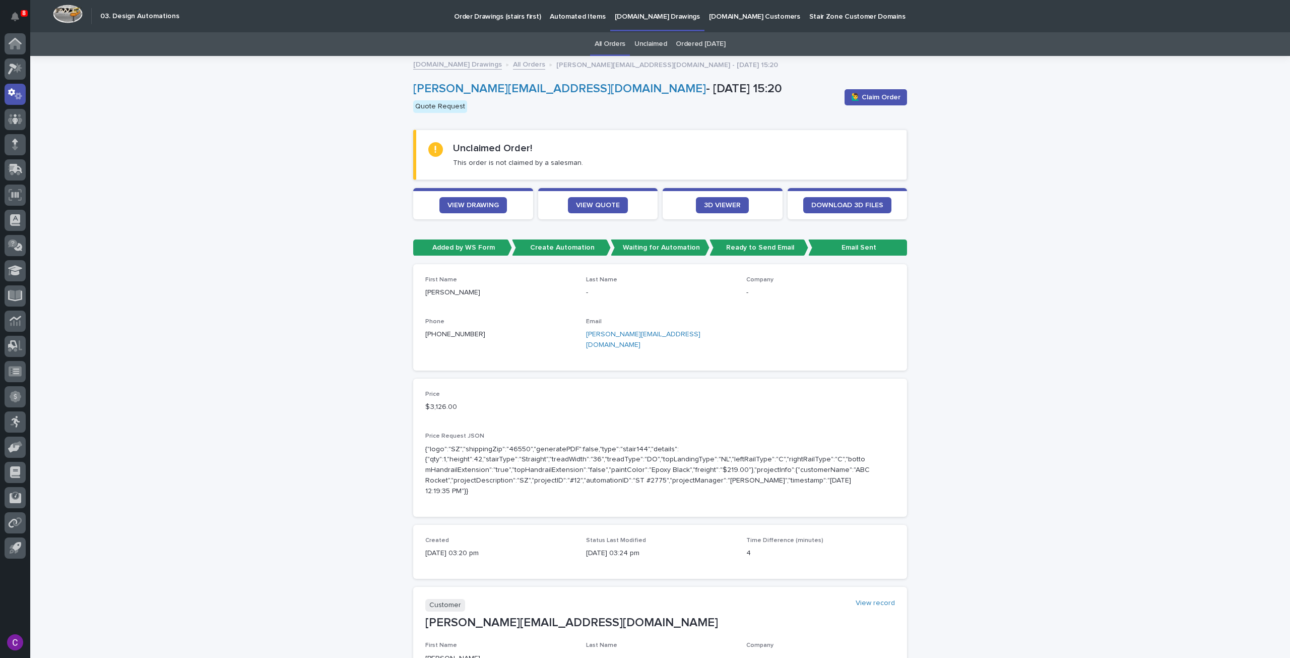
click at [861, 108] on div "🙋‍♂️ Claim Order" at bounding box center [874, 97] width 67 height 40
click at [862, 97] on span "🙋‍♂️ Claim Order" at bounding box center [875, 97] width 49 height 10
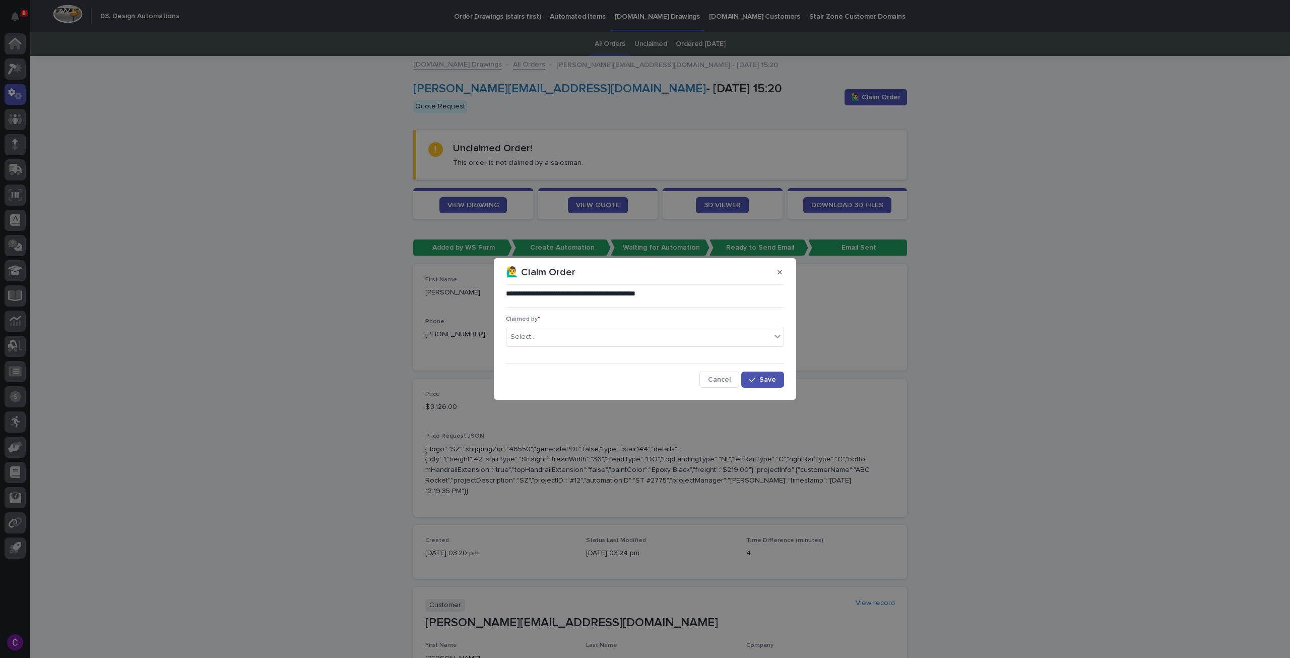
click at [710, 324] on div "Claimed by * Select..." at bounding box center [645, 335] width 278 height 39
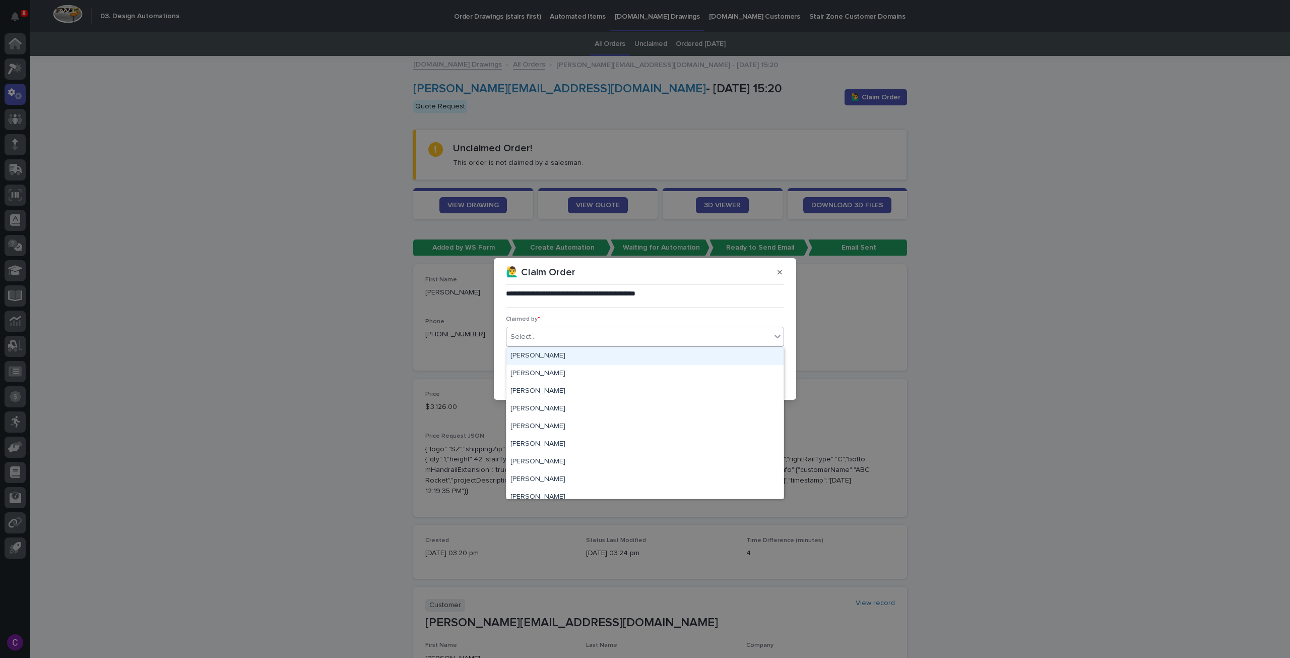
click at [714, 337] on div "Select..." at bounding box center [639, 337] width 265 height 17
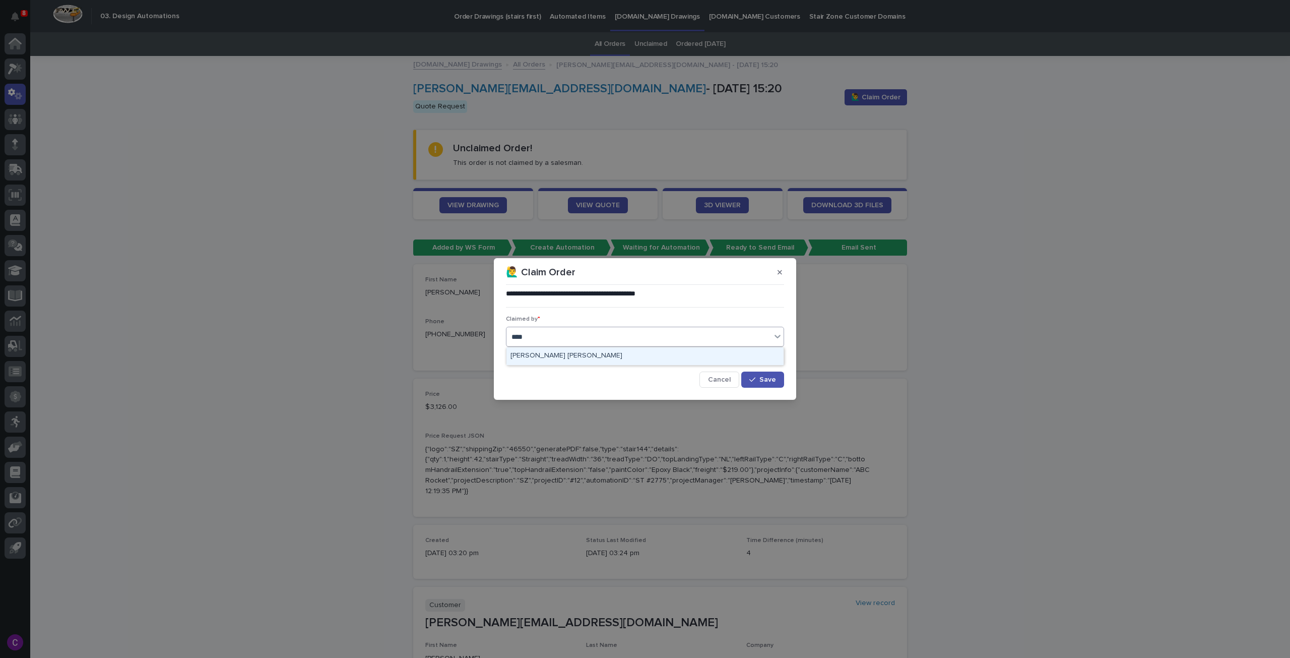
type input "*****"
click at [712, 357] on div "[PERSON_NAME] [PERSON_NAME]" at bounding box center [645, 356] width 277 height 18
click at [755, 376] on icon "button" at bounding box center [752, 379] width 6 height 7
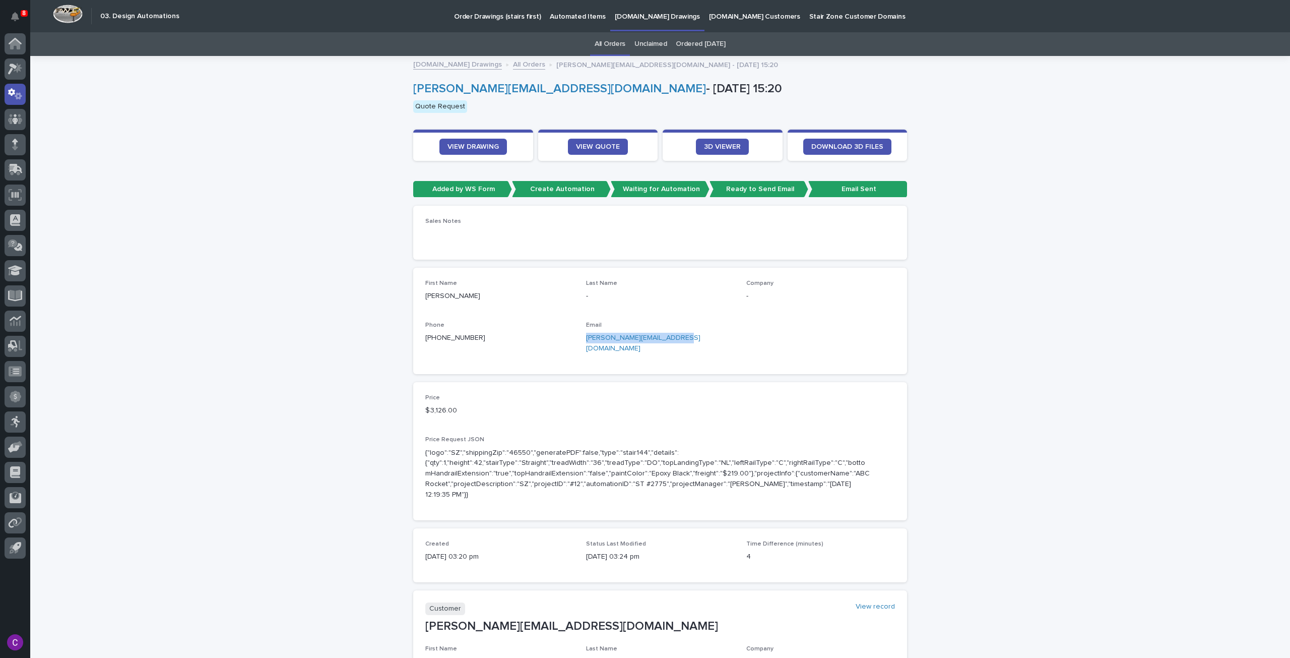
drag, startPoint x: 677, startPoint y: 336, endPoint x: 582, endPoint y: 342, distance: 95.0
click at [586, 342] on p "ashley@lewisschoeplein.com" at bounding box center [660, 343] width 149 height 21
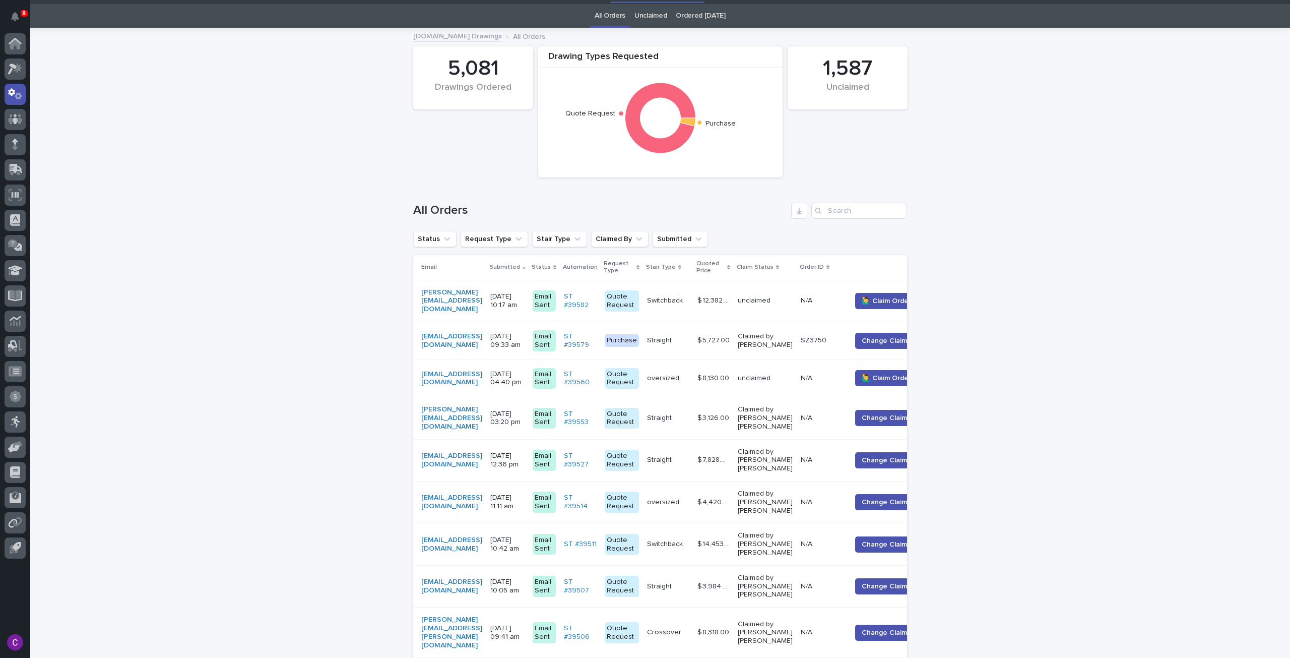
scroll to position [32, 0]
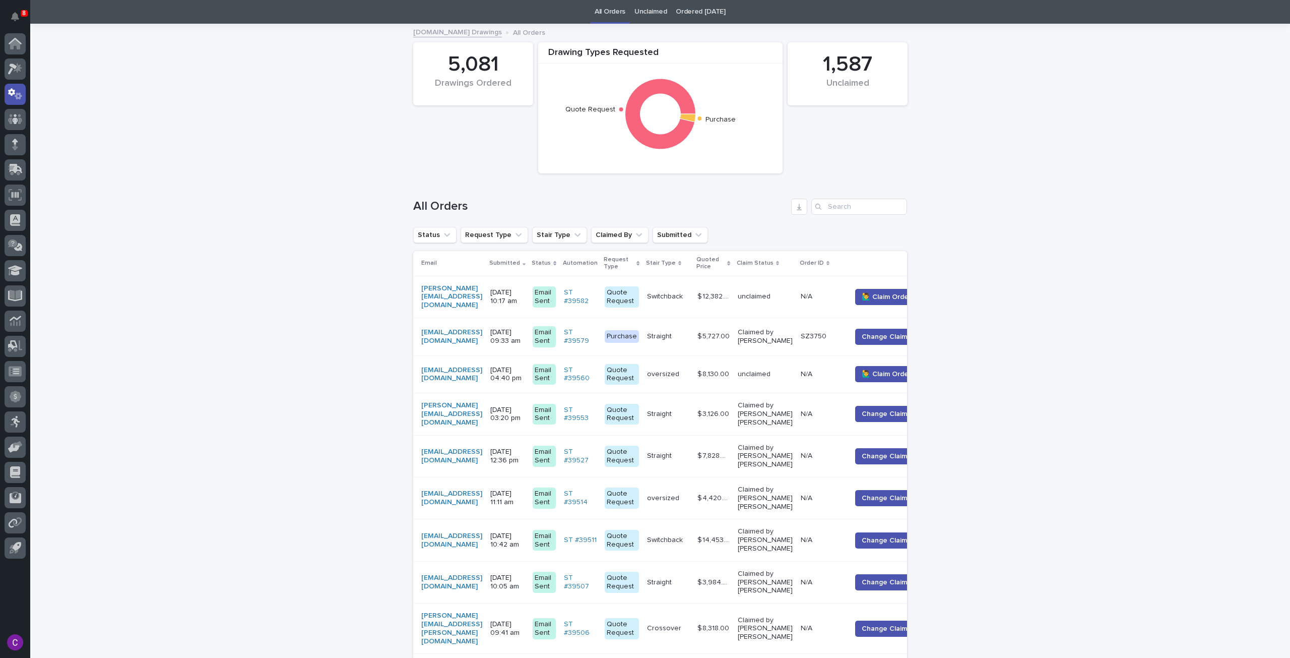
click at [793, 366] on div "unclaimed" at bounding box center [765, 374] width 55 height 17
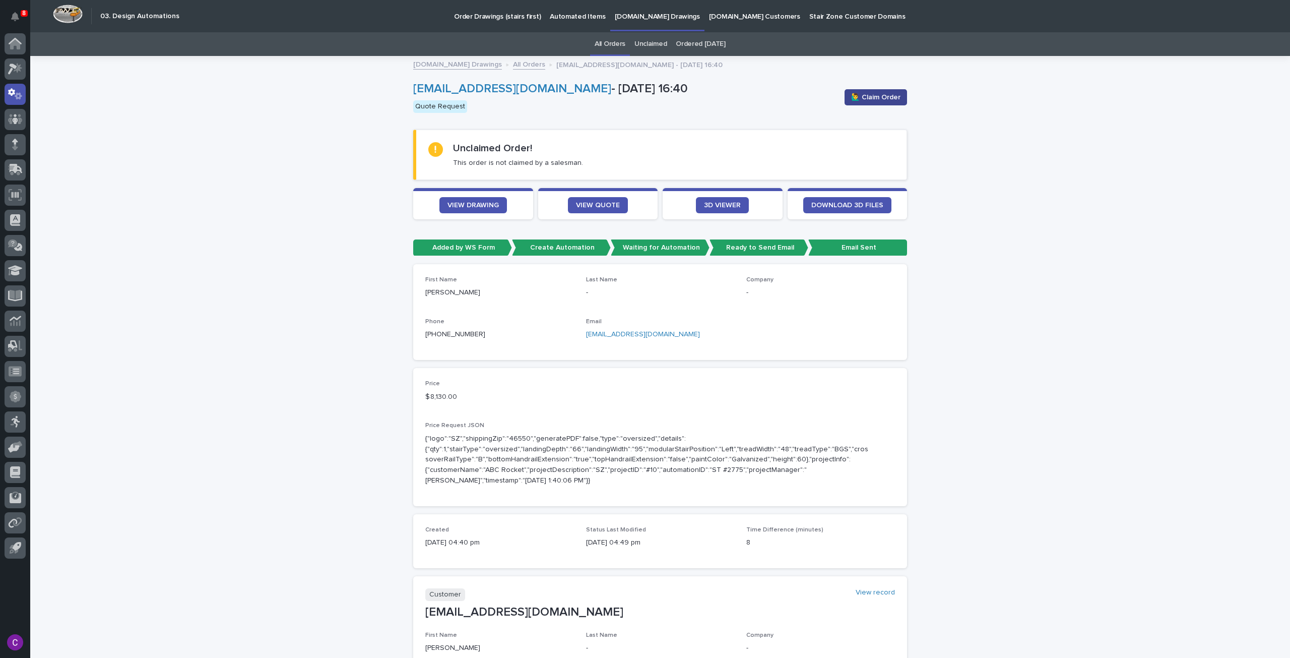
click at [872, 94] on span "🙋‍♂️ Claim Order" at bounding box center [875, 97] width 49 height 10
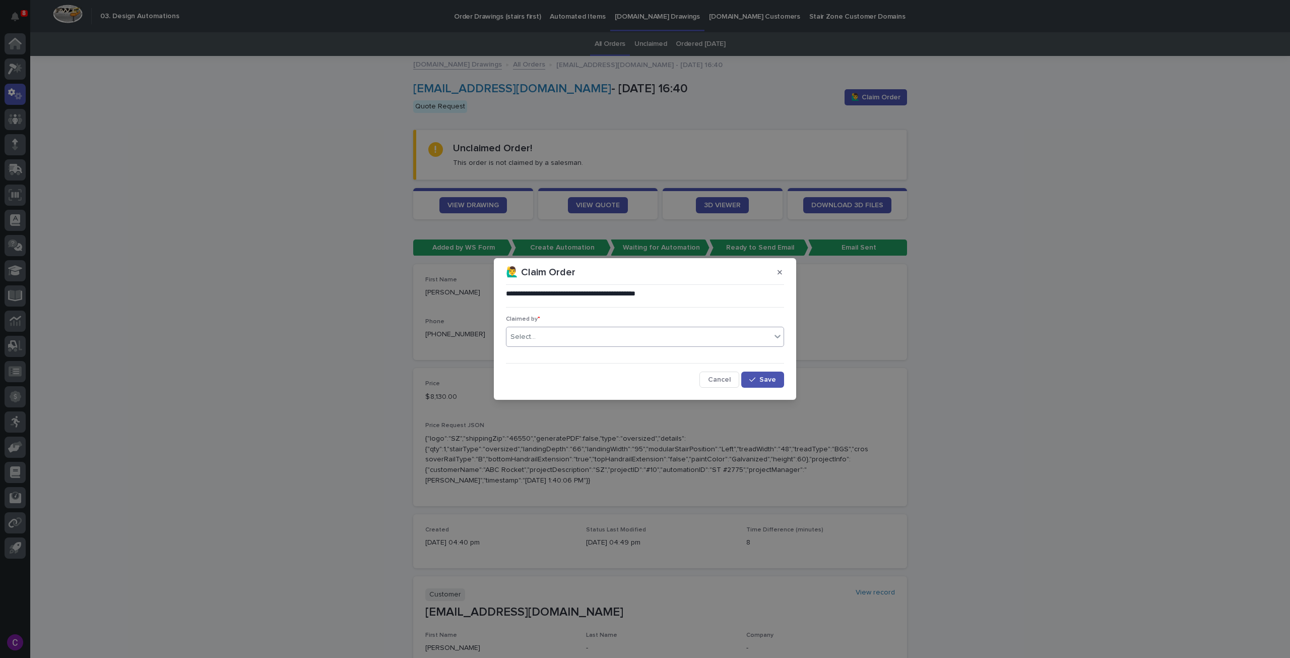
click at [641, 333] on div "Select..." at bounding box center [639, 337] width 265 height 17
type input "******"
drag, startPoint x: 639, startPoint y: 350, endPoint x: 644, endPoint y: 356, distance: 7.9
click at [639, 350] on div "[PERSON_NAME] [PERSON_NAME]" at bounding box center [645, 356] width 277 height 18
click at [780, 375] on button "Save" at bounding box center [762, 379] width 43 height 16
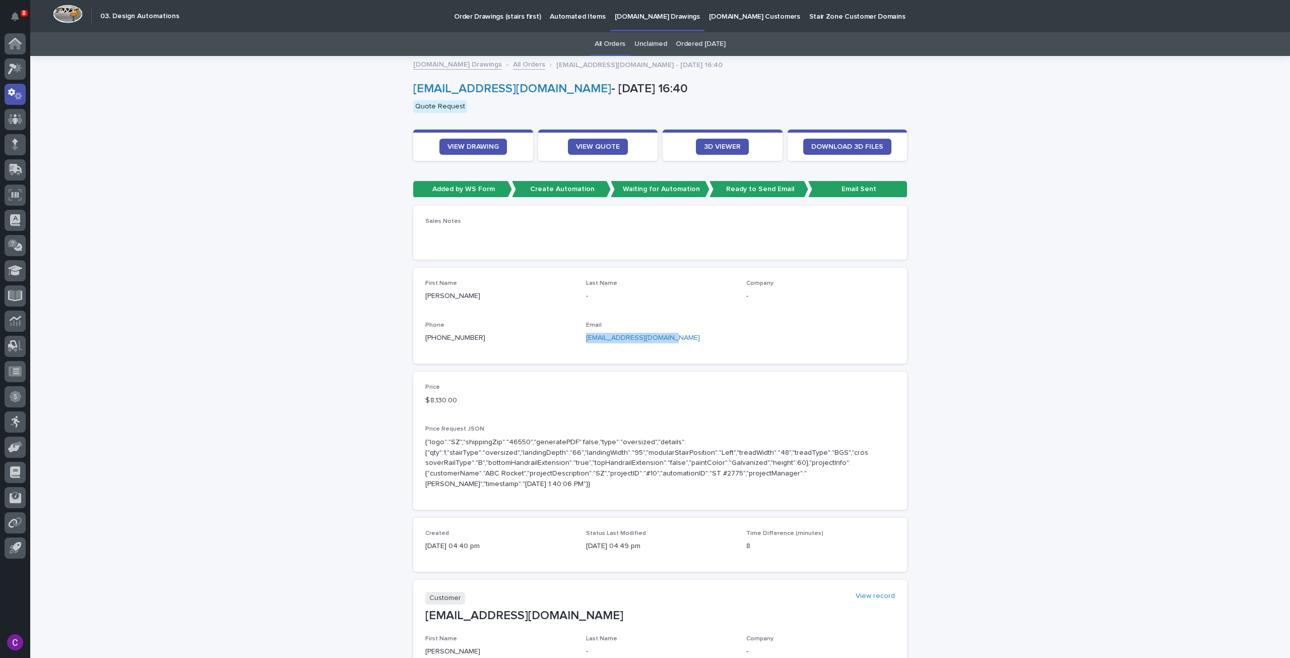
drag, startPoint x: 670, startPoint y: 338, endPoint x: 580, endPoint y: 340, distance: 90.7
click at [580, 340] on div "First Name Andrew Last Name - Company - Phone +1 (810) 923-1604 Email awolterma…" at bounding box center [660, 316] width 470 height 72
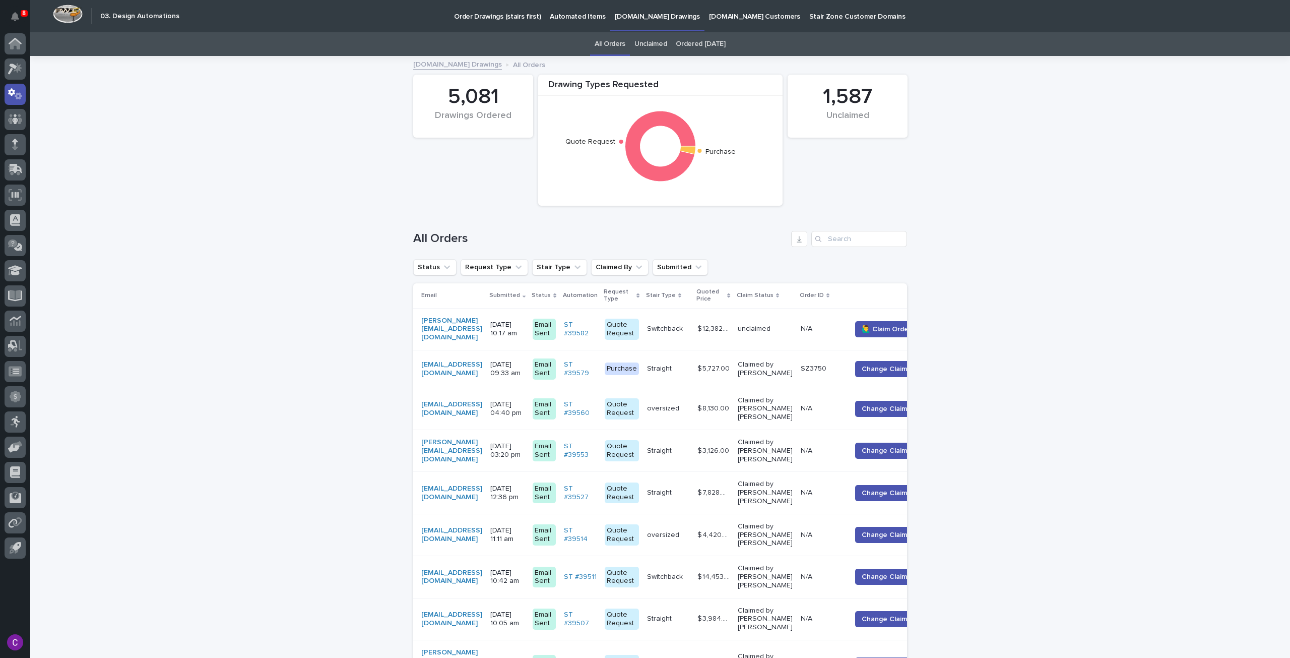
scroll to position [32, 0]
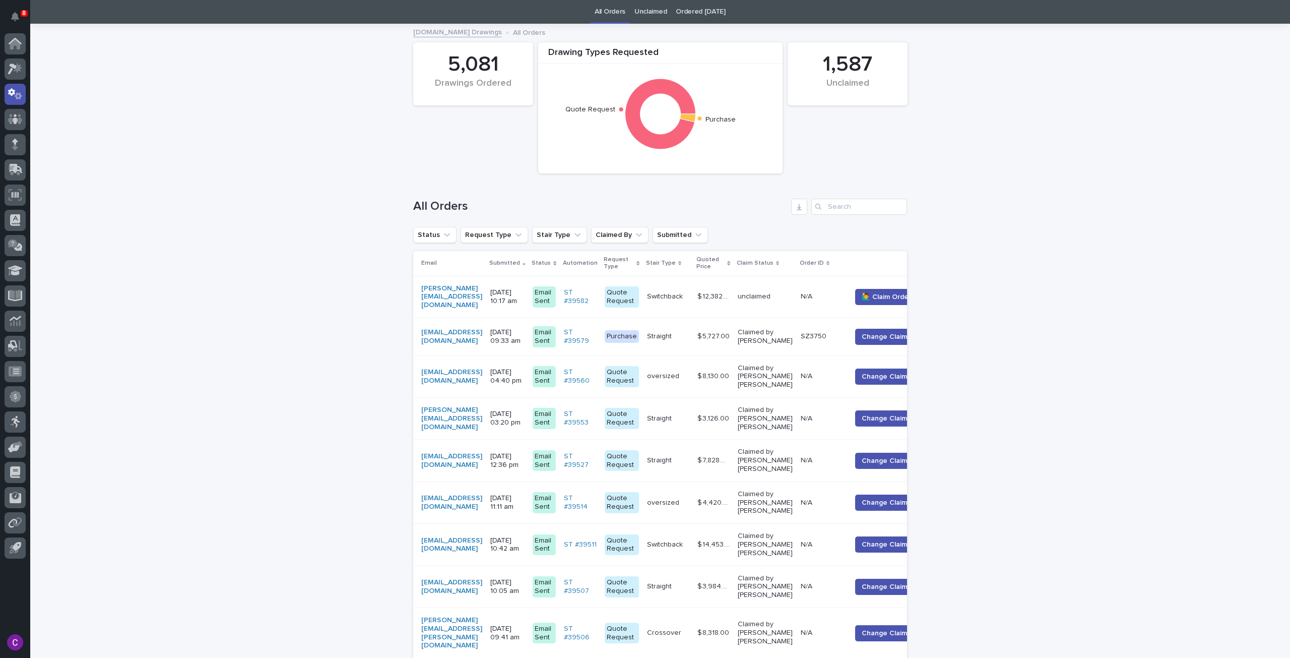
click at [732, 298] on p "$ 12,382.00" at bounding box center [715, 295] width 34 height 11
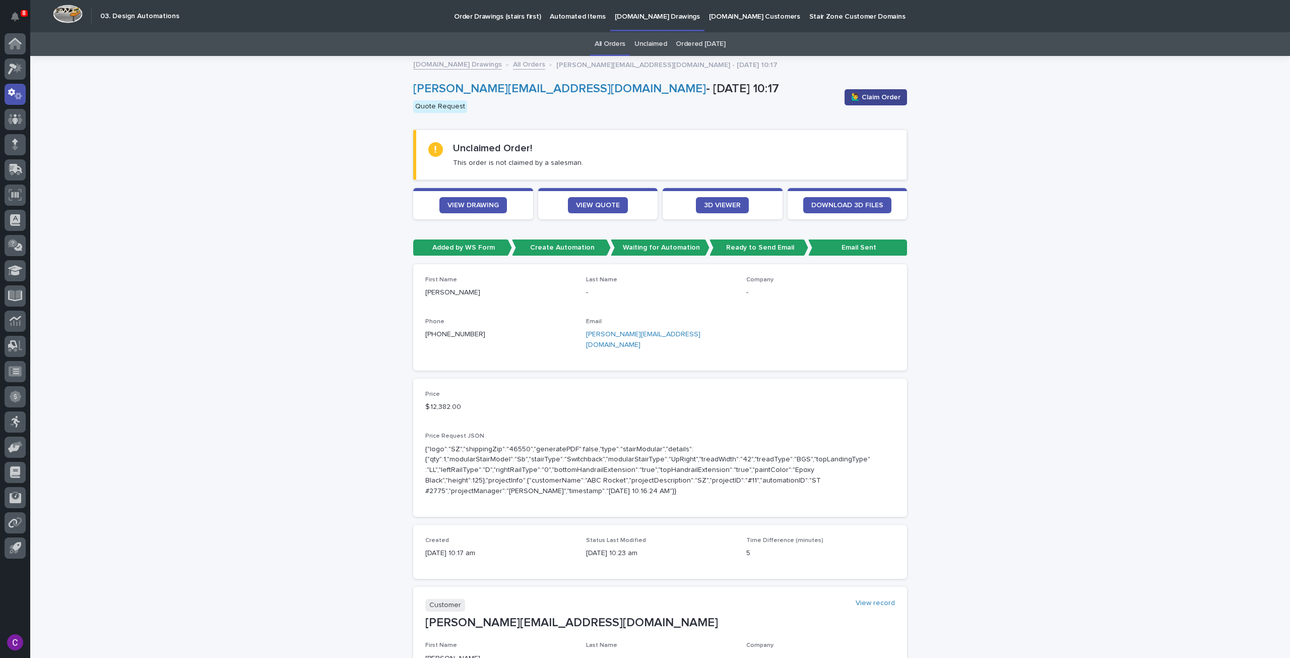
click at [876, 100] on span "🙋‍♂️ Claim Order" at bounding box center [875, 97] width 49 height 10
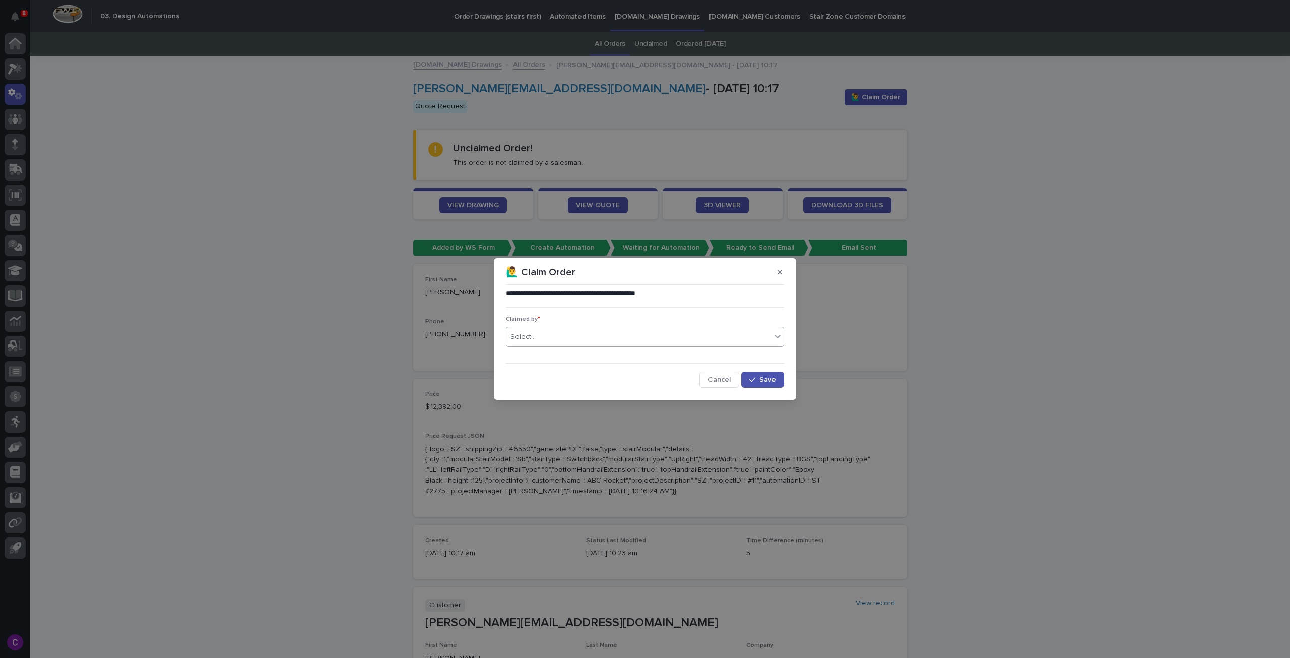
click at [695, 334] on div "Select..." at bounding box center [639, 337] width 265 height 17
type input "******"
click at [691, 356] on div "[PERSON_NAME] [PERSON_NAME]" at bounding box center [645, 356] width 277 height 18
click at [768, 379] on span "Save" at bounding box center [768, 379] width 17 height 7
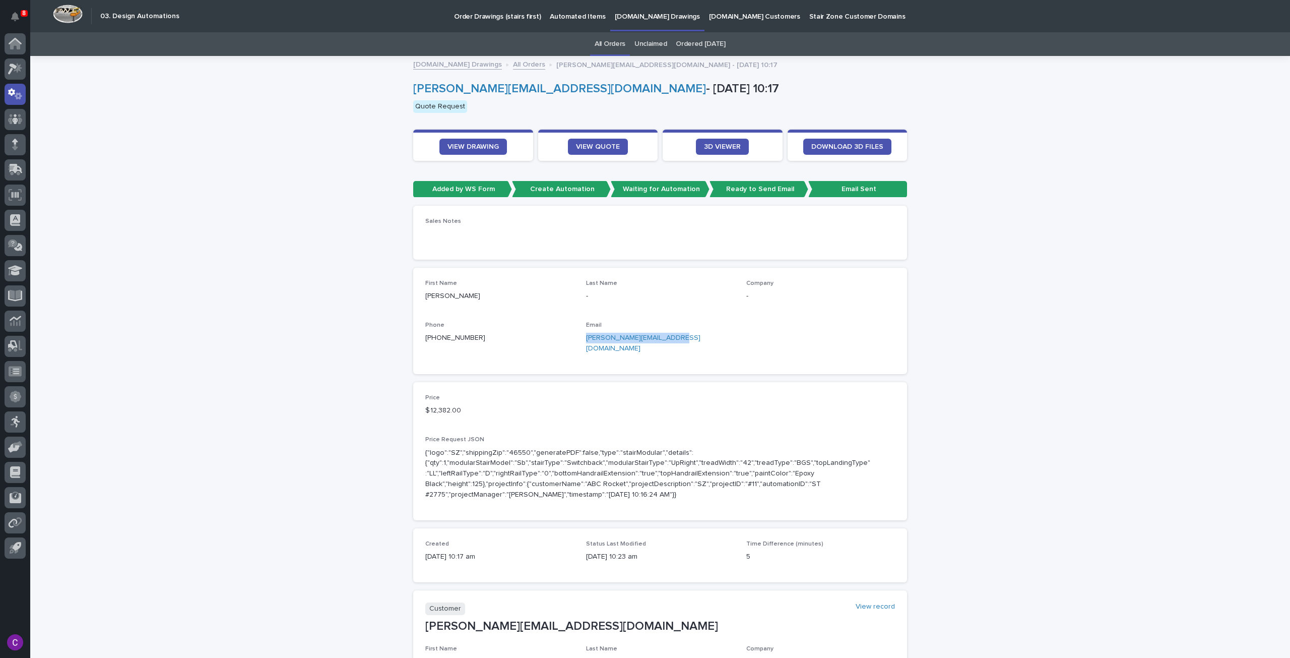
drag, startPoint x: 679, startPoint y: 338, endPoint x: 578, endPoint y: 342, distance: 101.9
click at [578, 342] on div "First Name Brad Last Name - Company - Phone +1 (802) 498-8546 Email brad@waters…" at bounding box center [660, 321] width 470 height 82
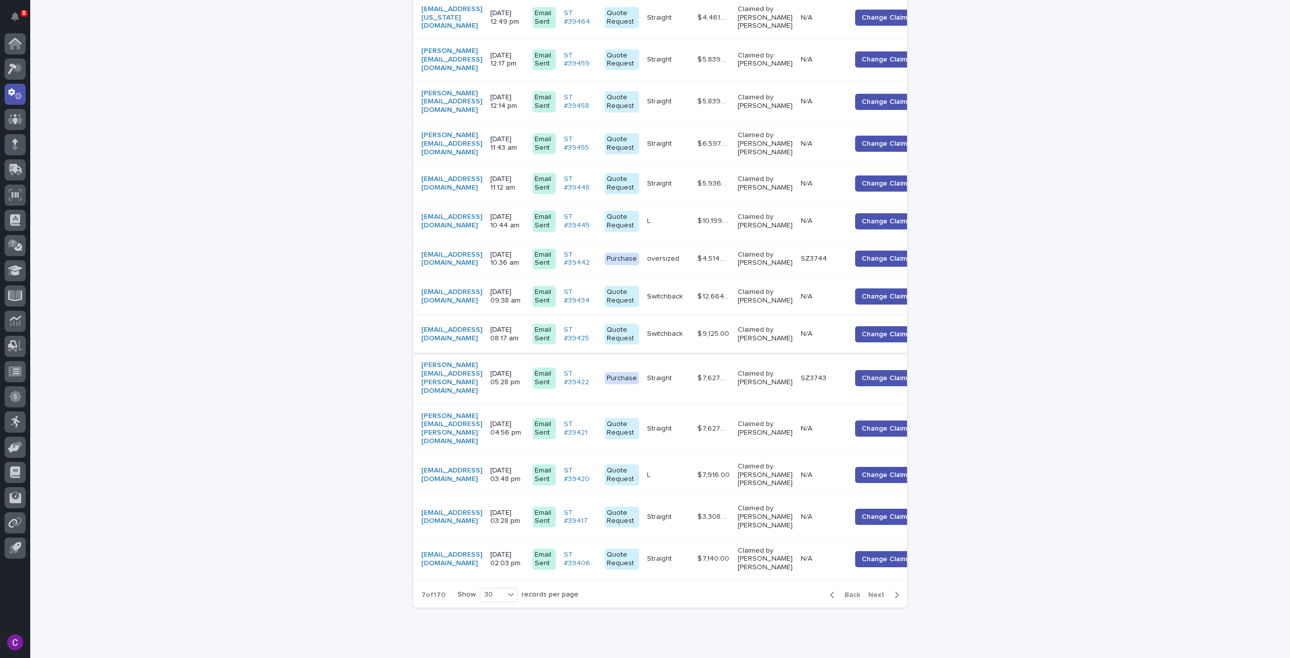
scroll to position [1015, 0]
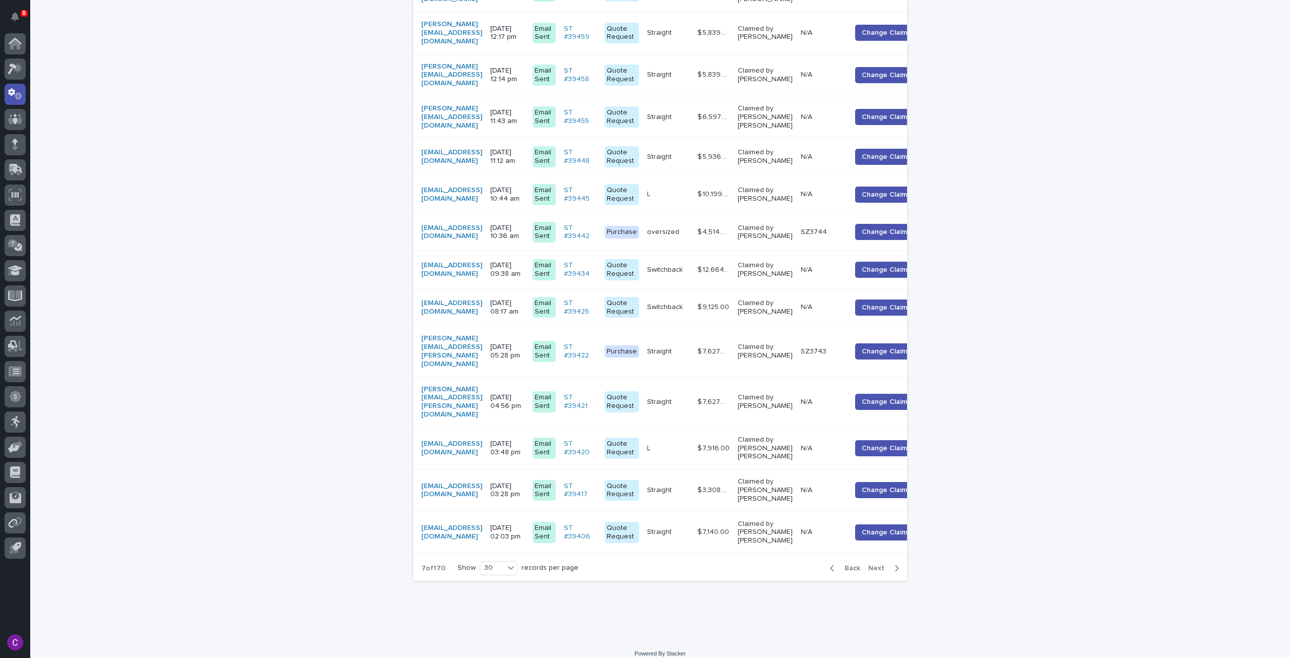
click at [845, 564] on span "Back" at bounding box center [850, 567] width 22 height 7
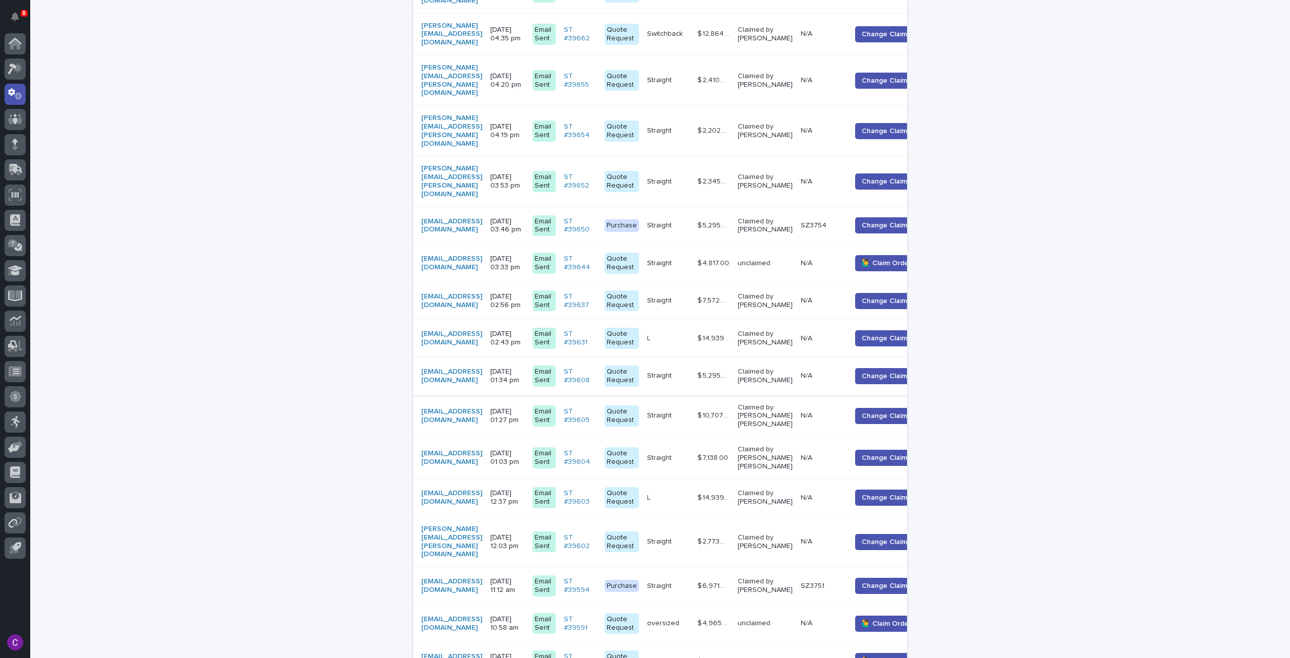
scroll to position [943, 0]
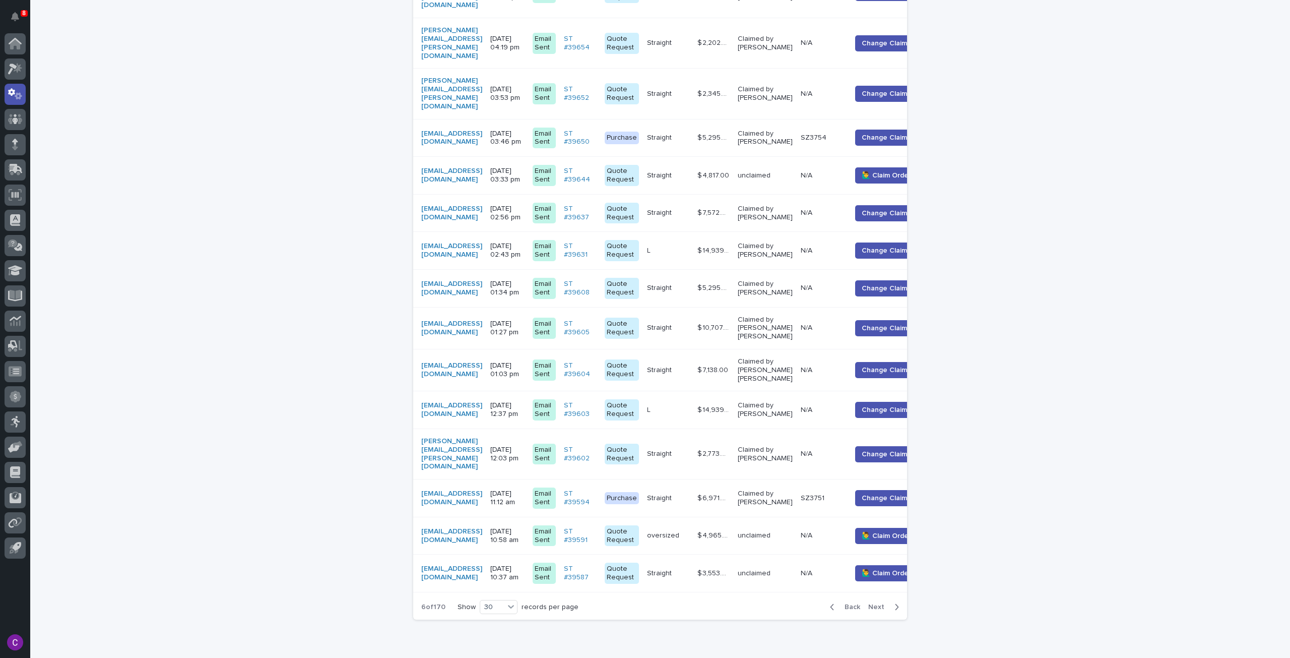
click at [797, 554] on td "unclaimed" at bounding box center [765, 573] width 63 height 38
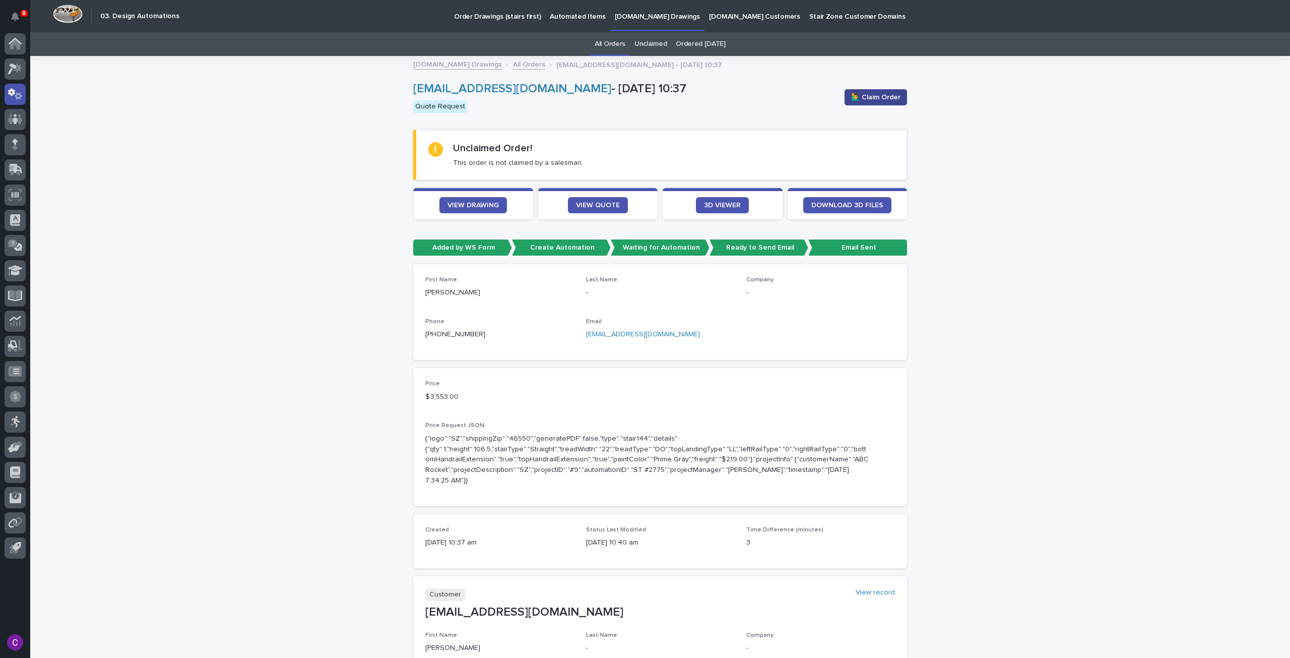
click at [869, 99] on span "🙋‍♂️ Claim Order" at bounding box center [875, 97] width 49 height 10
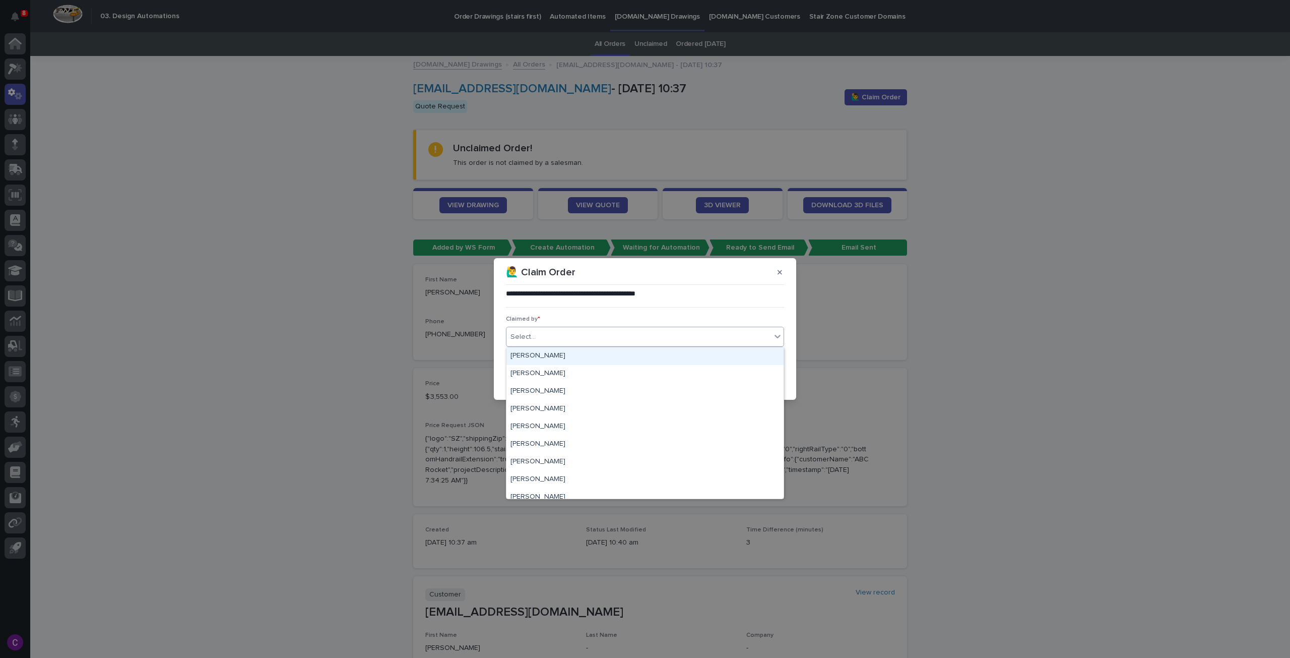
click at [731, 336] on div "Select..." at bounding box center [639, 337] width 265 height 17
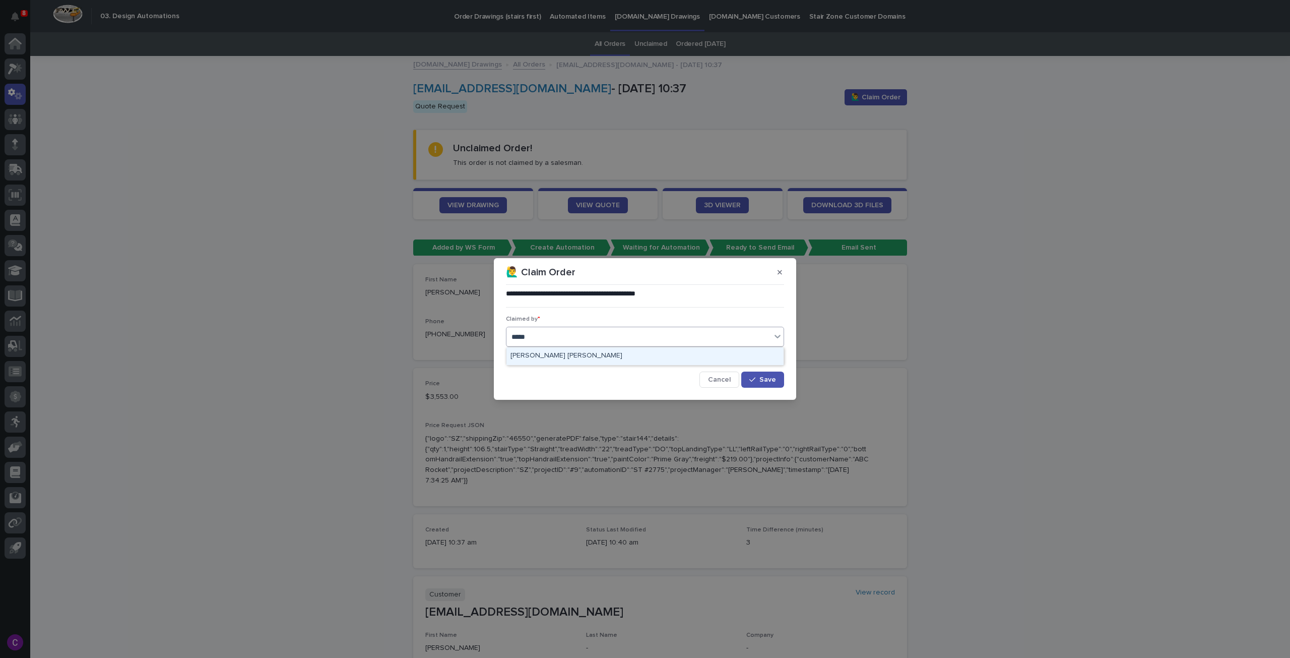
type input "******"
click at [730, 353] on div "[PERSON_NAME] [PERSON_NAME]" at bounding box center [645, 356] width 277 height 18
click at [761, 381] on span "Save" at bounding box center [768, 379] width 17 height 7
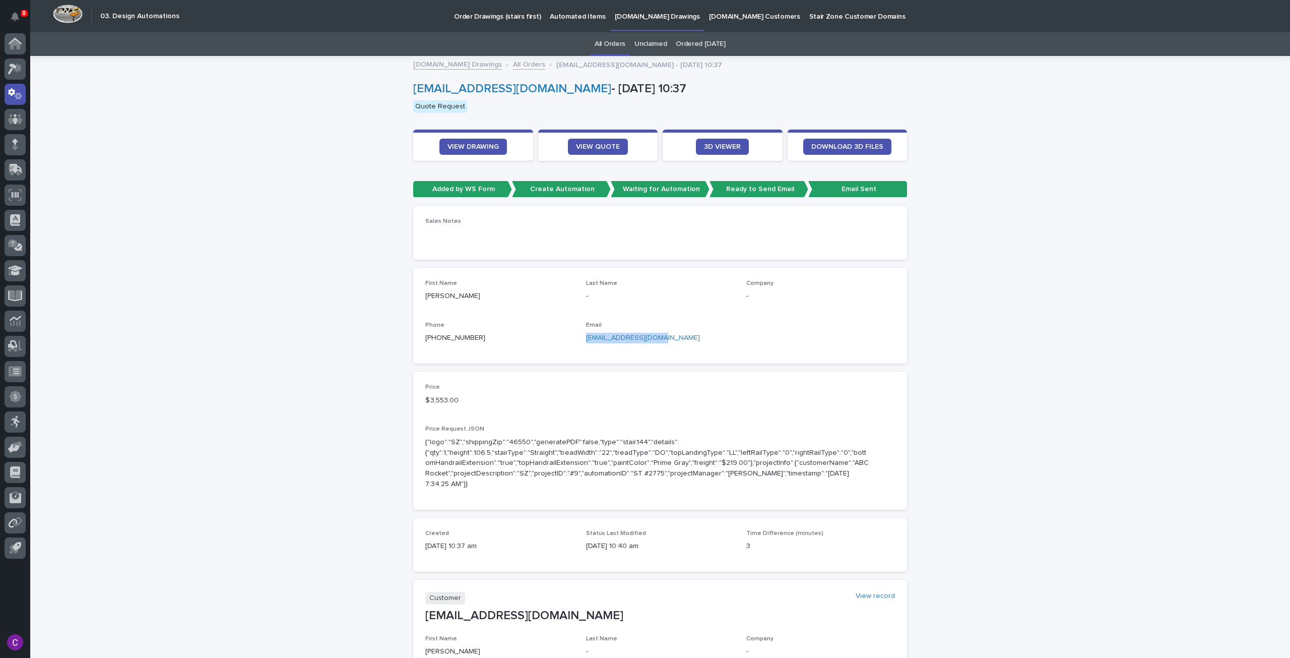
drag, startPoint x: 659, startPoint y: 339, endPoint x: 579, endPoint y: 334, distance: 80.8
click at [579, 334] on div "First Name David Last Name - Company - Phone +1 (510) 631-9372 Email puddingguy…" at bounding box center [660, 316] width 470 height 72
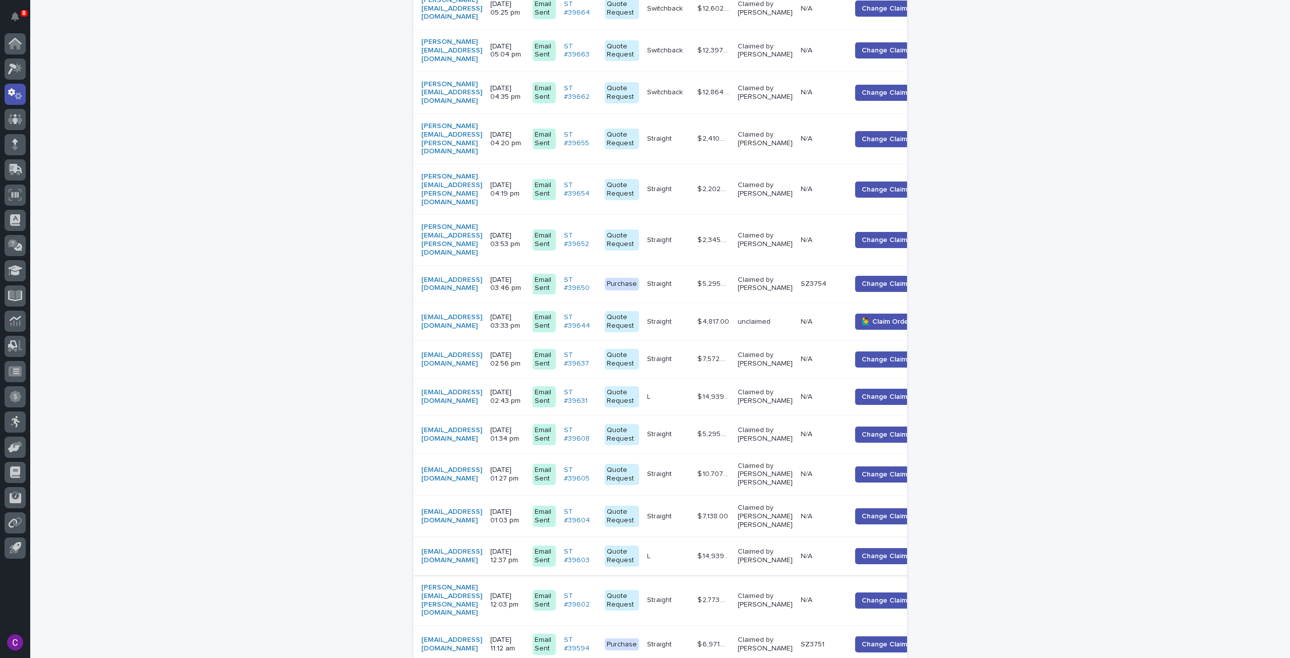
scroll to position [796, 0]
click at [730, 314] on div "$ 4,817.00 $ 4,817.00" at bounding box center [714, 322] width 32 height 17
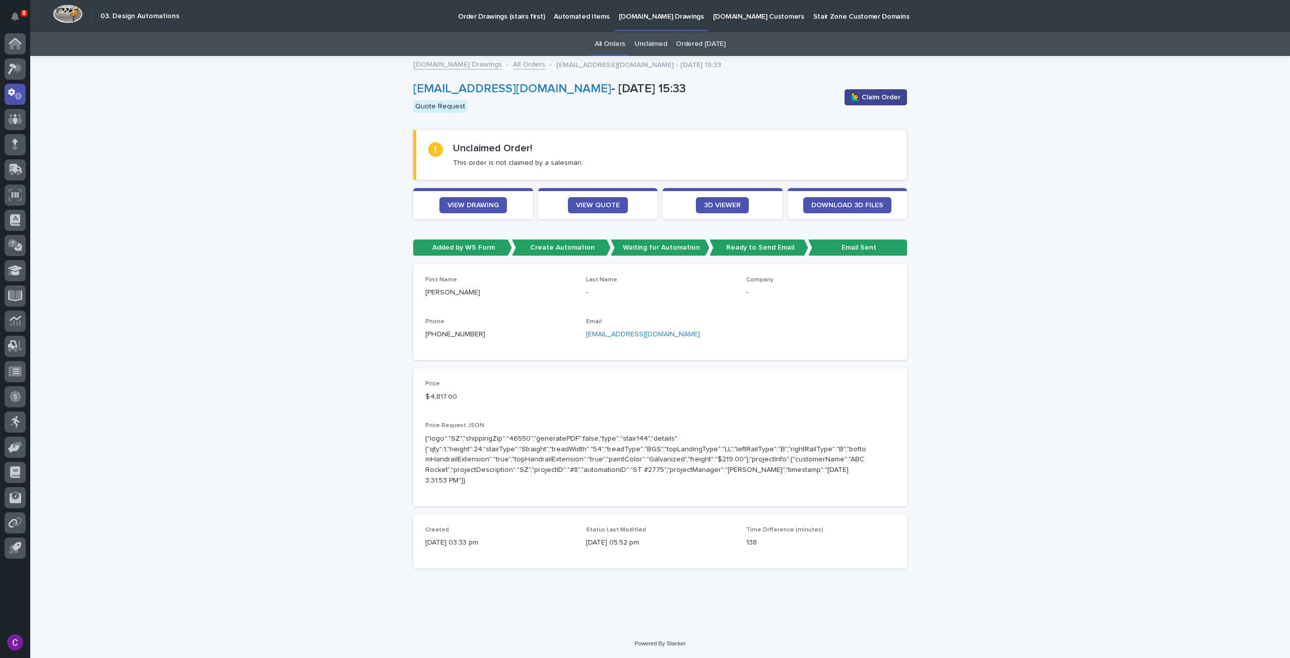
click at [853, 92] on span "🙋‍♂️ Claim Order" at bounding box center [875, 97] width 49 height 10
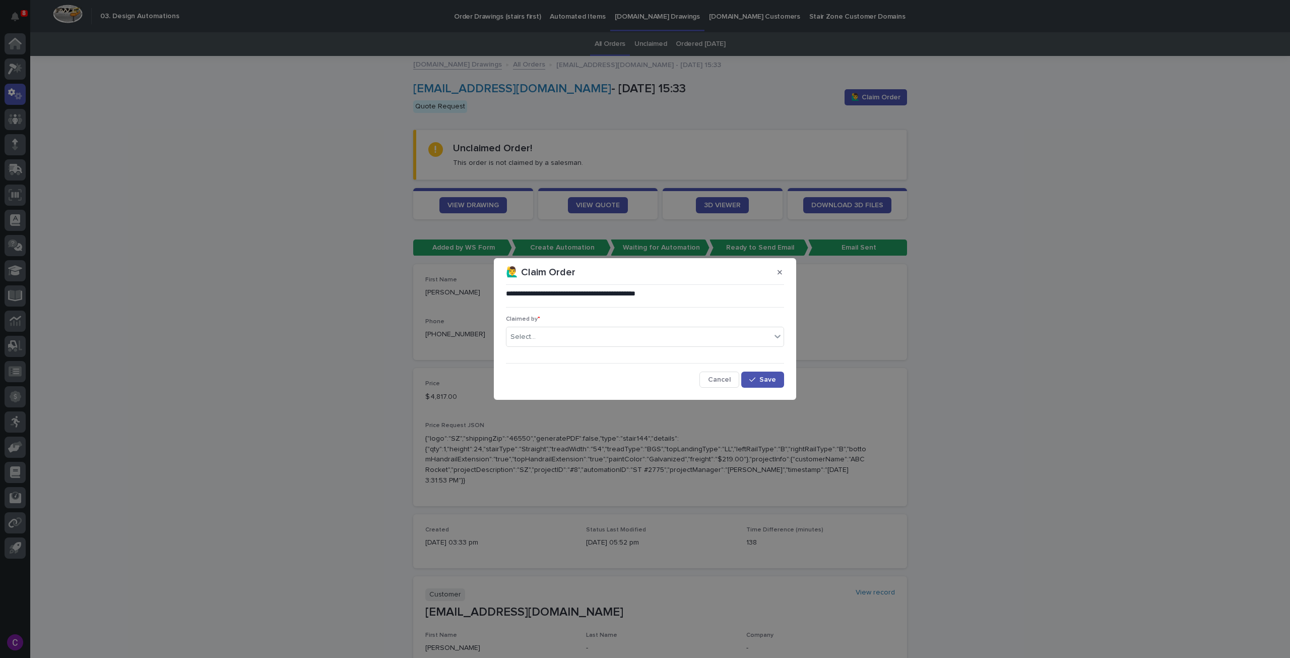
click at [720, 348] on div "Claimed by * Select..." at bounding box center [645, 335] width 278 height 39
click at [706, 329] on div "Select..." at bounding box center [645, 337] width 278 height 20
type input "******"
click at [691, 350] on div "[PERSON_NAME] [PERSON_NAME]" at bounding box center [645, 356] width 277 height 18
click at [757, 371] on button "Save" at bounding box center [762, 379] width 43 height 16
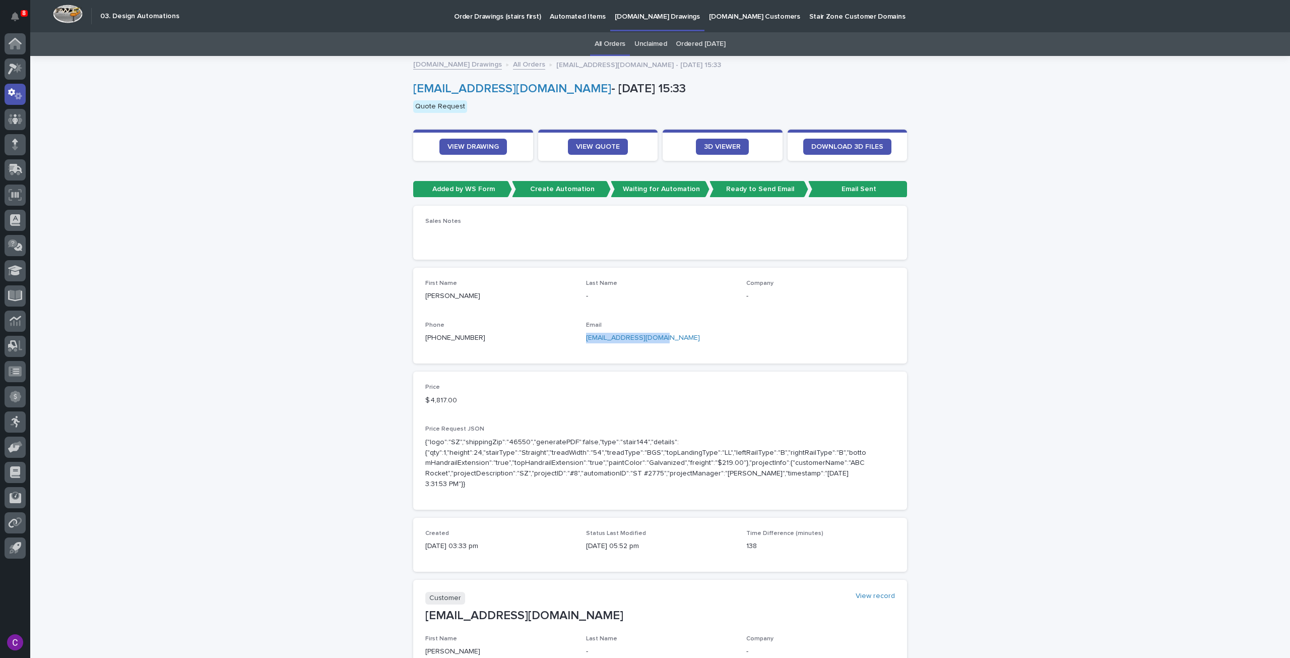
drag, startPoint x: 658, startPoint y: 339, endPoint x: 584, endPoint y: 338, distance: 74.6
click at [586, 338] on p "dc@gencongroupllc.com" at bounding box center [660, 338] width 149 height 11
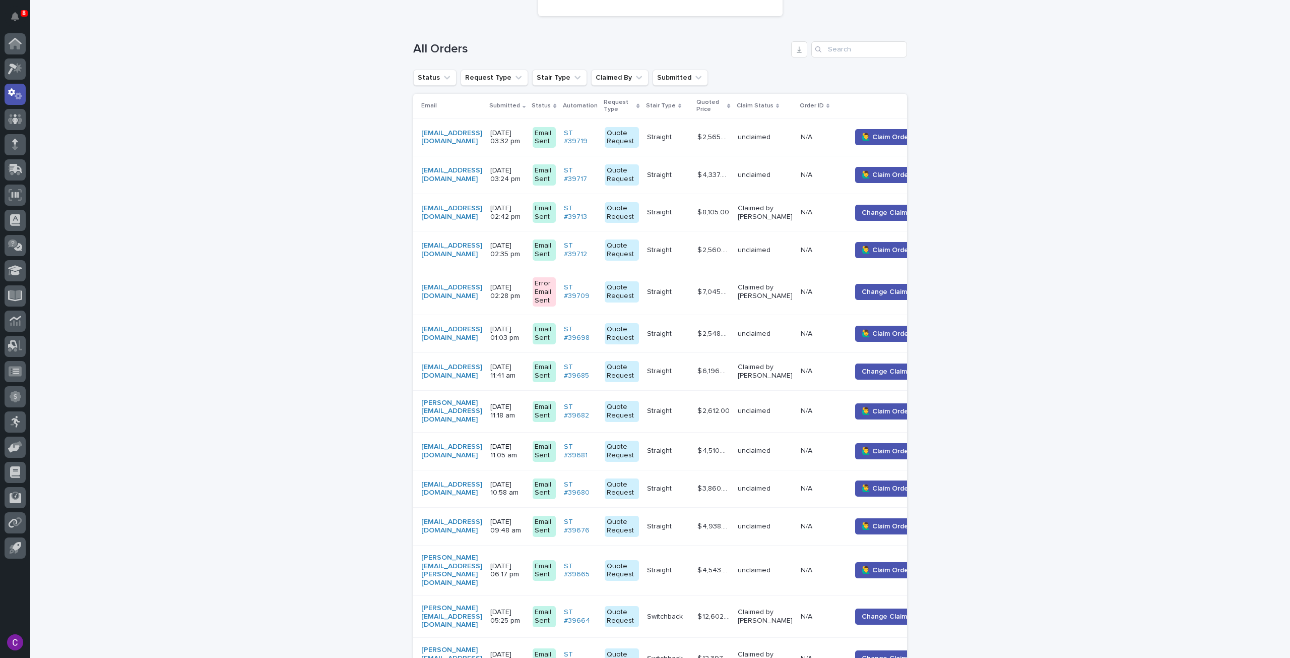
scroll to position [150, 0]
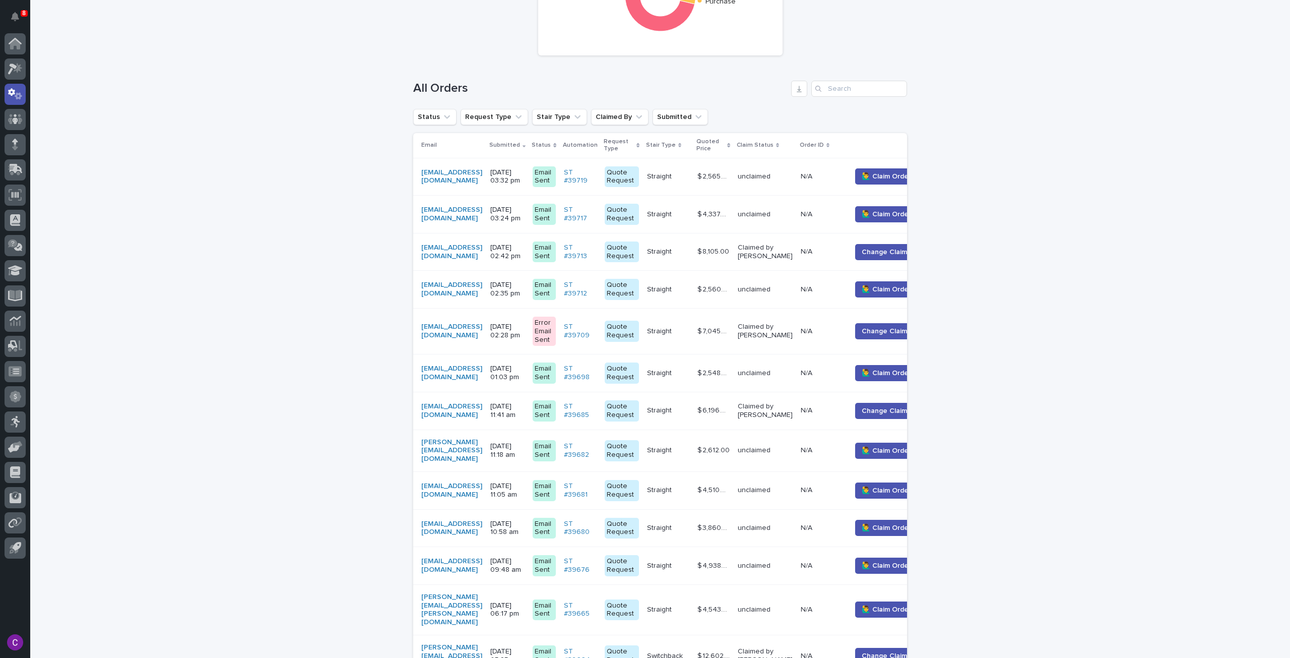
click at [776, 606] on td "unclaimed" at bounding box center [765, 609] width 63 height 50
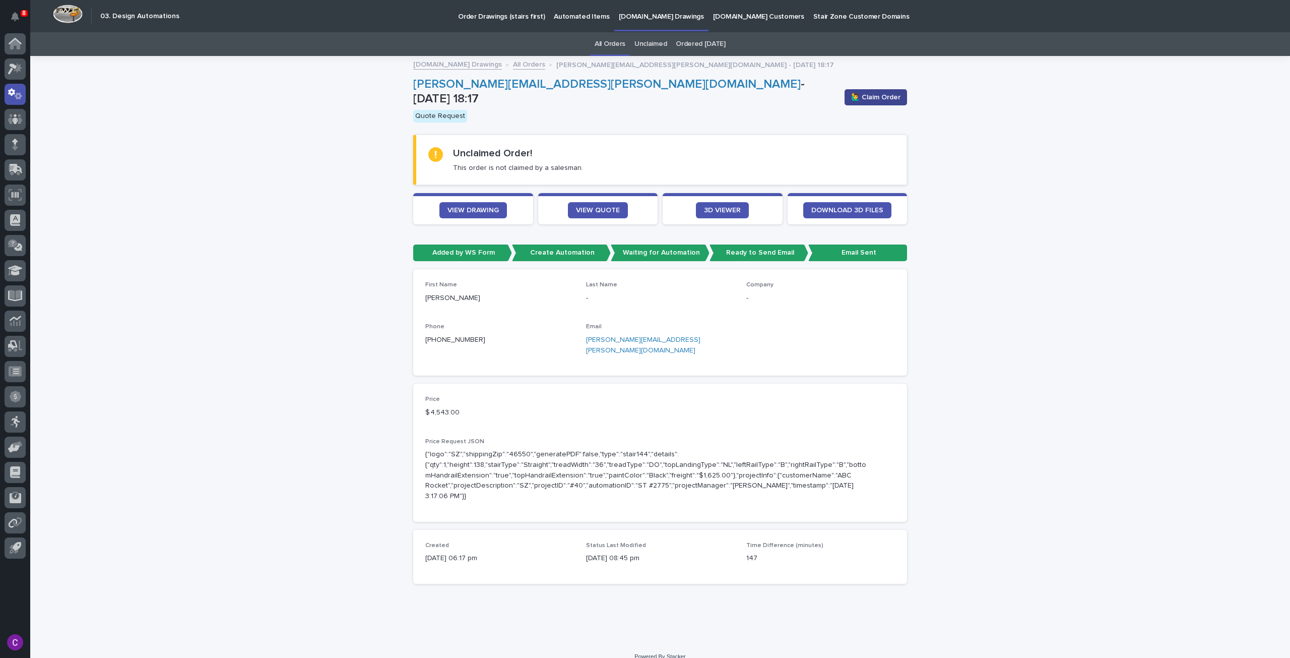
click at [873, 97] on span "🙋‍♂️ Claim Order" at bounding box center [875, 97] width 49 height 10
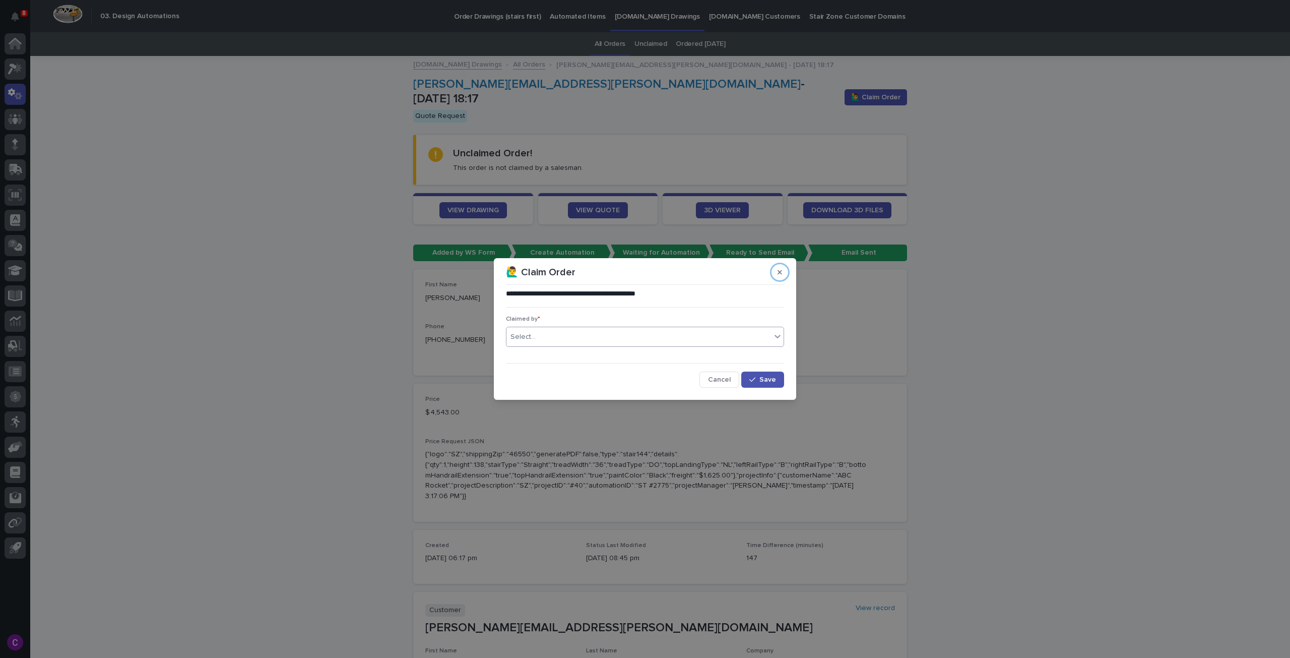
click at [576, 337] on div "Select..." at bounding box center [639, 337] width 265 height 17
type input "******"
click at [584, 355] on div "[PERSON_NAME] [PERSON_NAME]" at bounding box center [645, 356] width 277 height 18
click at [770, 372] on button "Save" at bounding box center [762, 379] width 43 height 16
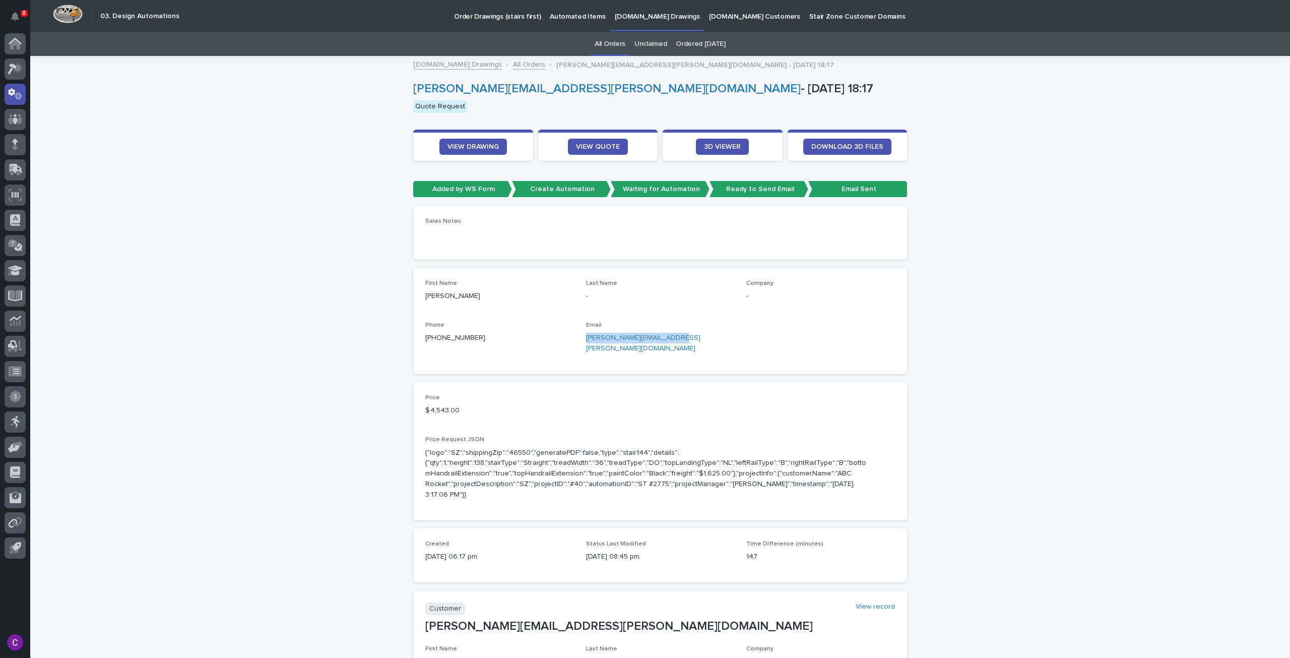
drag, startPoint x: 679, startPoint y: 337, endPoint x: 579, endPoint y: 346, distance: 100.7
click at [579, 346] on div "First Name ANDY Last Name - Company - Phone +1 (323) 840-5532 Email andy.montoy…" at bounding box center [660, 321] width 470 height 82
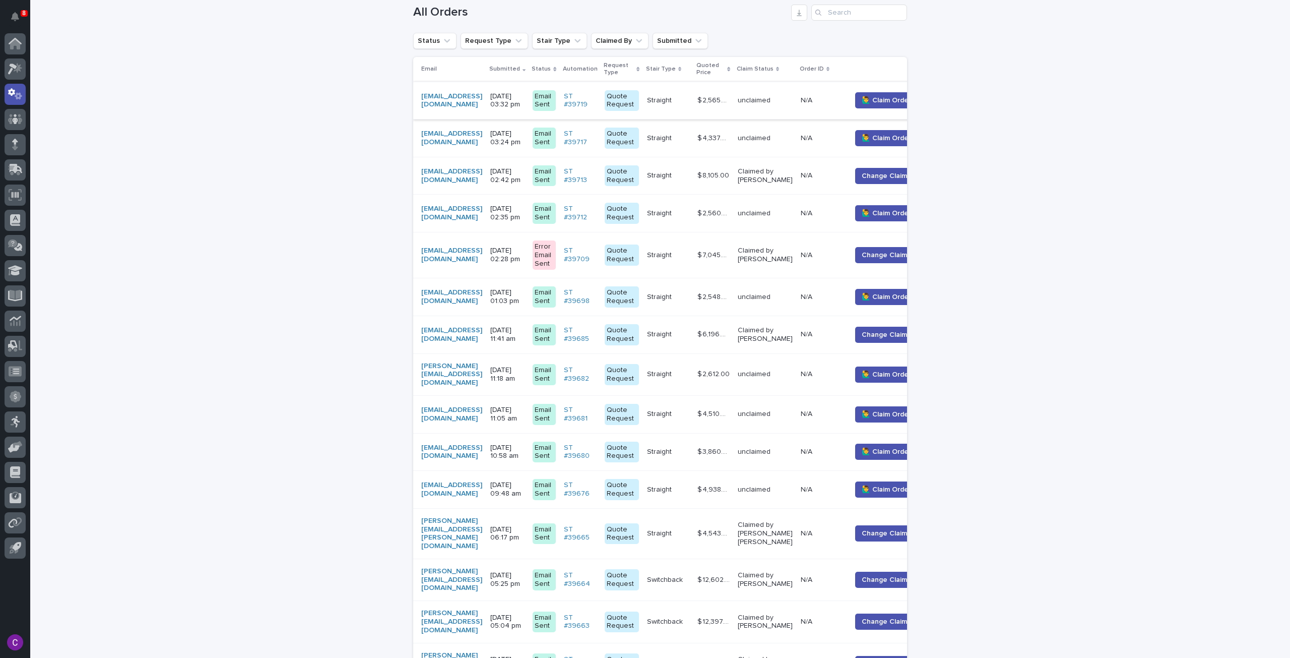
scroll to position [234, 0]
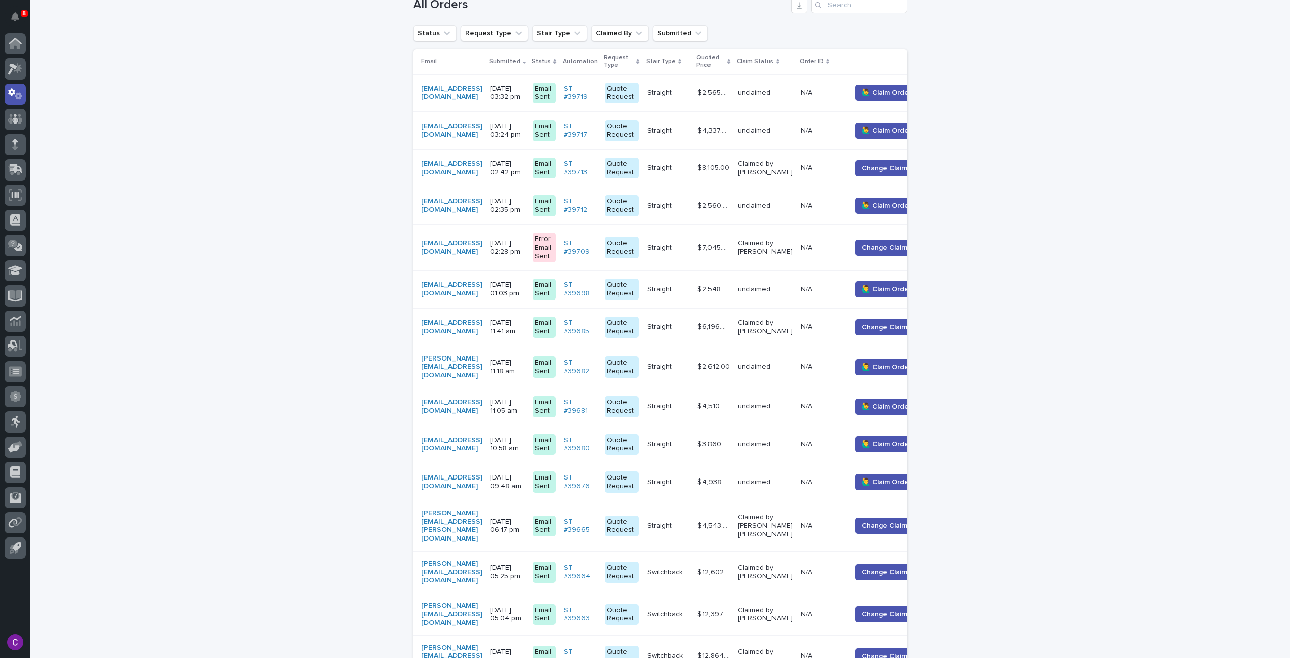
click at [783, 479] on p "unclaimed" at bounding box center [765, 482] width 55 height 9
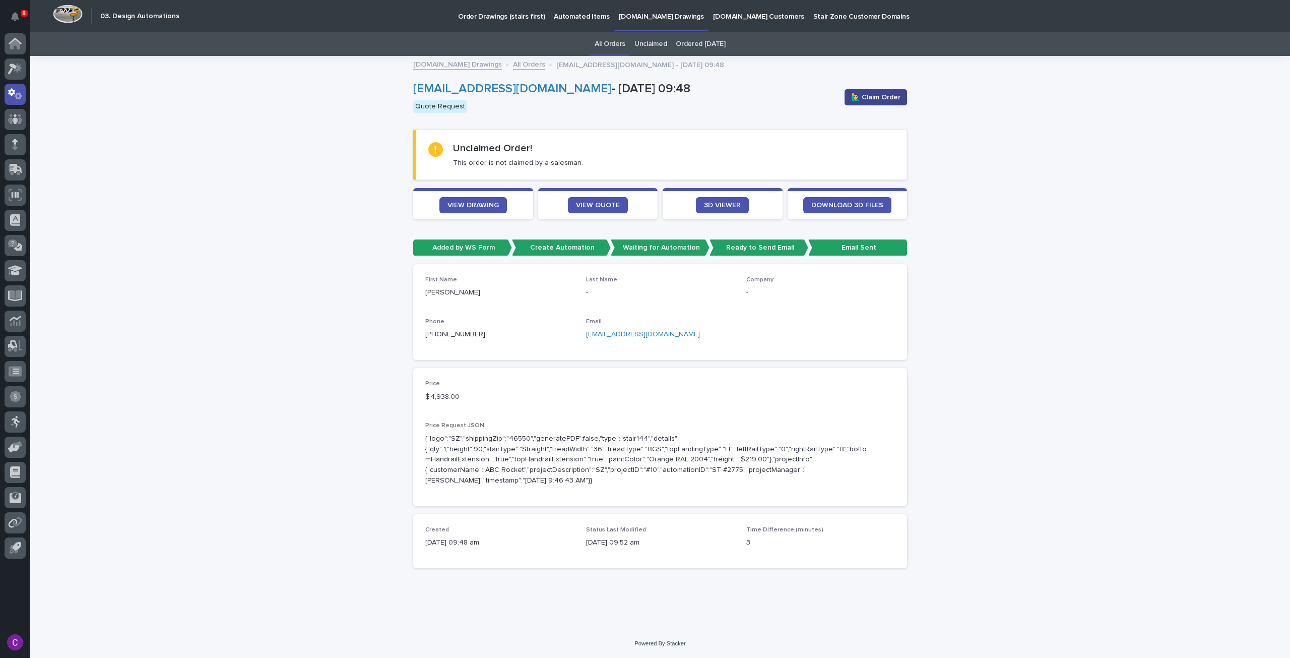
click at [870, 99] on span "🙋‍♂️ Claim Order" at bounding box center [875, 97] width 49 height 10
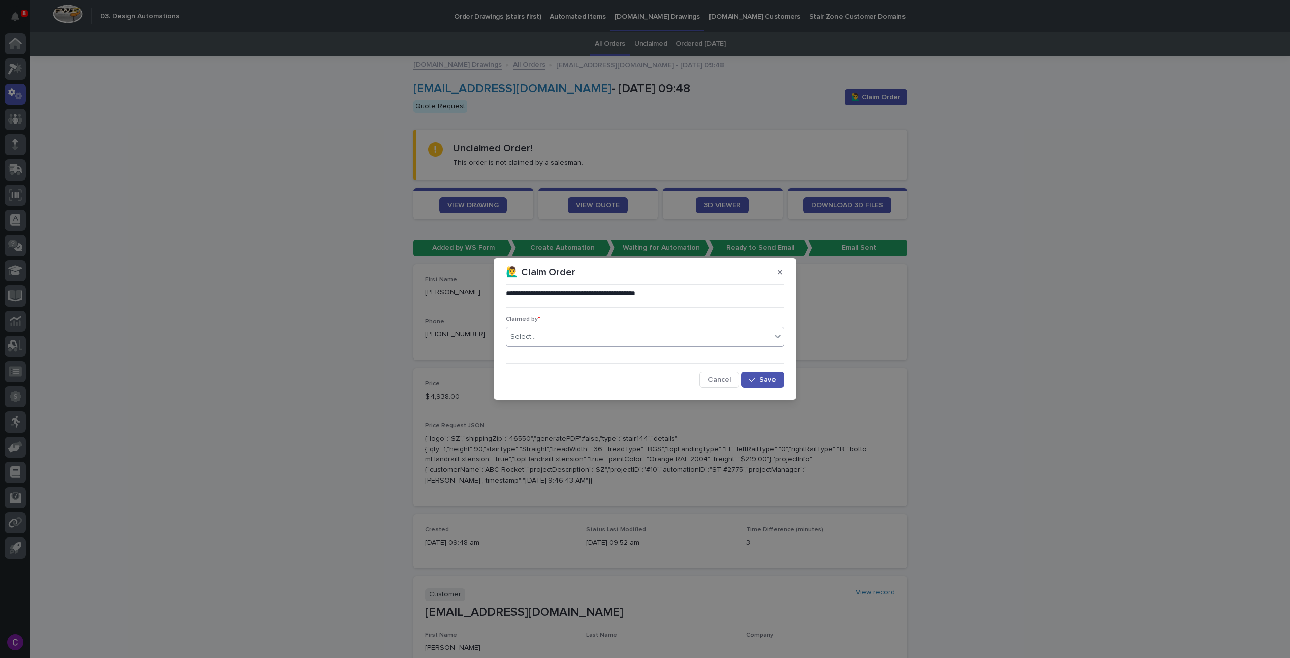
click at [634, 335] on div "Select..." at bounding box center [639, 337] width 265 height 17
type input "******"
click at [624, 352] on div "[PERSON_NAME] [PERSON_NAME]" at bounding box center [645, 356] width 277 height 18
click at [752, 377] on icon "button" at bounding box center [752, 379] width 6 height 7
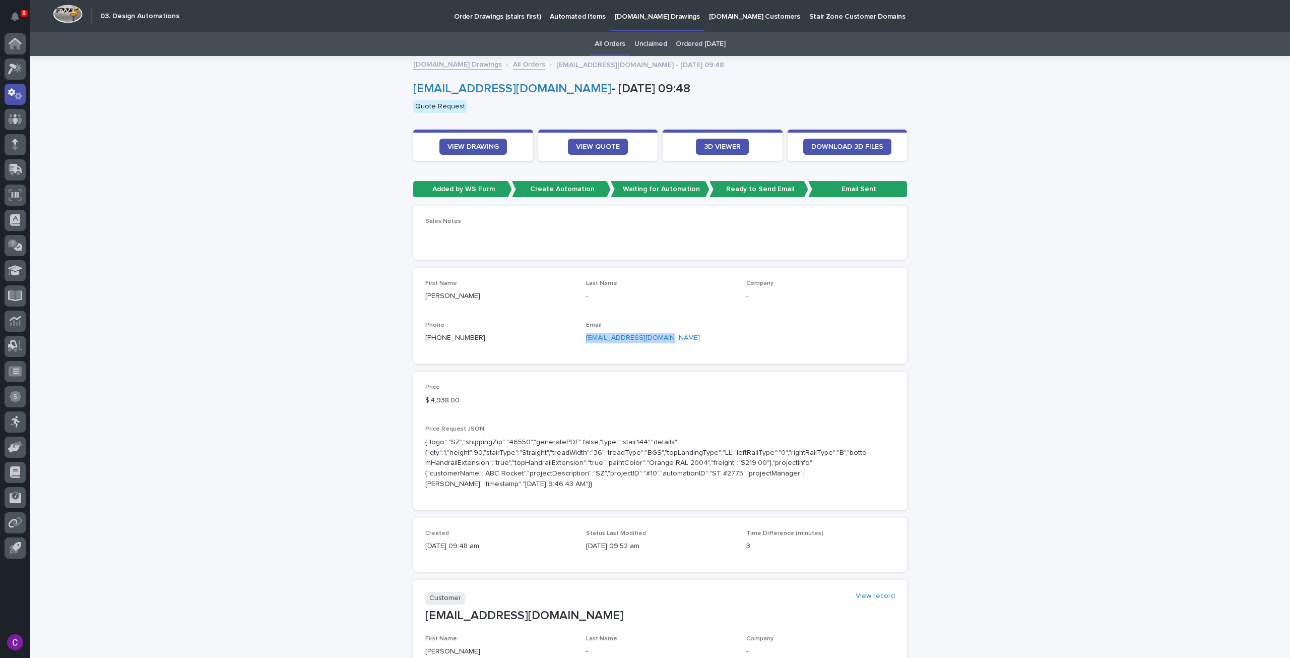
drag, startPoint x: 659, startPoint y: 336, endPoint x: 579, endPoint y: 341, distance: 80.3
click at [579, 341] on div "First Name Kyle Last Name - Company - Phone +1 (518) 683-6077 Email klafountain…" at bounding box center [660, 316] width 470 height 72
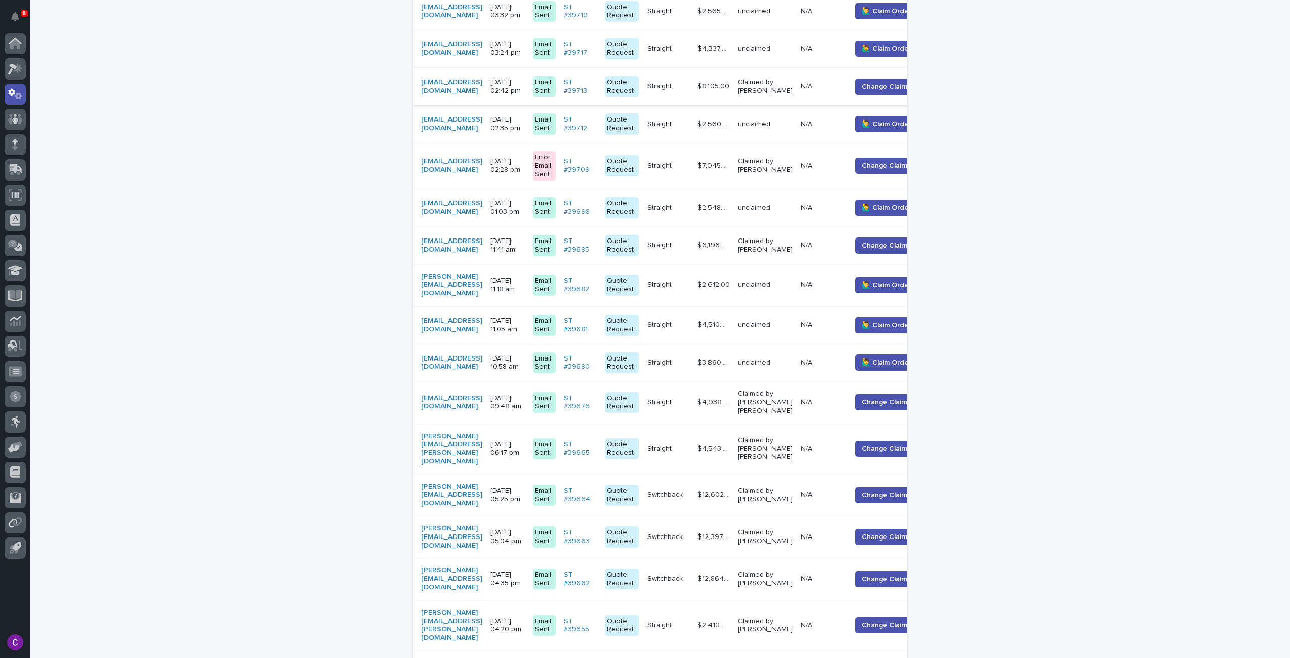
scroll to position [335, 0]
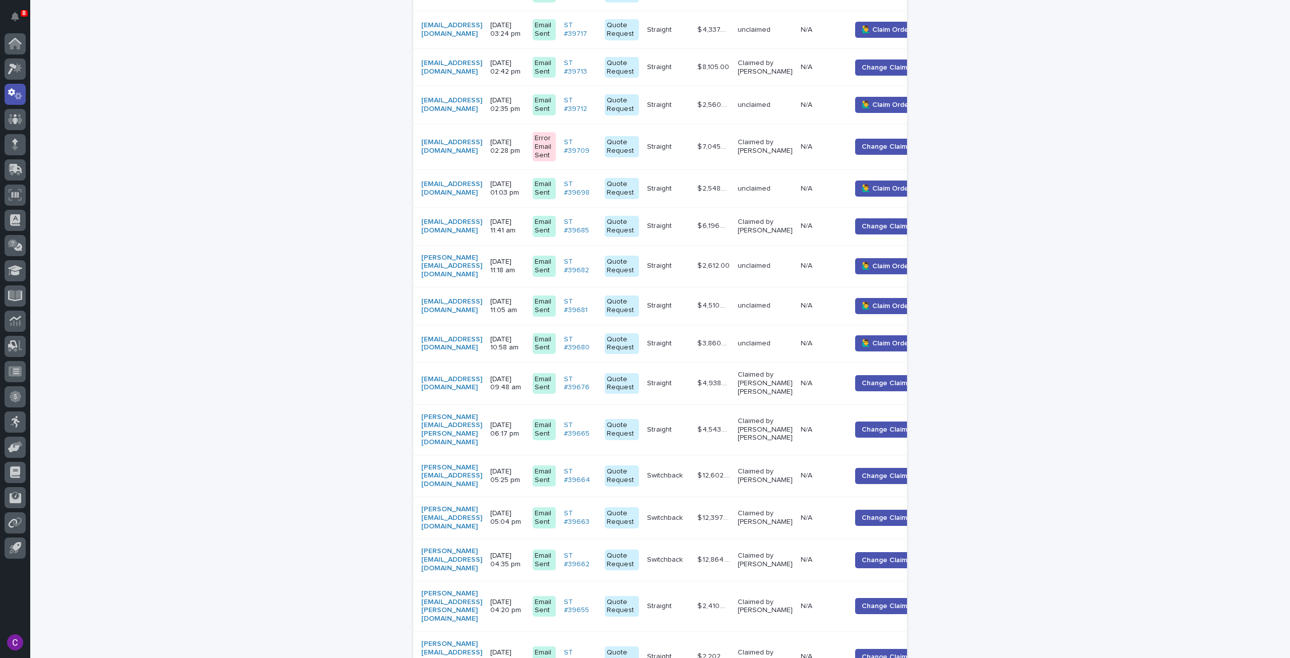
click at [732, 341] on p "$ 3,860.00" at bounding box center [715, 342] width 34 height 11
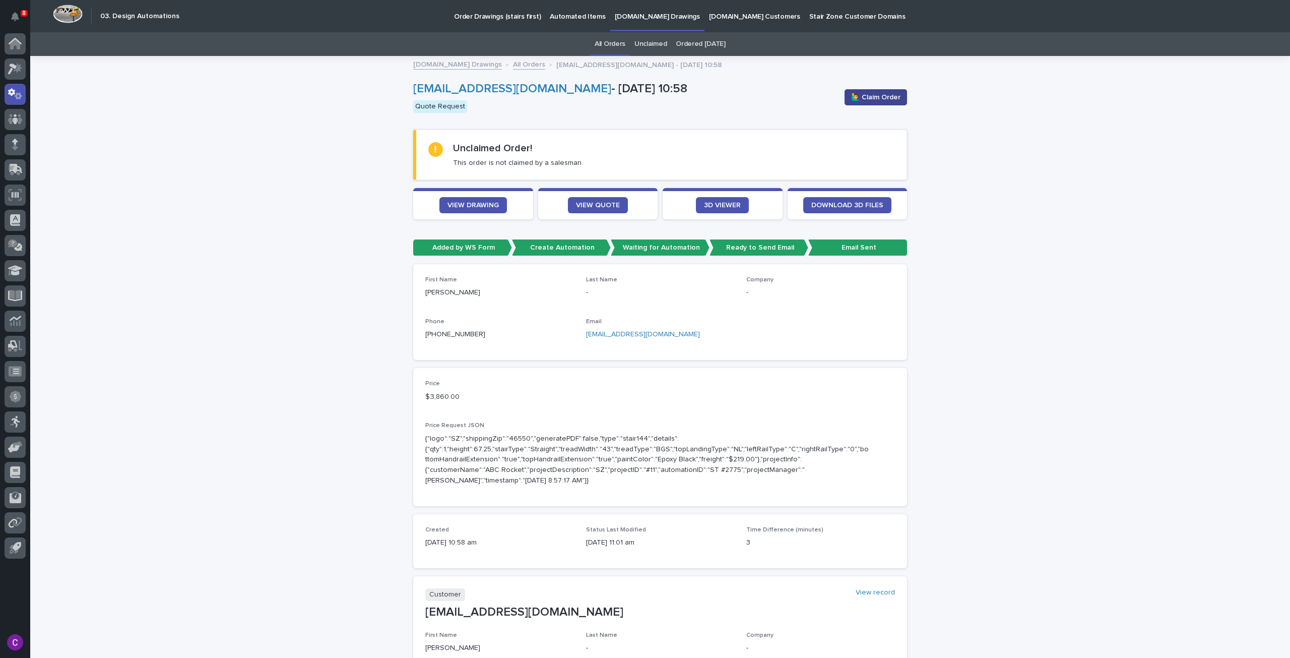
click at [858, 95] on span "🙋‍♂️ Claim Order" at bounding box center [875, 97] width 49 height 10
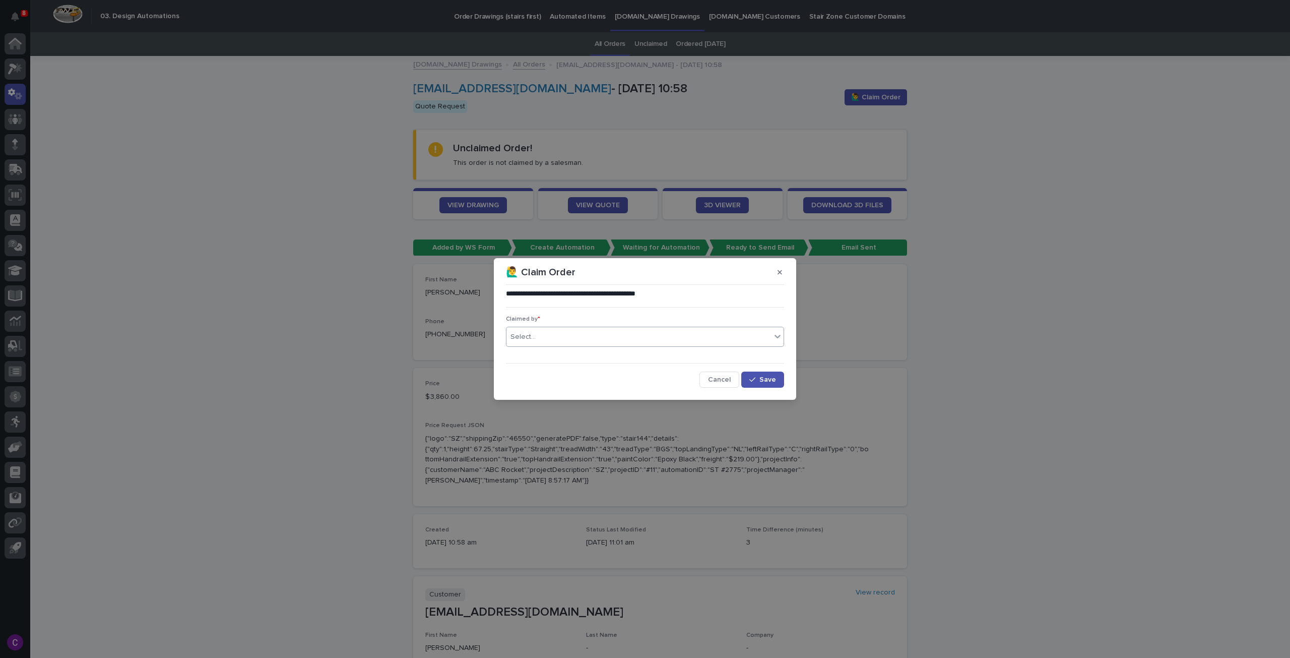
click at [733, 341] on div "Select..." at bounding box center [639, 337] width 265 height 17
type input "******"
click at [736, 360] on div "[PERSON_NAME] [PERSON_NAME]" at bounding box center [645, 356] width 277 height 18
click at [776, 377] on span "Save" at bounding box center [768, 379] width 17 height 7
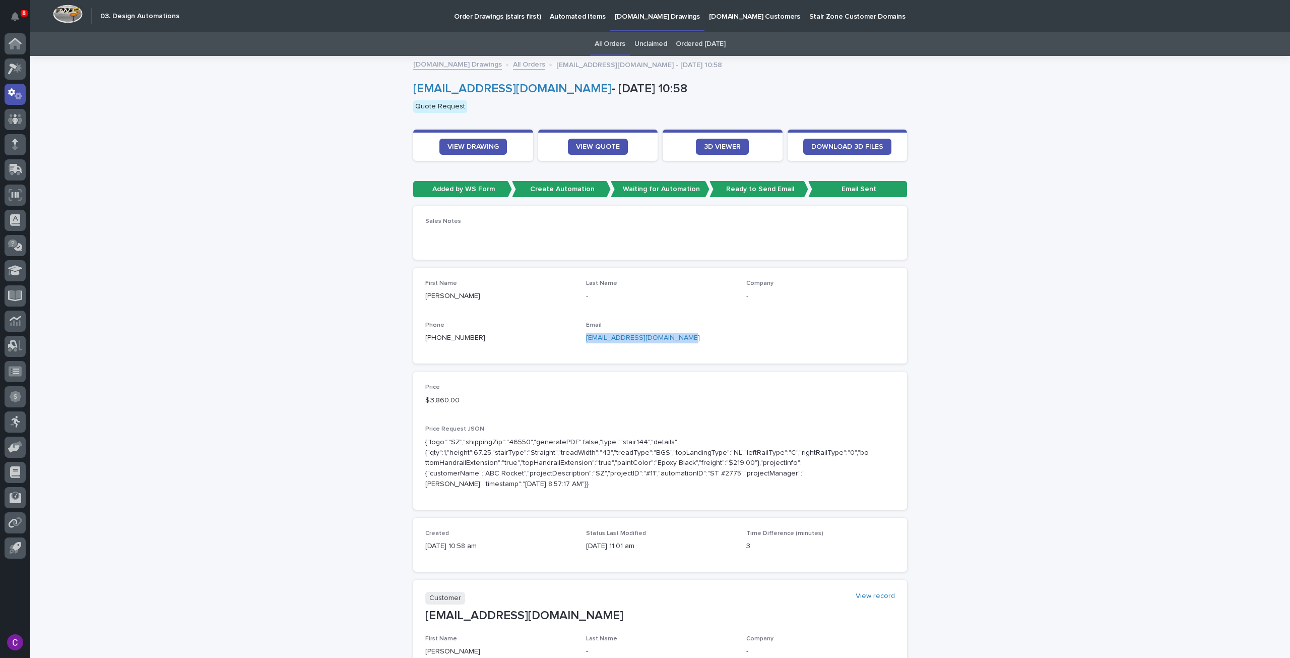
drag, startPoint x: 683, startPoint y: 338, endPoint x: 582, endPoint y: 338, distance: 101.3
click at [586, 338] on p "admin@honeydoservicesut.com" at bounding box center [660, 338] width 149 height 11
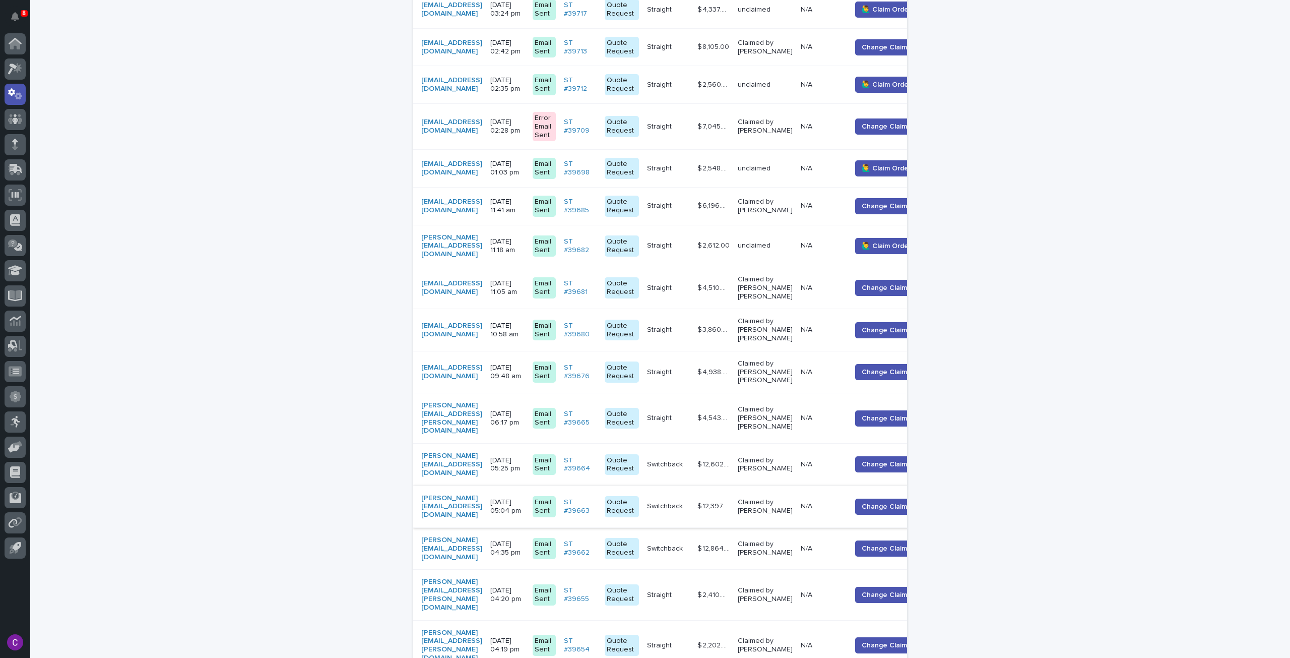
scroll to position [234, 0]
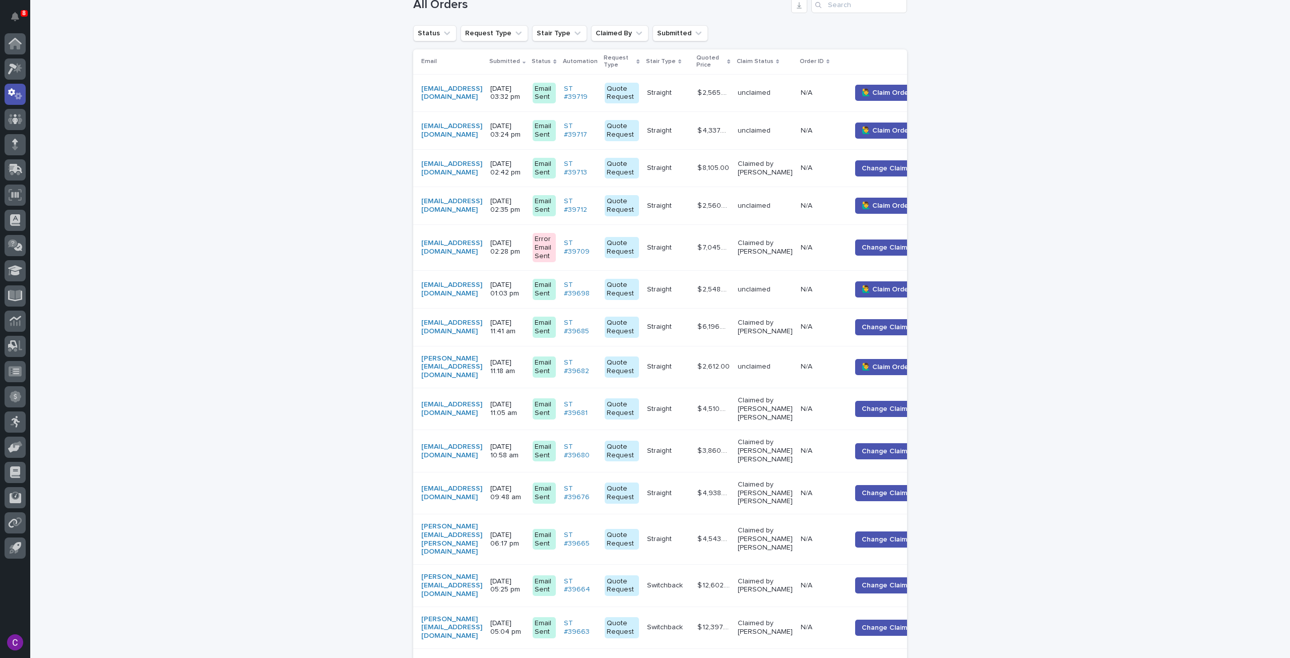
click at [788, 370] on div "unclaimed" at bounding box center [765, 366] width 55 height 17
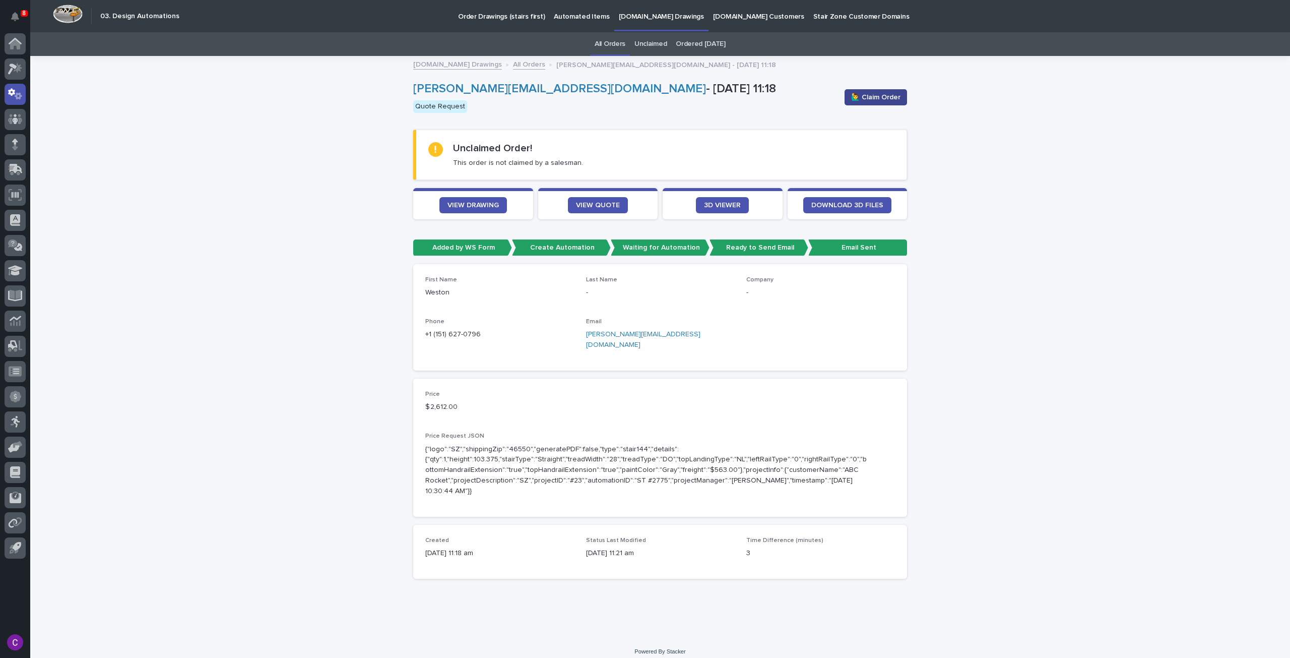
click at [892, 93] on span "🙋‍♂️ Claim Order" at bounding box center [875, 97] width 49 height 10
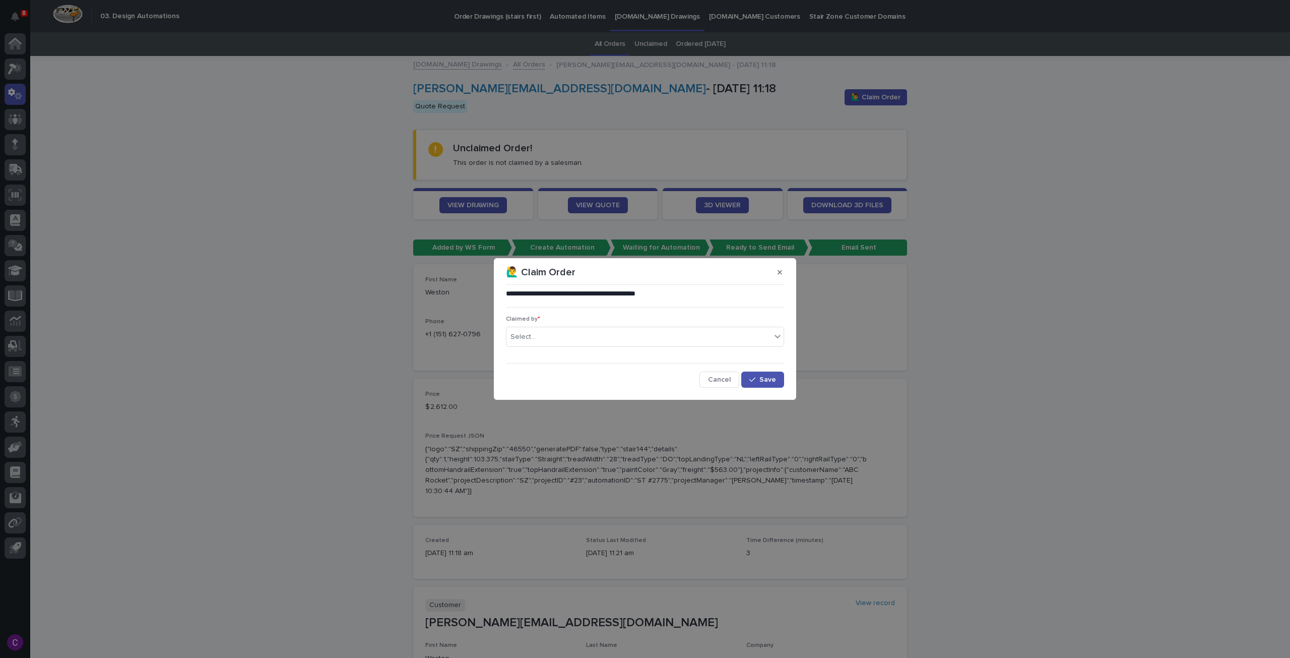
click at [651, 351] on div "Claimed by * Select..." at bounding box center [645, 335] width 278 height 39
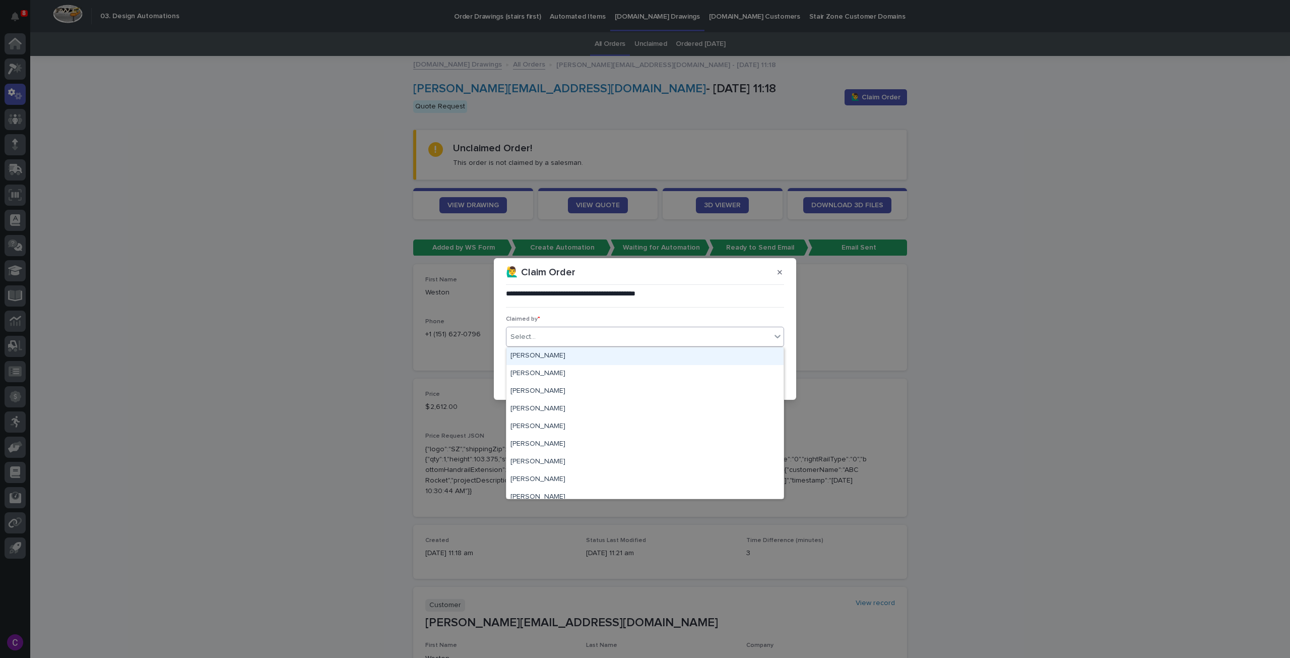
click at [646, 344] on div "Select..." at bounding box center [639, 337] width 265 height 17
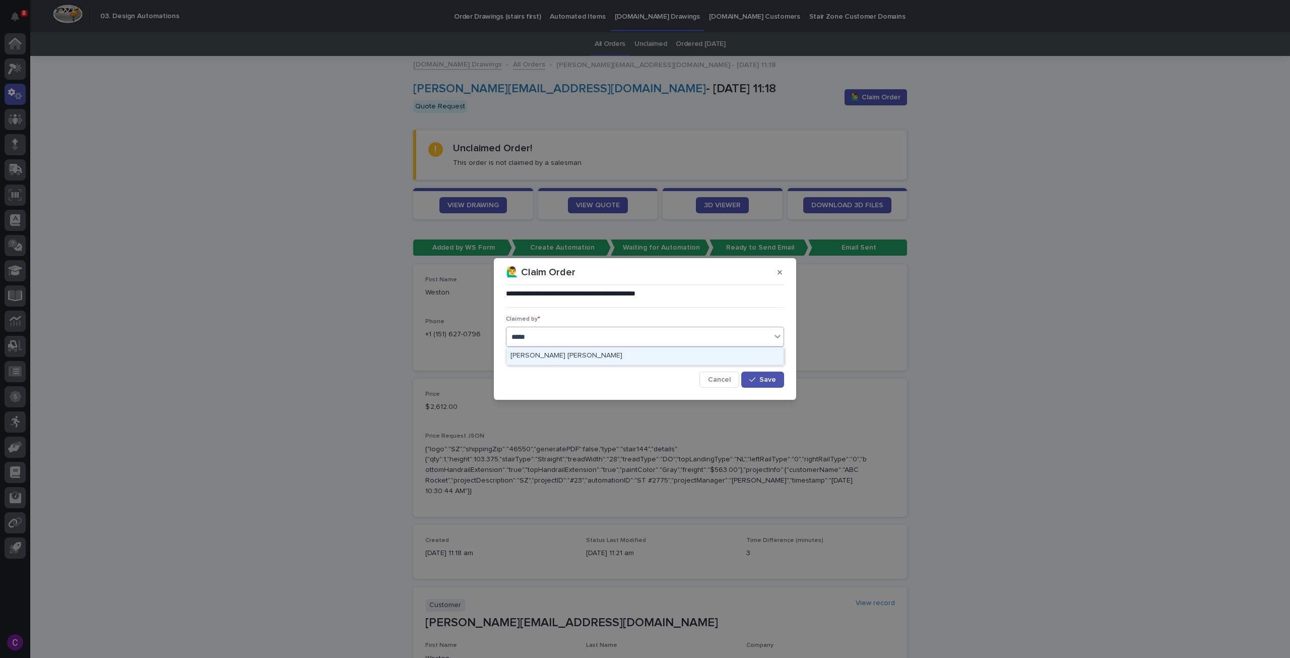
type input "******"
click at [723, 360] on div "[PERSON_NAME] [PERSON_NAME]" at bounding box center [645, 356] width 277 height 18
click at [757, 376] on div "button" at bounding box center [754, 379] width 10 height 7
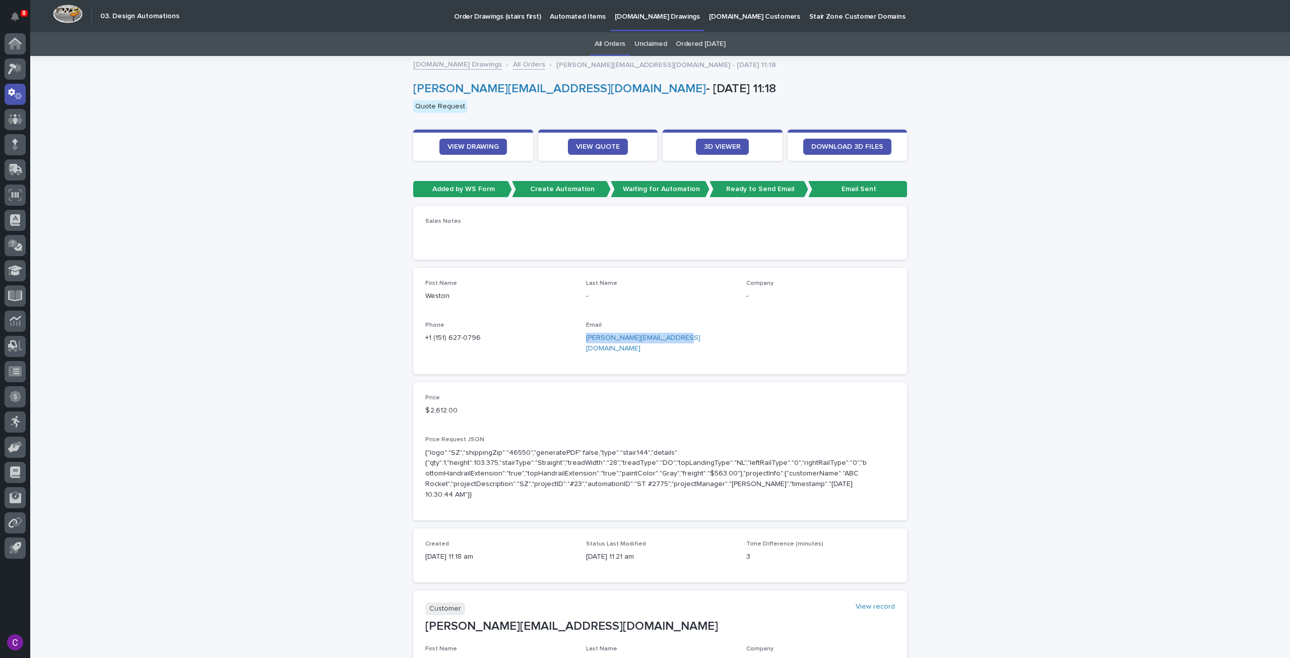
drag, startPoint x: 673, startPoint y: 337, endPoint x: 581, endPoint y: 336, distance: 91.7
click at [581, 336] on div "First Name Weston Last Name - Company - Phone +1 (151) 627-0796 Email weston@fr…" at bounding box center [660, 321] width 470 height 82
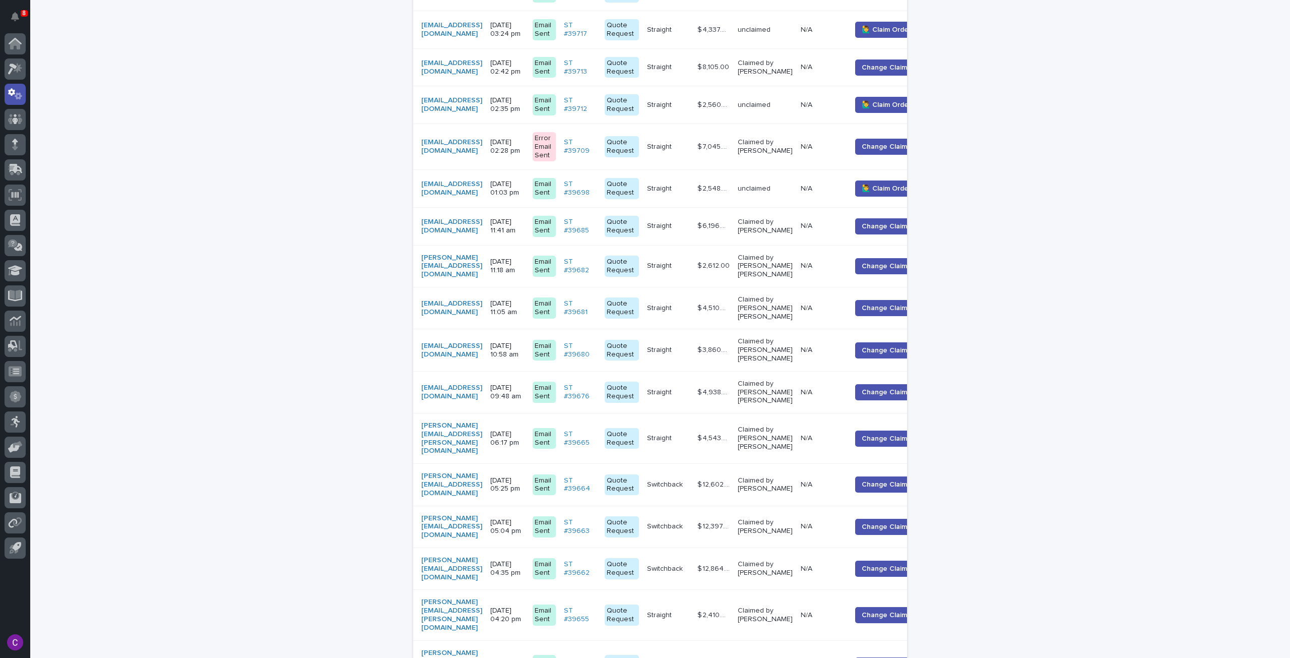
scroll to position [284, 0]
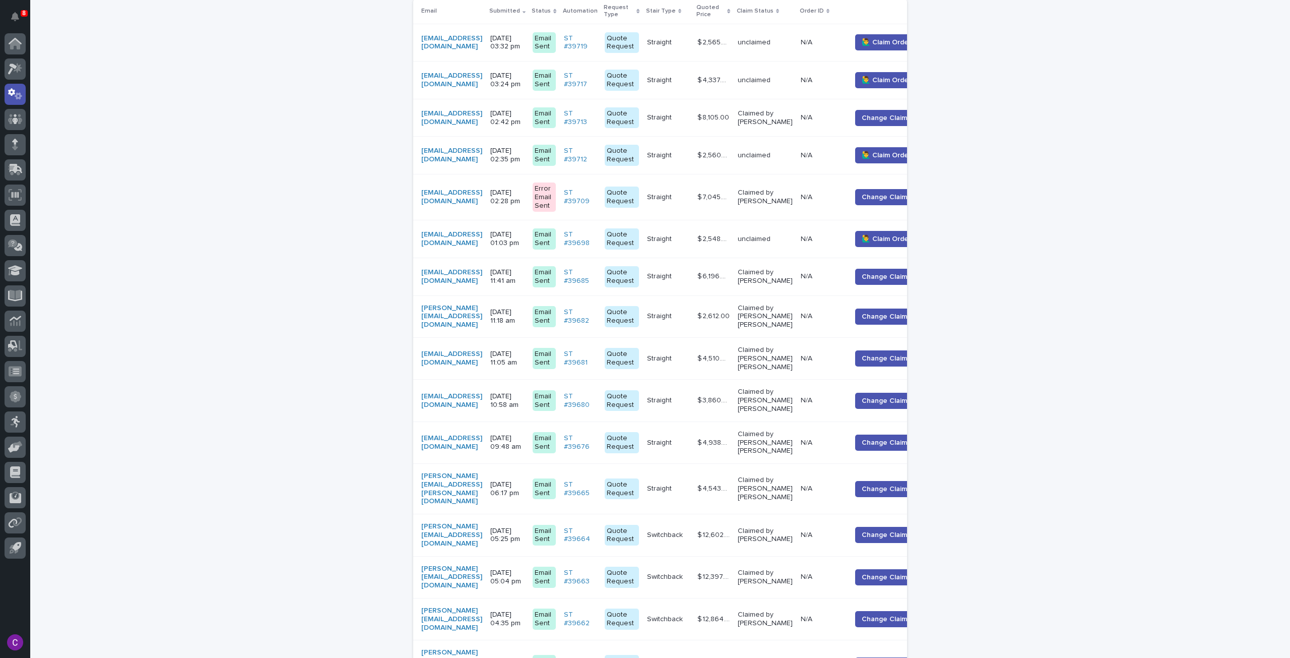
click at [486, 248] on td "bwagner@handoservices.com" at bounding box center [449, 239] width 73 height 38
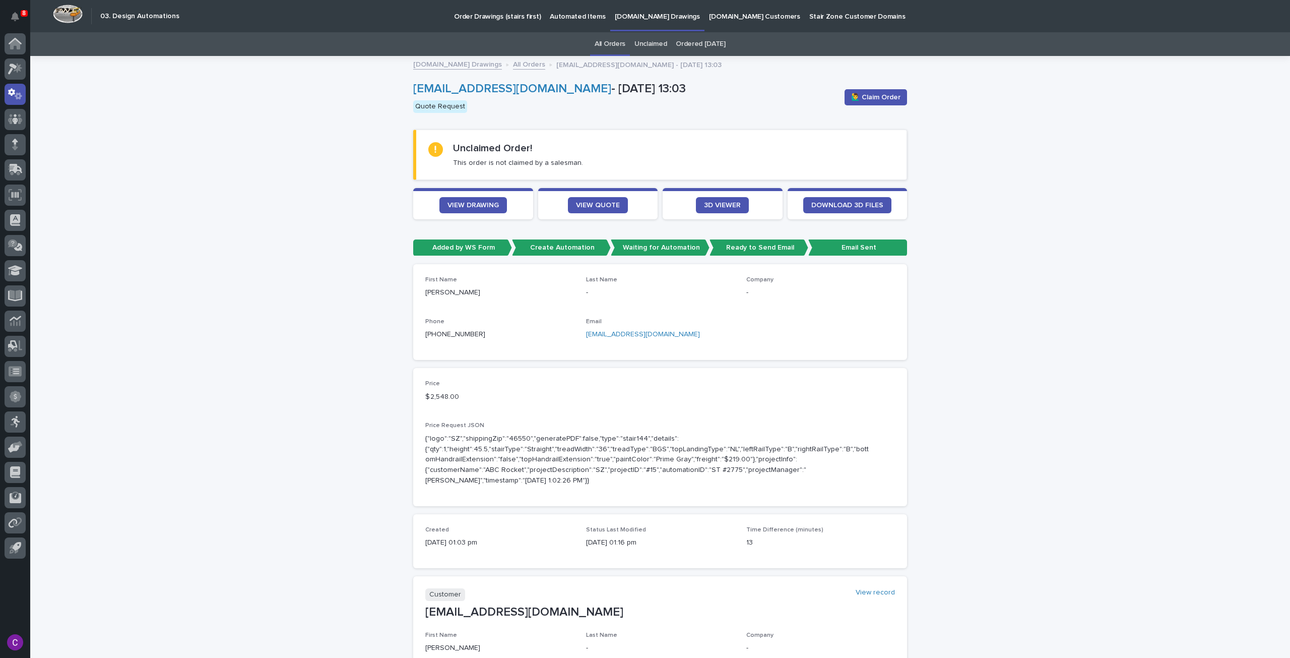
click at [849, 87] on div "🙋‍♂️ Claim Order" at bounding box center [874, 97] width 67 height 40
click at [846, 97] on button "🙋‍♂️ Claim Order" at bounding box center [876, 97] width 62 height 16
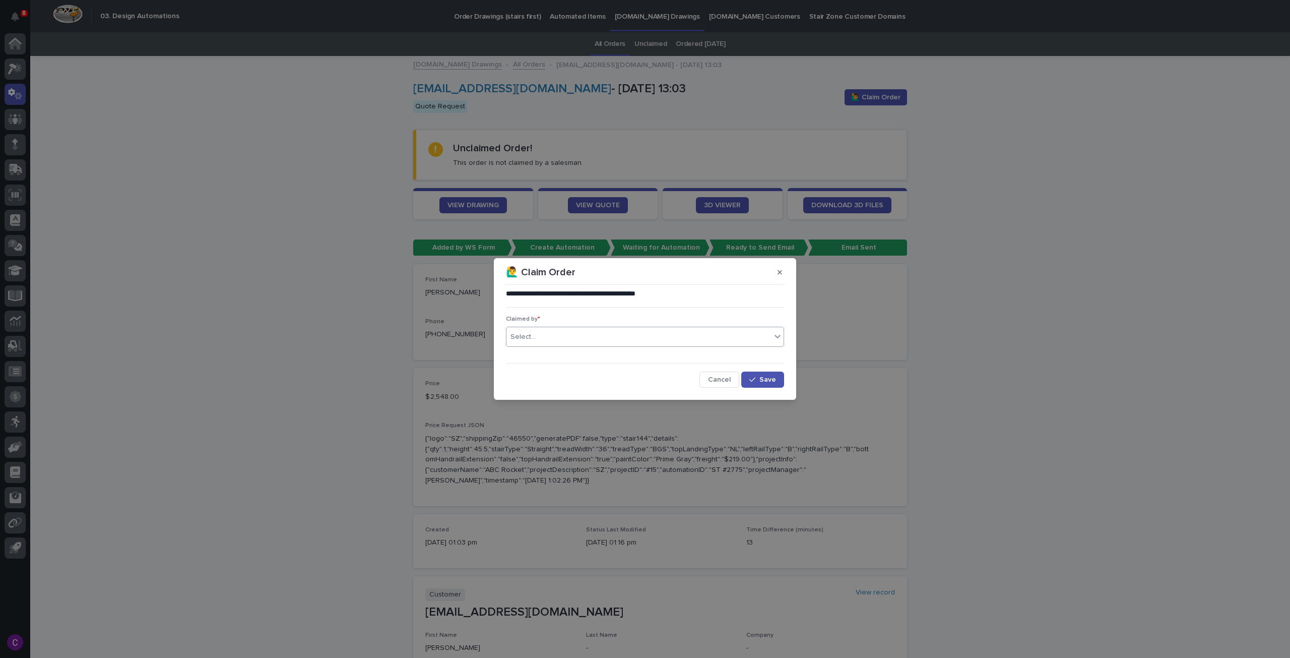
click at [586, 339] on div "Select..." at bounding box center [639, 337] width 265 height 17
type input "******"
click at [572, 351] on div "[PERSON_NAME] [PERSON_NAME]" at bounding box center [645, 356] width 277 height 18
click at [772, 377] on span "Save" at bounding box center [768, 379] width 17 height 7
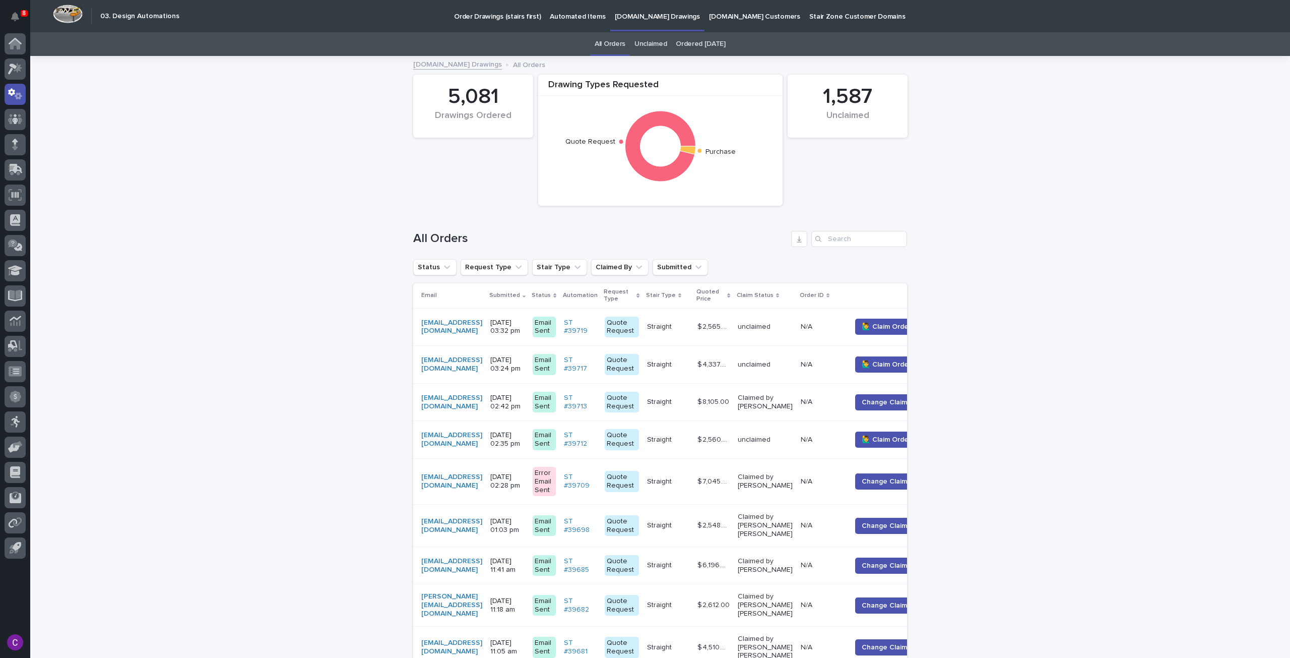
scroll to position [32, 0]
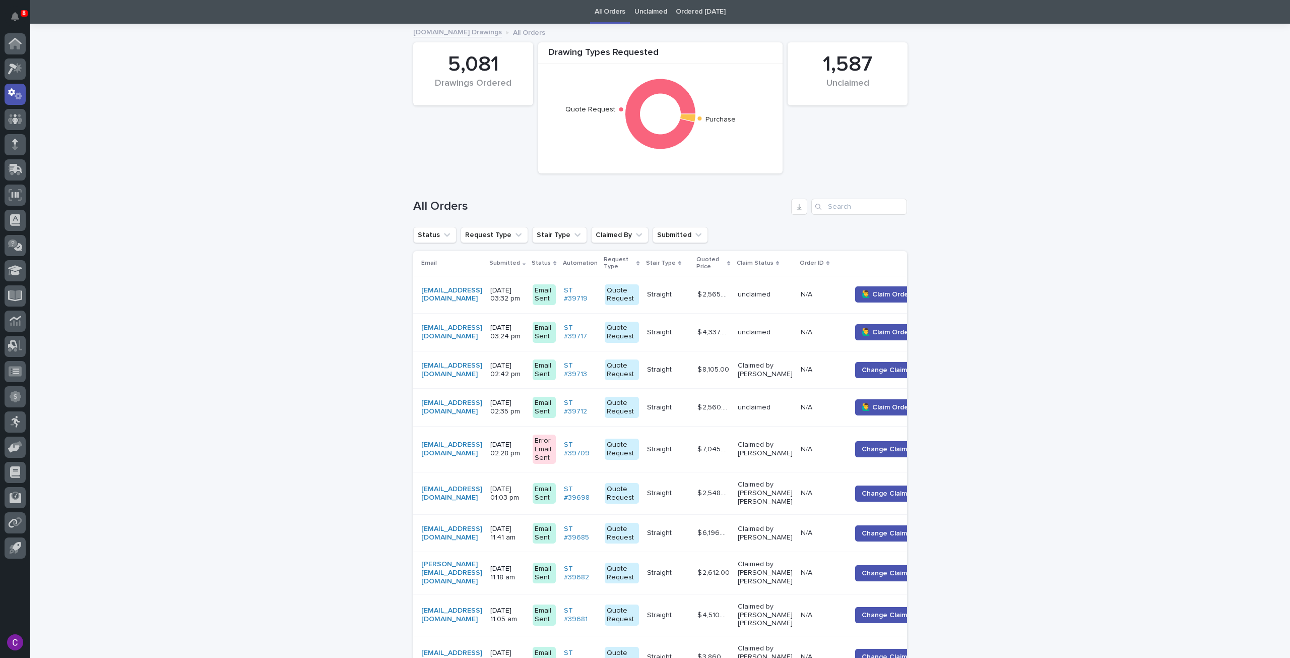
click at [725, 411] on td "$ 2,560.00 $ 2,560.00" at bounding box center [714, 408] width 40 height 38
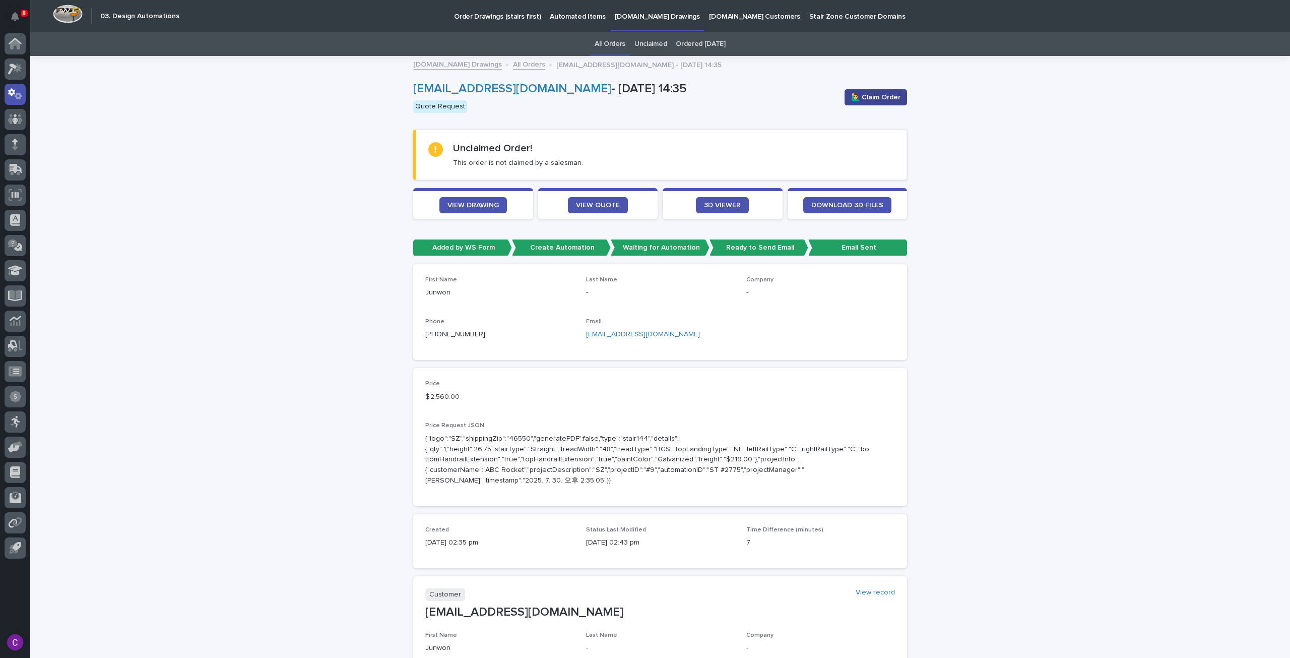
click at [866, 97] on span "🙋‍♂️ Claim Order" at bounding box center [875, 97] width 49 height 10
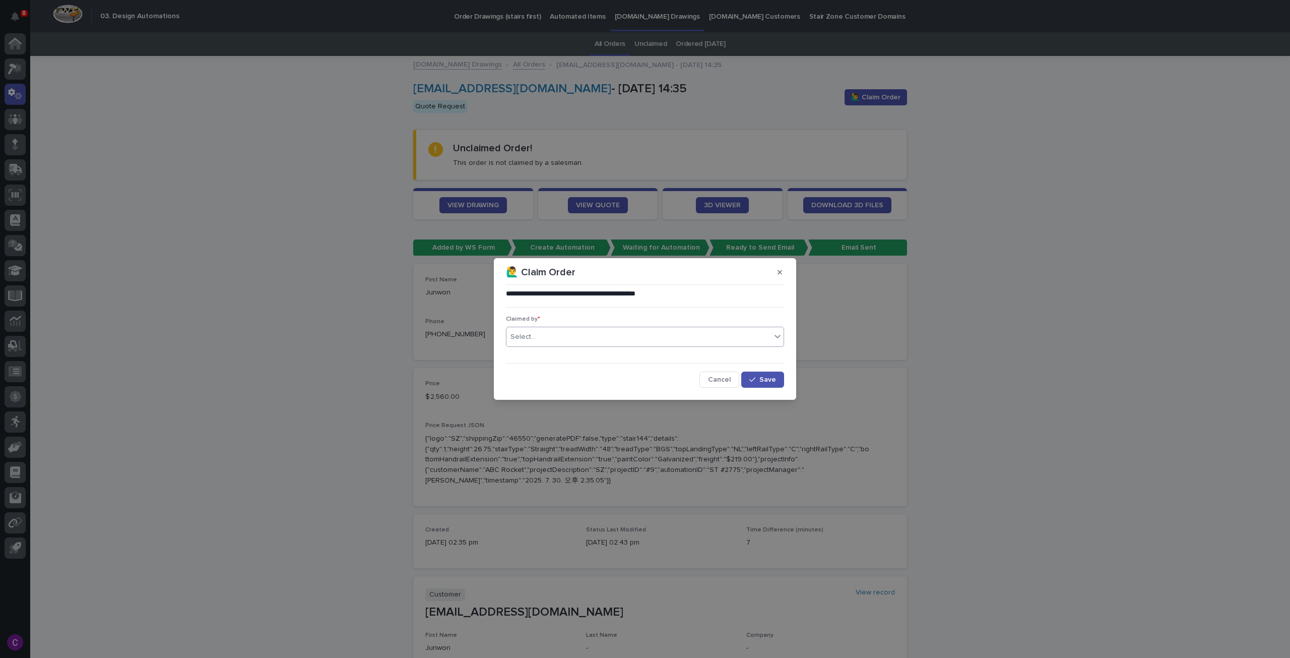
click at [583, 336] on div "Select..." at bounding box center [639, 337] width 265 height 17
type input "******"
drag, startPoint x: 624, startPoint y: 361, endPoint x: 697, endPoint y: 365, distance: 72.2
click at [625, 361] on div "[PERSON_NAME] [PERSON_NAME]" at bounding box center [645, 356] width 277 height 18
click at [777, 379] on button "Save" at bounding box center [762, 379] width 43 height 16
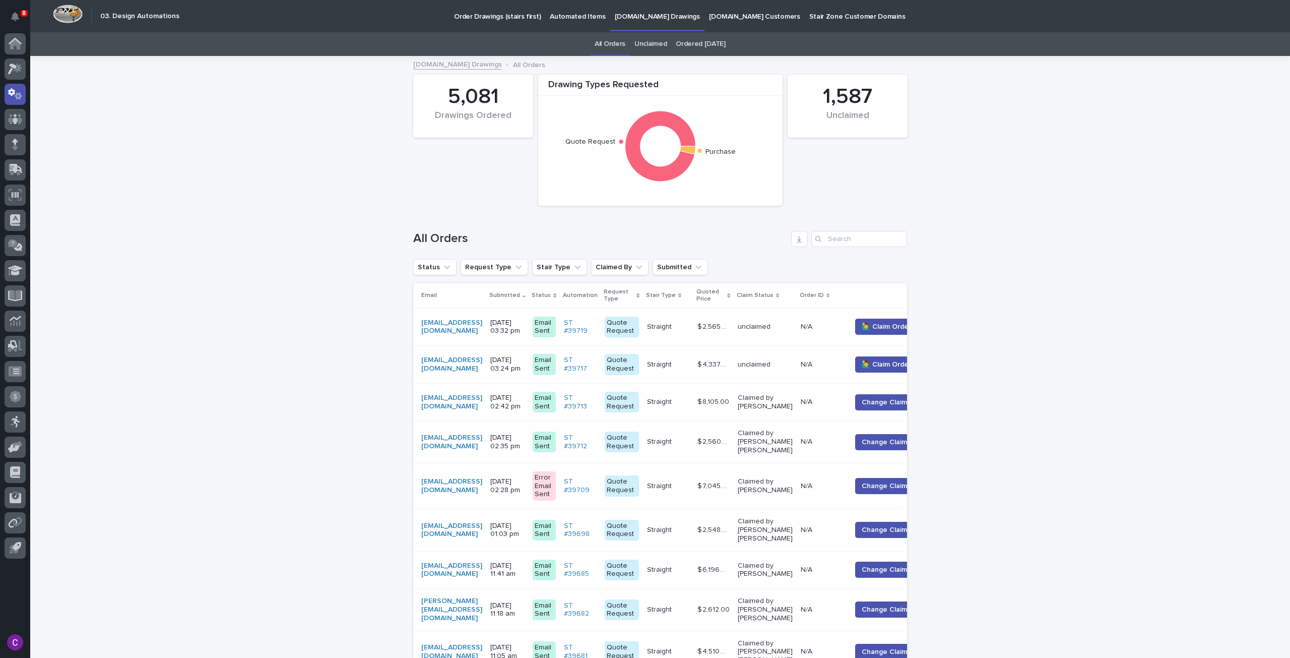
click at [776, 365] on p "unclaimed" at bounding box center [765, 364] width 55 height 9
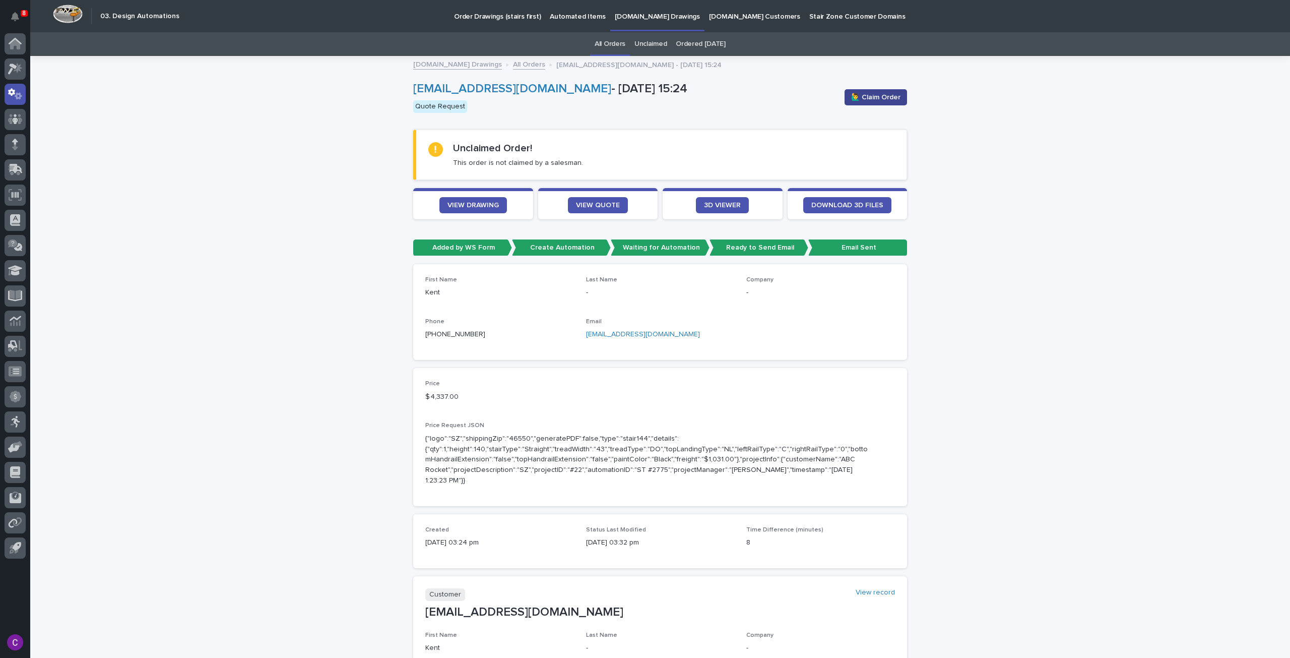
click at [876, 100] on span "🙋‍♂️ Claim Order" at bounding box center [875, 97] width 49 height 10
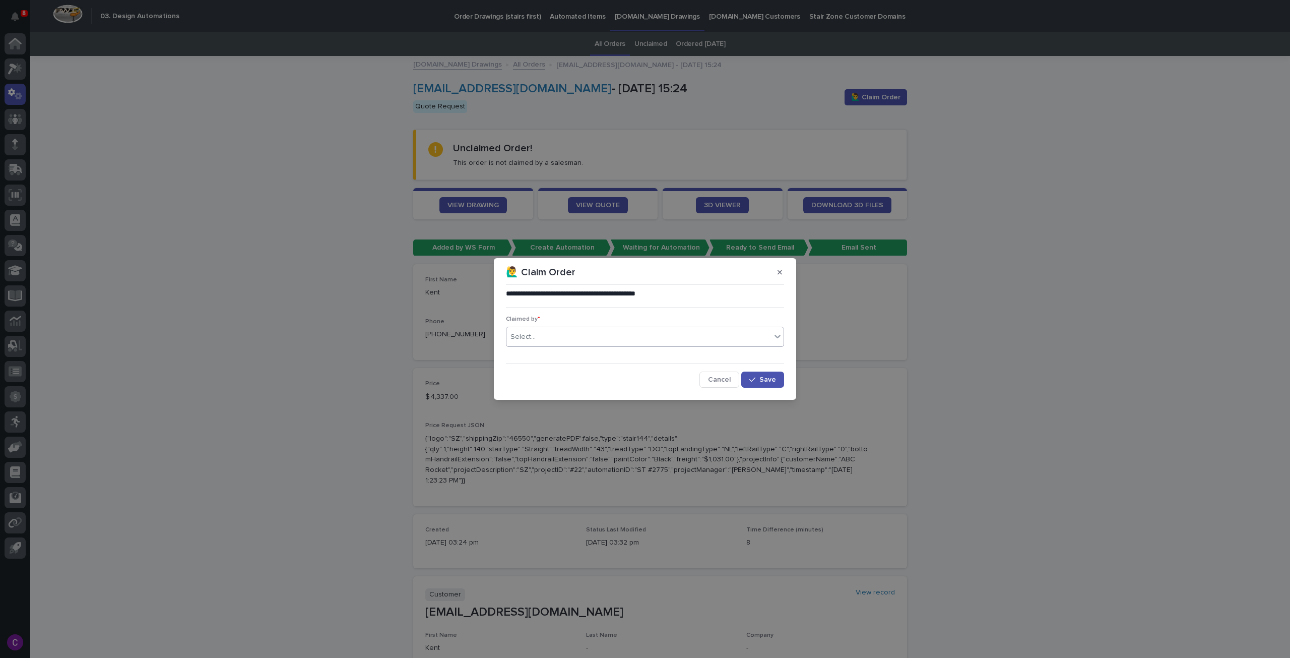
click at [642, 335] on div "Select..." at bounding box center [639, 337] width 265 height 17
type input "******"
click at [645, 361] on div "[PERSON_NAME] [PERSON_NAME]" at bounding box center [645, 356] width 277 height 18
click at [755, 375] on button "Save" at bounding box center [762, 379] width 43 height 16
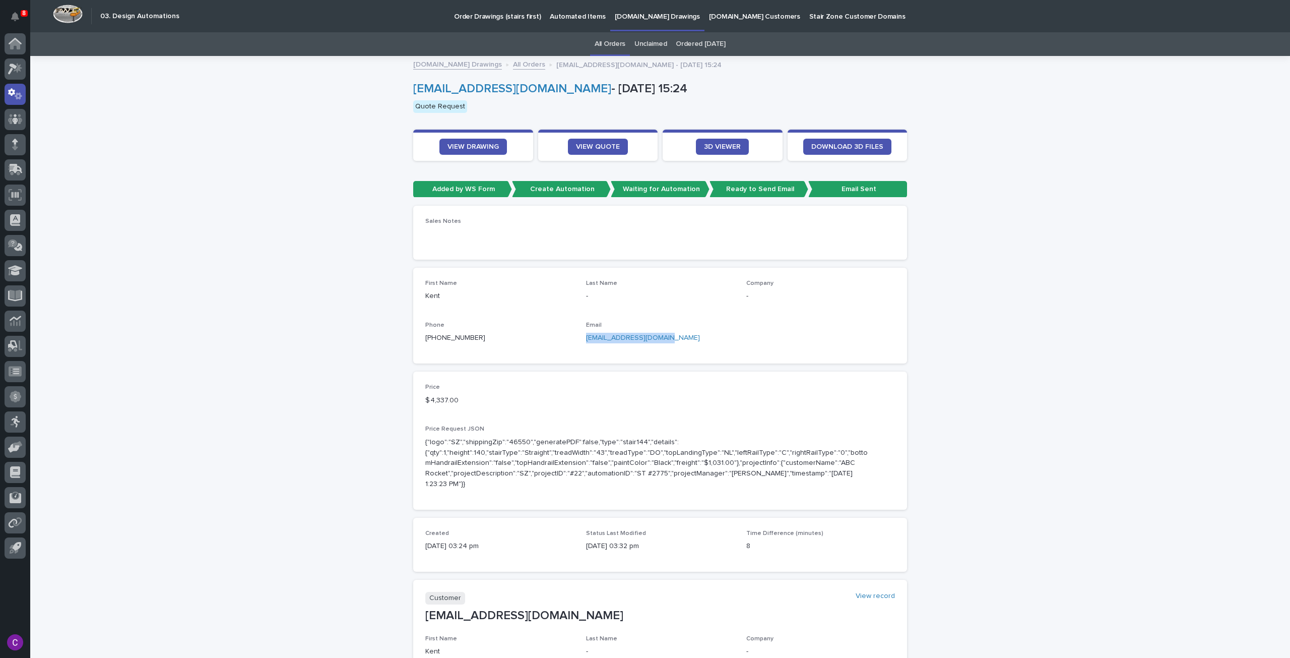
drag, startPoint x: 659, startPoint y: 334, endPoint x: 580, endPoint y: 339, distance: 79.3
click at [580, 339] on div "First Name Kent Last Name - Company - Phone +1 (801) 361-5680 Email kent@pateya…" at bounding box center [660, 316] width 470 height 72
click at [579, 20] on p "Automated Items" at bounding box center [577, 10] width 55 height 21
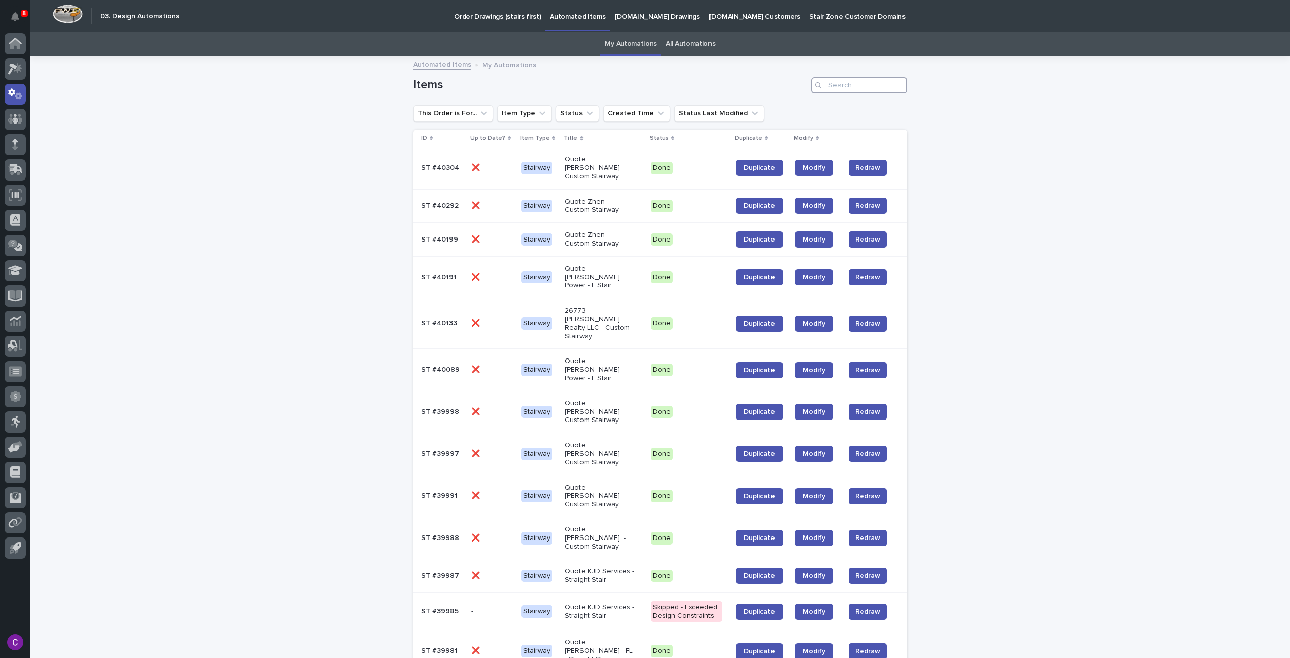
click at [844, 82] on input "Search" at bounding box center [859, 85] width 96 height 16
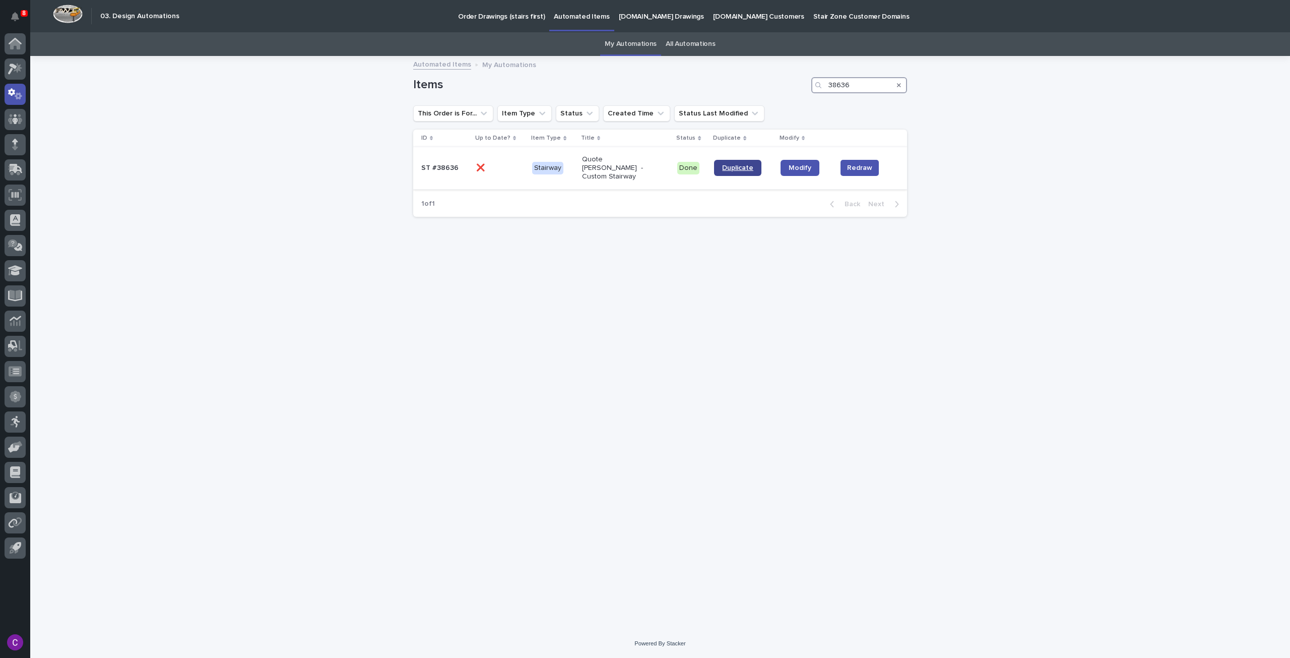
type input "38636"
click at [730, 167] on span "Duplicate" at bounding box center [737, 167] width 31 height 7
click at [901, 84] on icon "Search" at bounding box center [899, 85] width 4 height 6
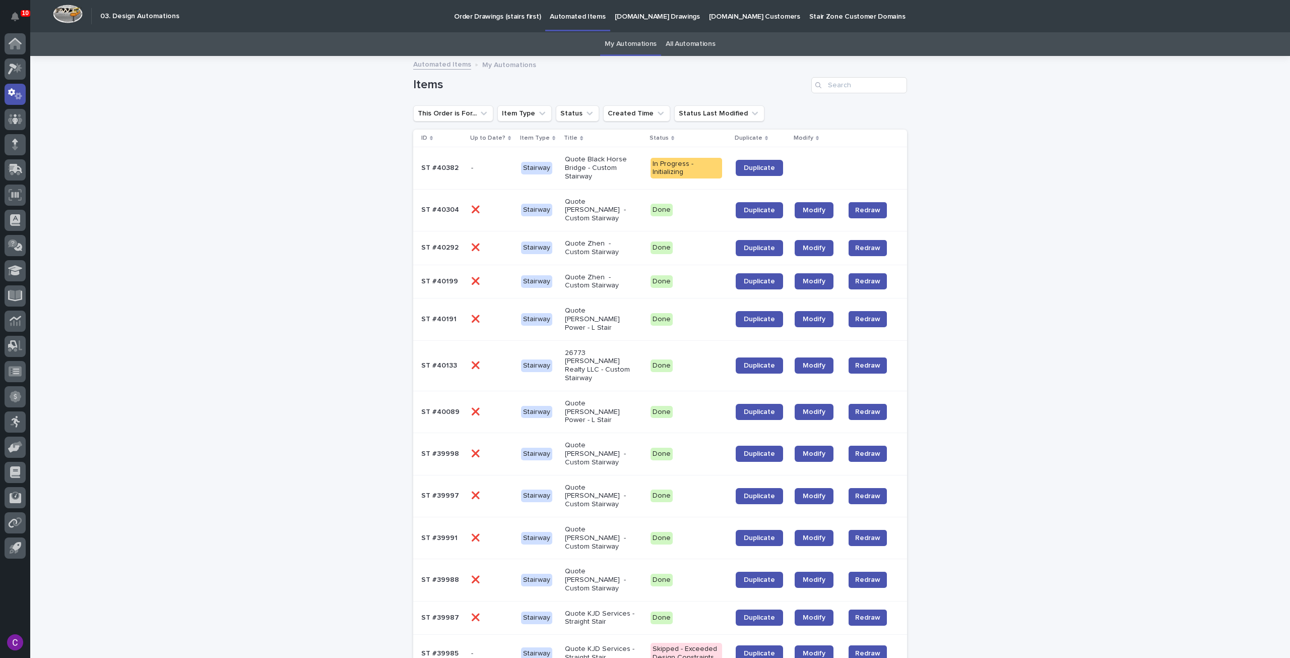
click at [841, 166] on td at bounding box center [874, 168] width 67 height 42
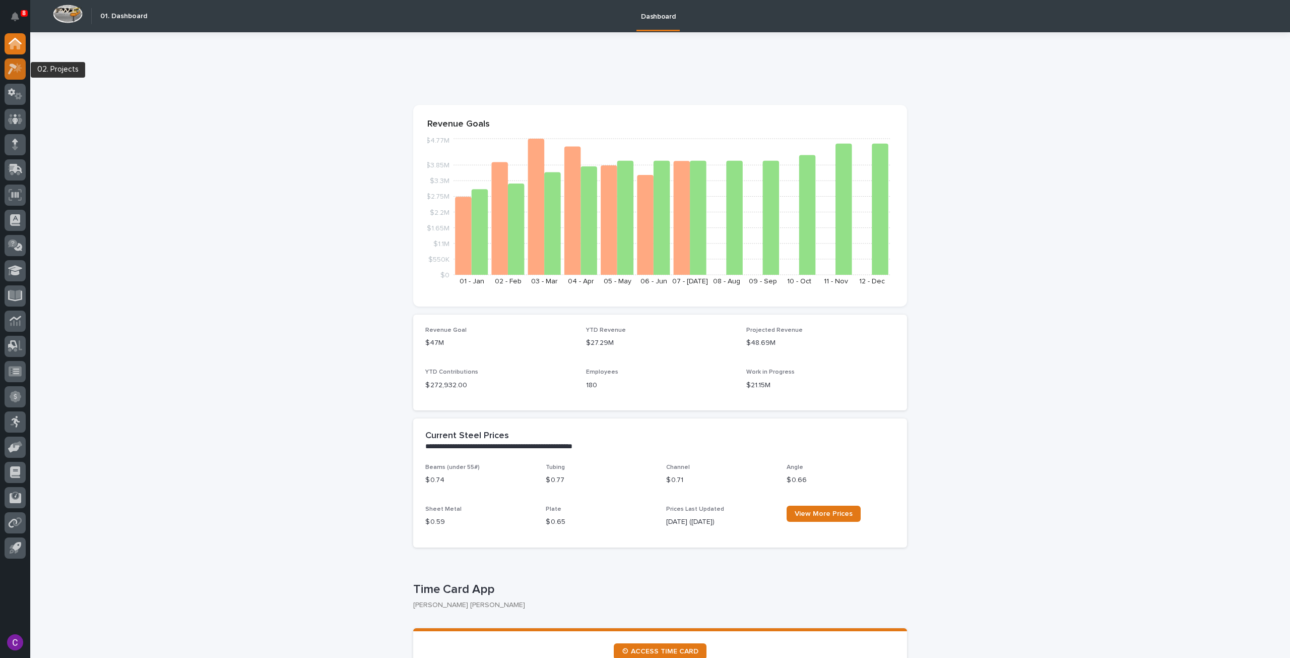
click at [11, 74] on icon at bounding box center [15, 69] width 15 height 12
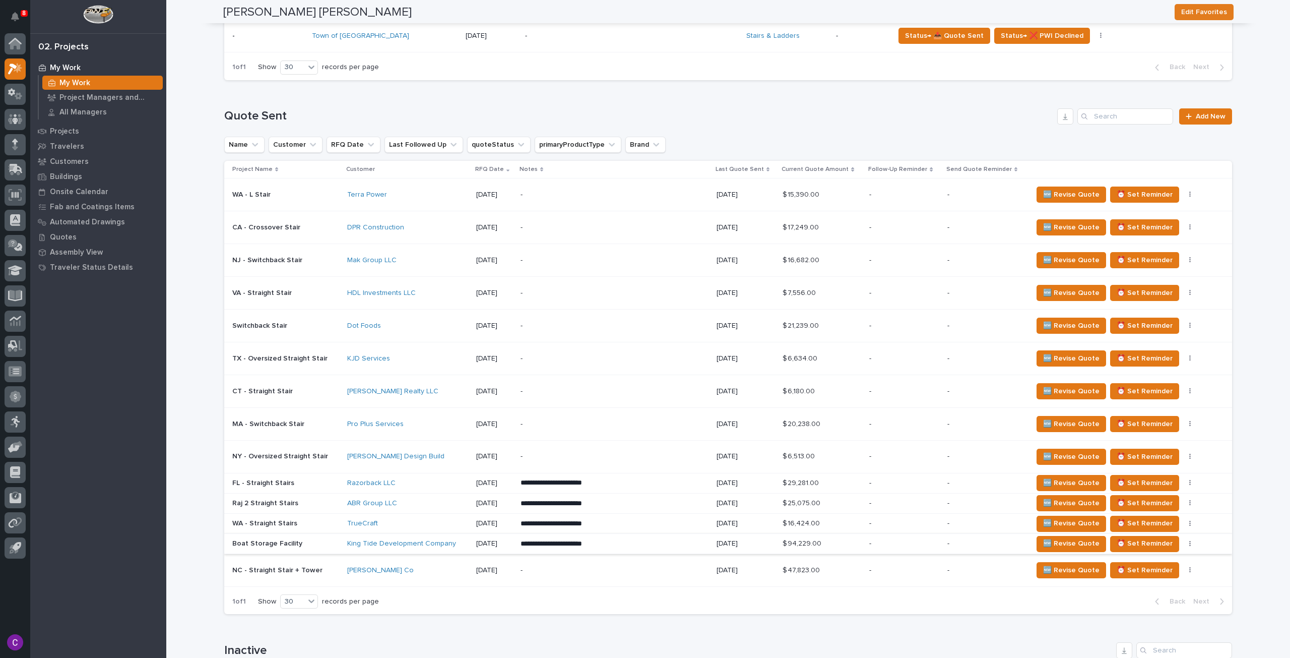
scroll to position [524, 0]
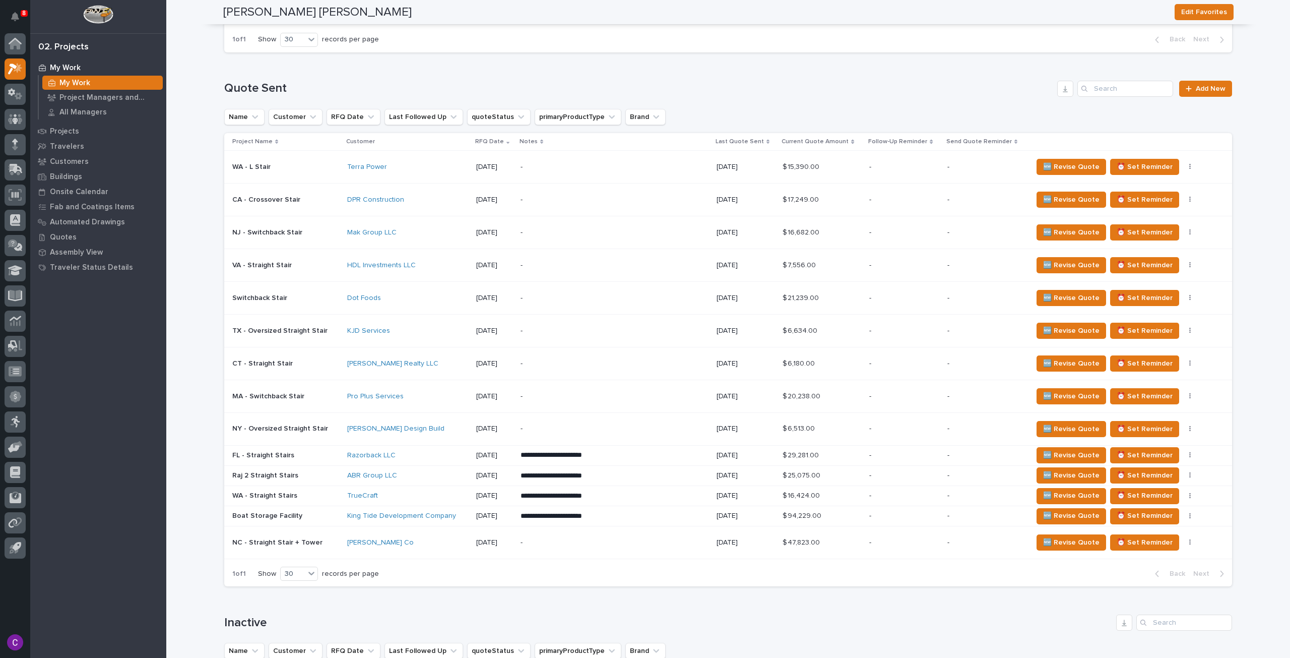
click at [332, 476] on p at bounding box center [285, 475] width 107 height 9
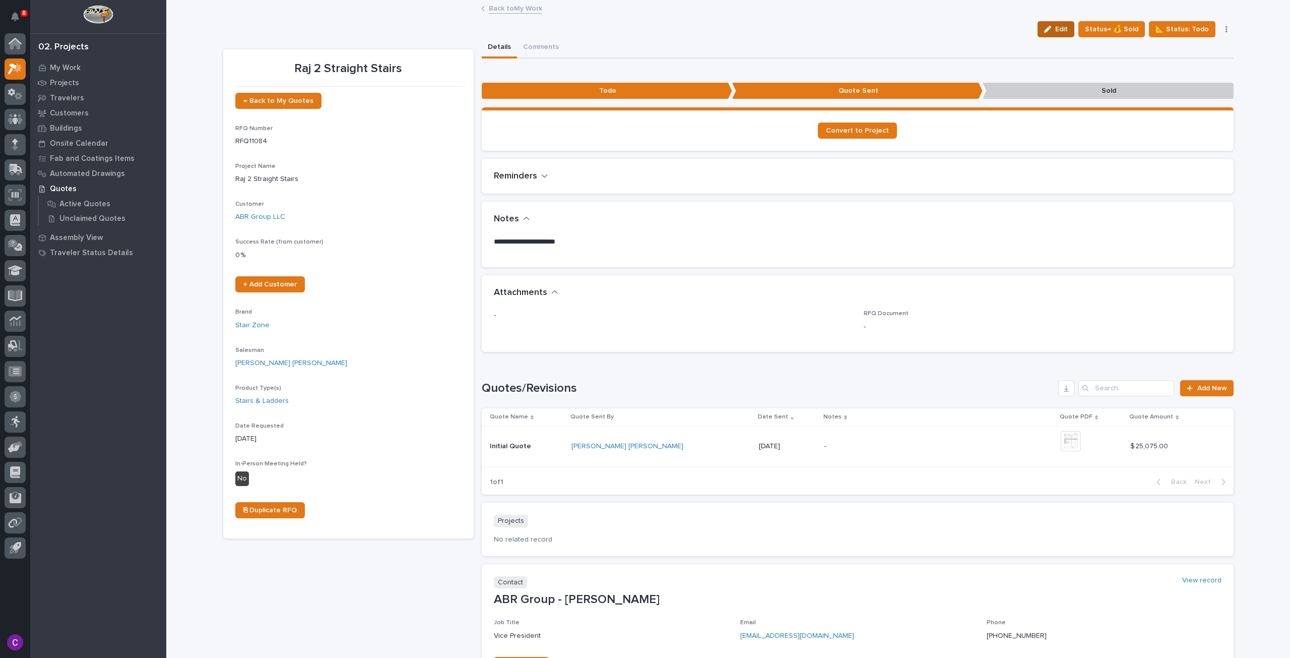
click at [1063, 34] on button "Edit" at bounding box center [1056, 29] width 37 height 16
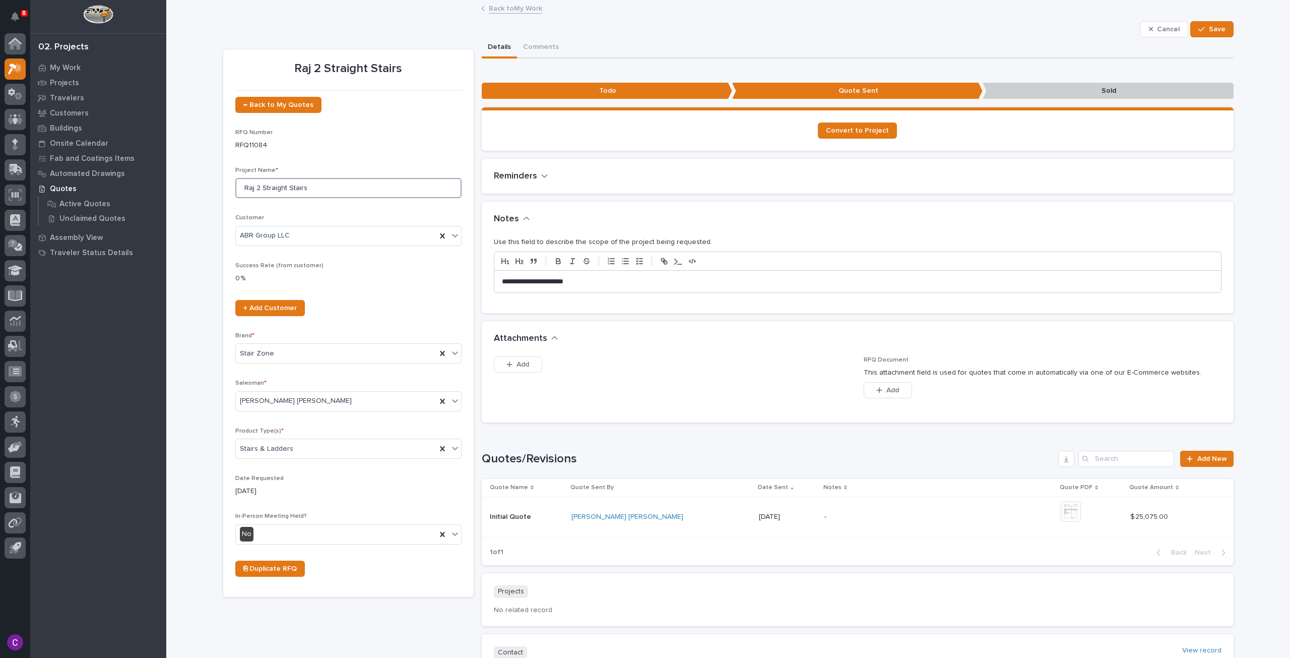
drag, startPoint x: 257, startPoint y: 187, endPoint x: 190, endPoint y: 187, distance: 67.0
click at [208, 191] on div "Loading... Saving… Loading... Saving… Raj 2 Straight Stairs Cancel Save Cancel …" at bounding box center [728, 407] width 1124 height 813
type input "VA - Straight Stairs"
click at [1203, 29] on div "button" at bounding box center [1204, 29] width 10 height 7
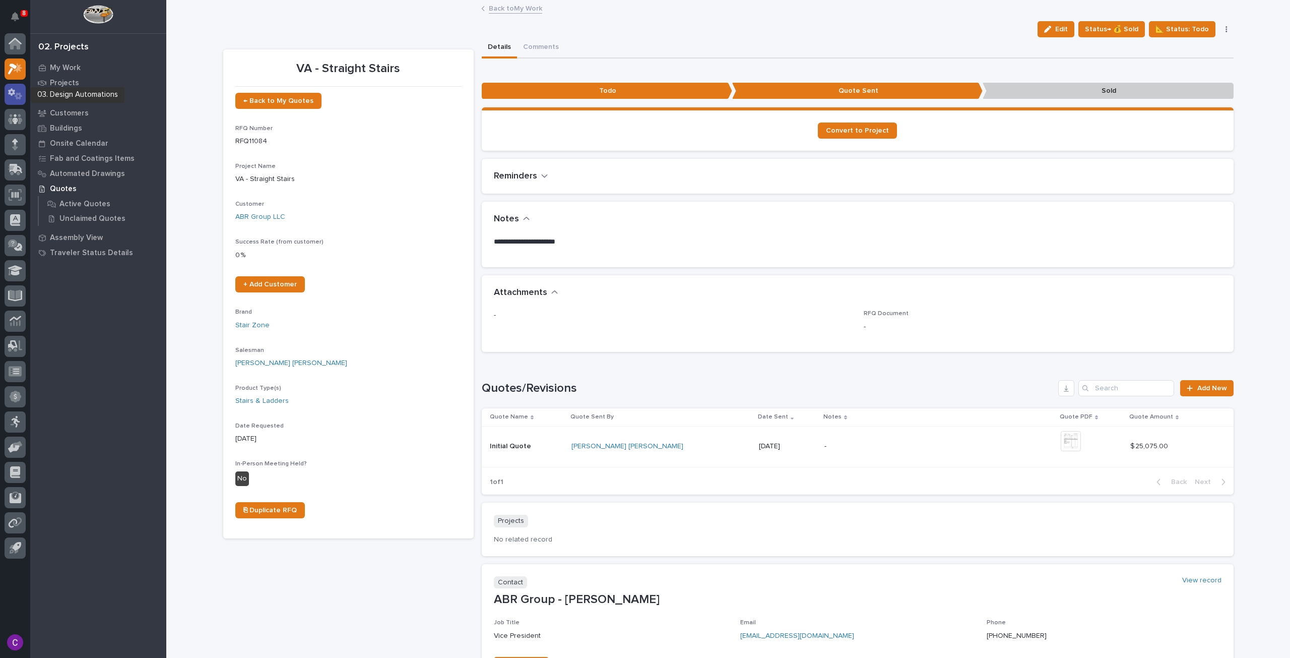
click at [20, 87] on div at bounding box center [15, 94] width 21 height 21
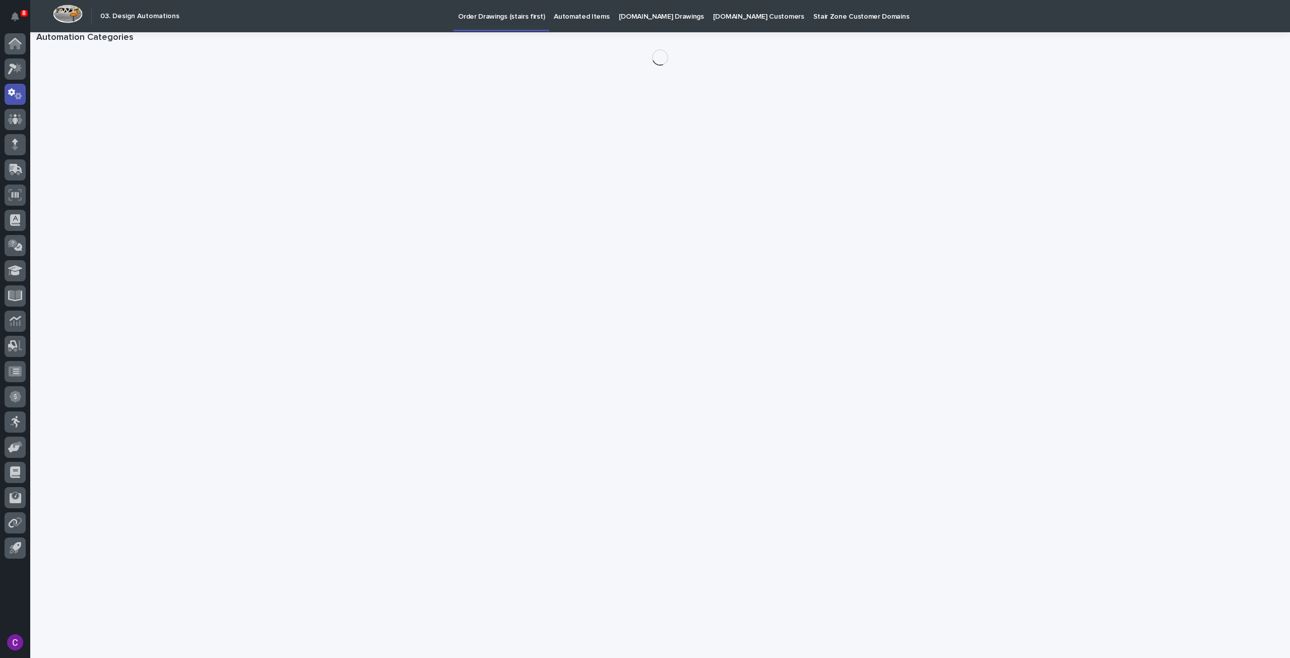
click at [558, 21] on p "Automated Items" at bounding box center [581, 10] width 55 height 21
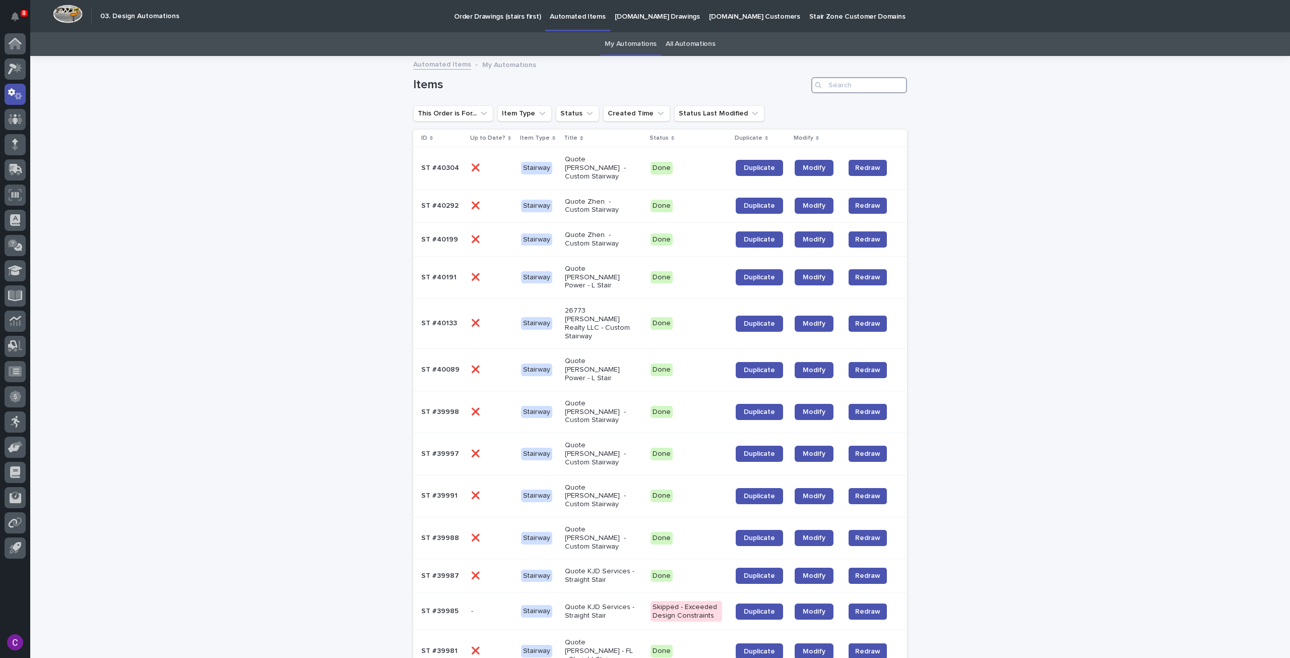
click at [850, 92] on input "Search" at bounding box center [859, 85] width 96 height 16
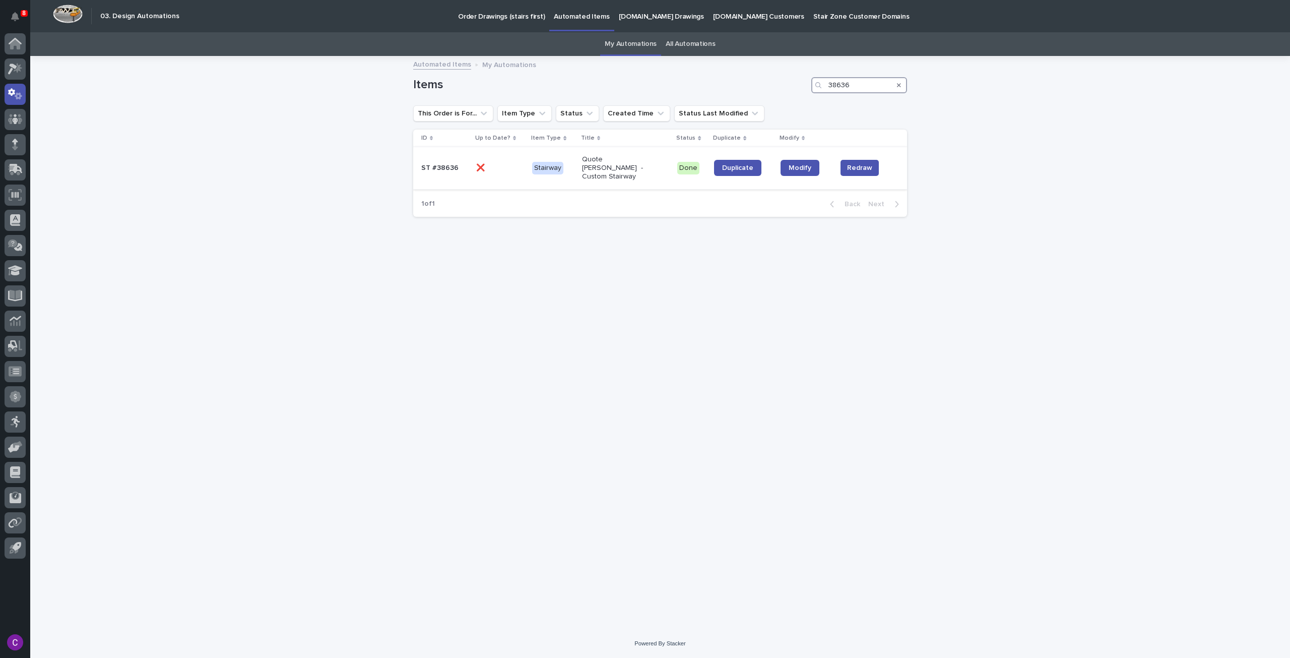
type input "38636"
click at [641, 157] on p "Quote Kurt - Custom Stairway" at bounding box center [618, 167] width 72 height 25
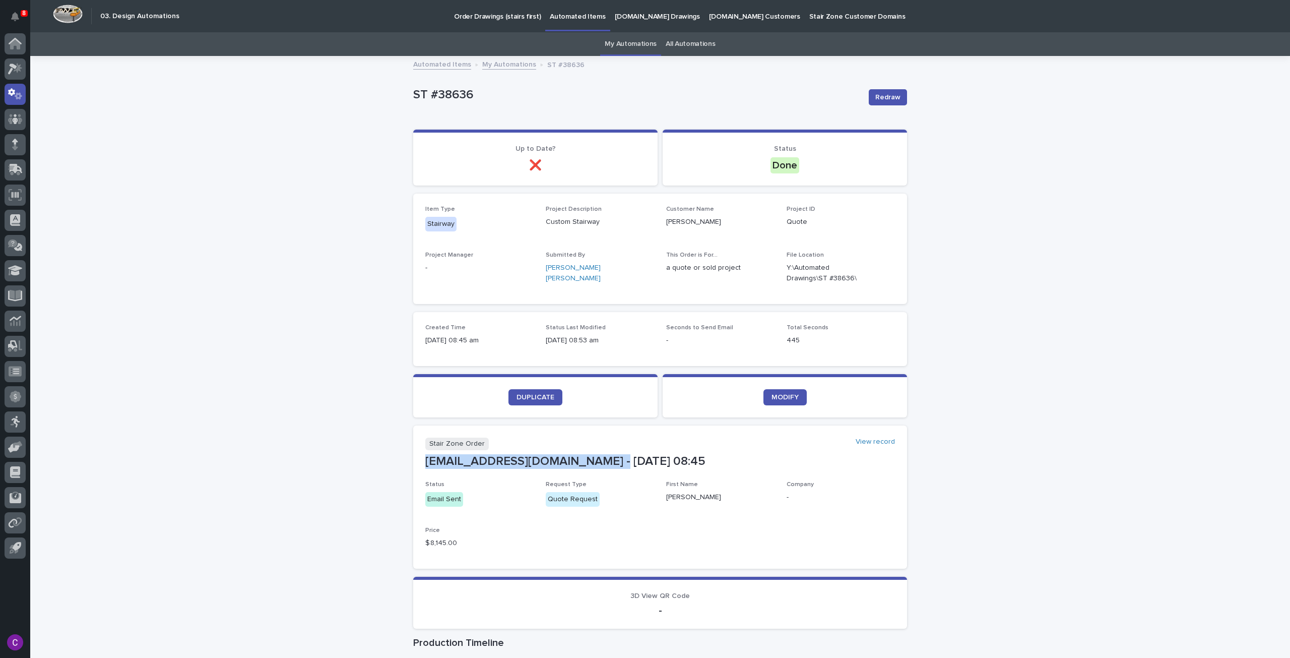
drag, startPoint x: 421, startPoint y: 463, endPoint x: 604, endPoint y: 463, distance: 182.4
click at [604, 463] on p "khamilton@blackhorsebridge.com - Jul 09 08:45" at bounding box center [660, 461] width 470 height 15
copy p "khamilton@blackhorsebridge.com"
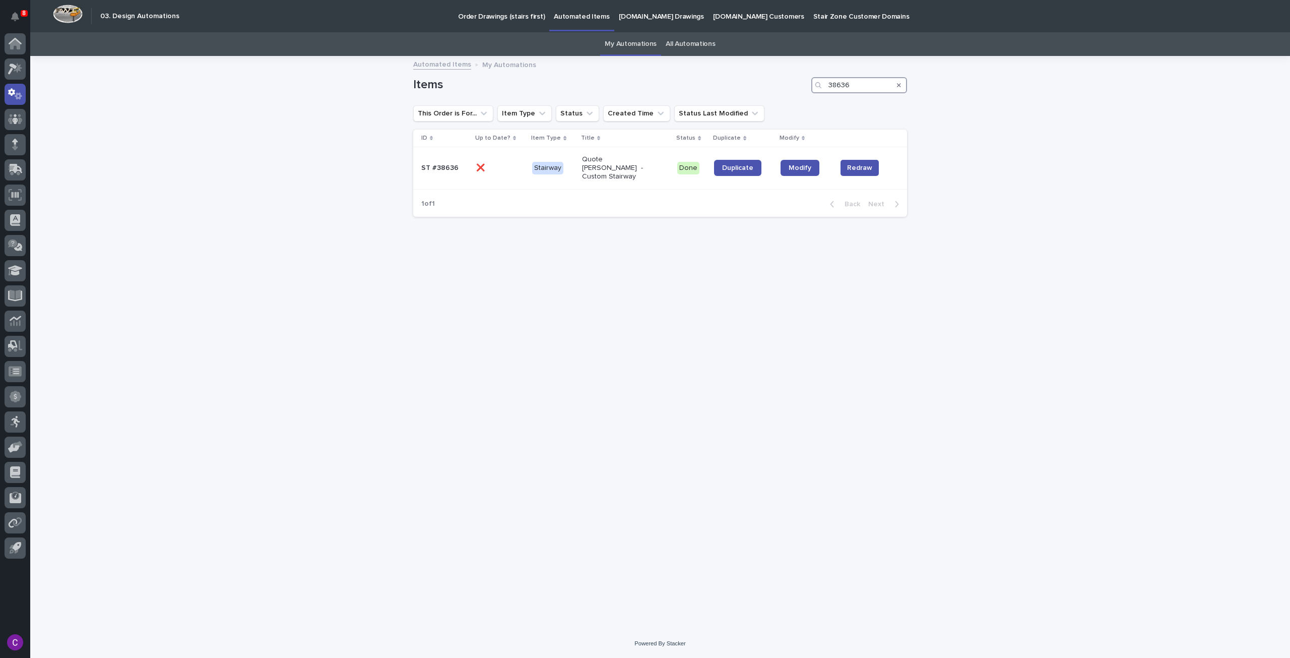
drag, startPoint x: 858, startPoint y: 83, endPoint x: 741, endPoint y: 86, distance: 117.5
click at [741, 86] on div "Items 38636" at bounding box center [660, 85] width 494 height 16
click at [619, 15] on p "StairZone.com Drawings" at bounding box center [661, 10] width 85 height 21
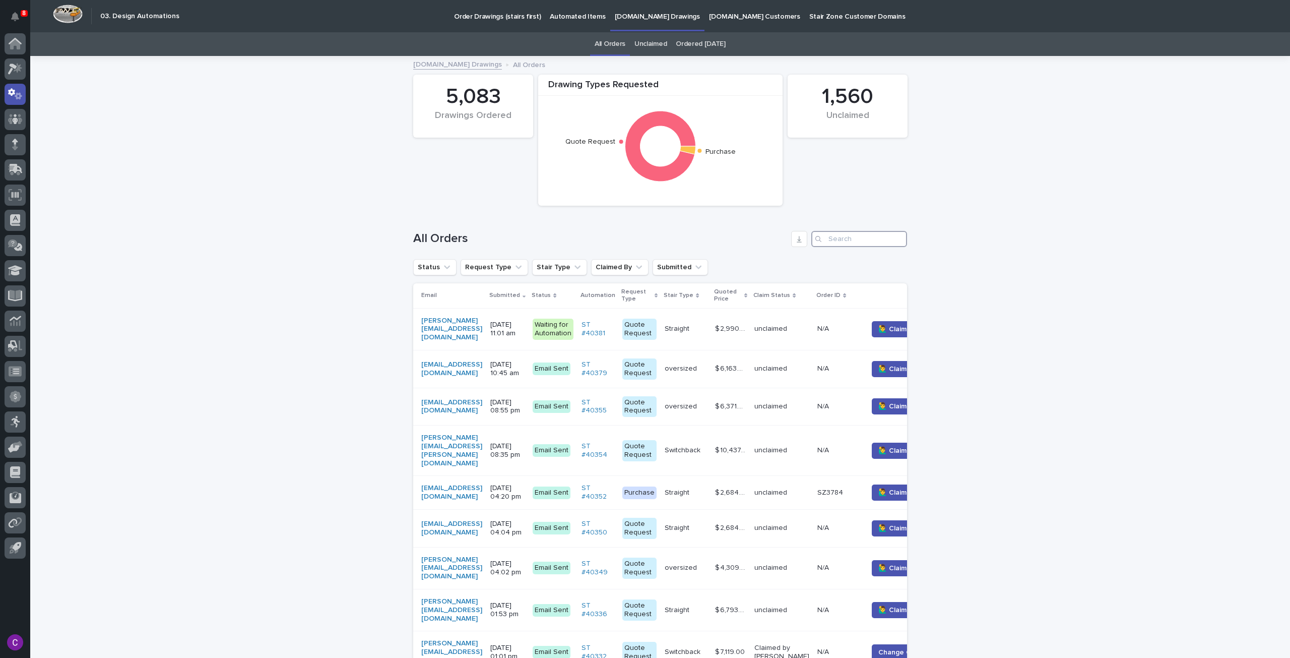
click at [853, 241] on input "Search" at bounding box center [859, 239] width 96 height 16
paste input "khamilton@blackhorsebridge.com"
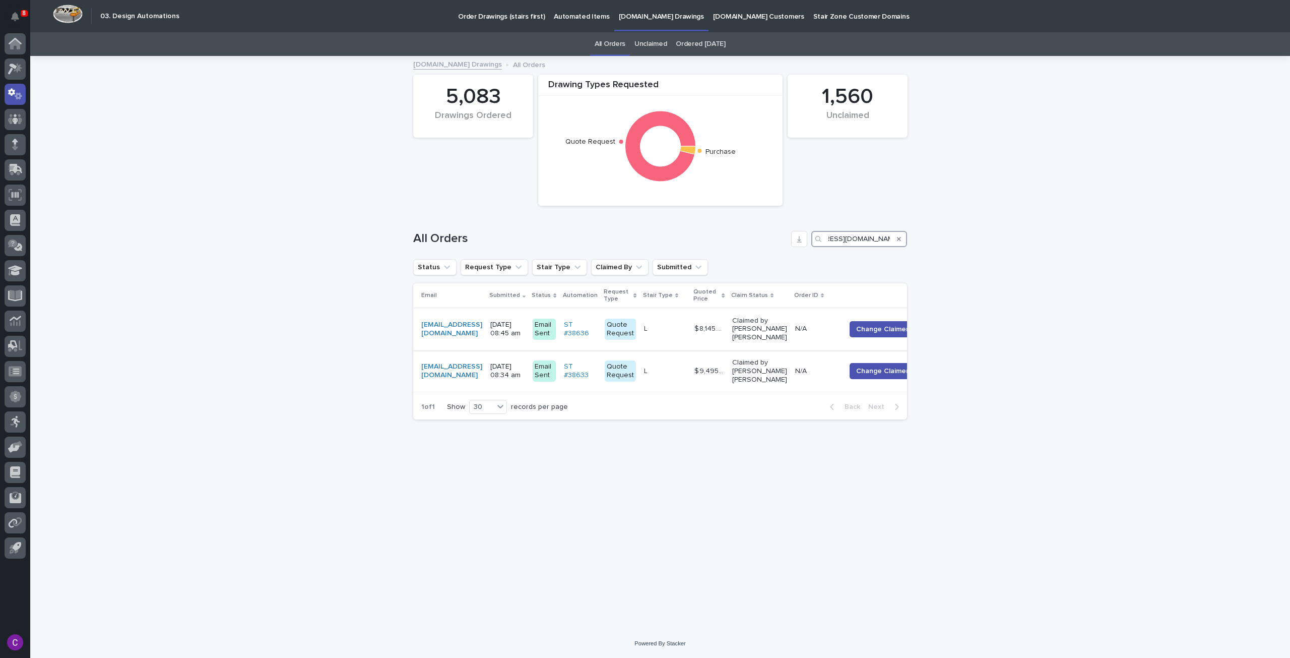
type input "khamilton@blackhorsebridge.com"
click at [686, 331] on p at bounding box center [665, 329] width 42 height 9
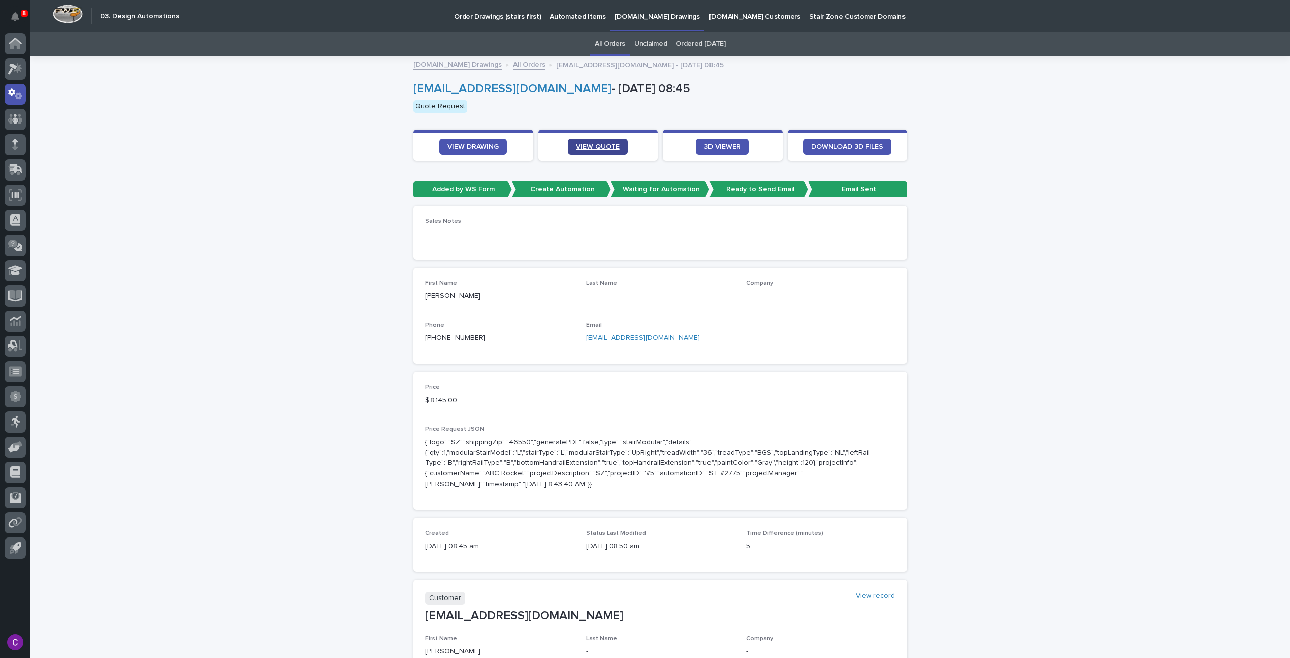
click at [577, 145] on span "VIEW QUOTE" at bounding box center [598, 146] width 44 height 7
